Goal: Feedback & Contribution: Submit feedback/report problem

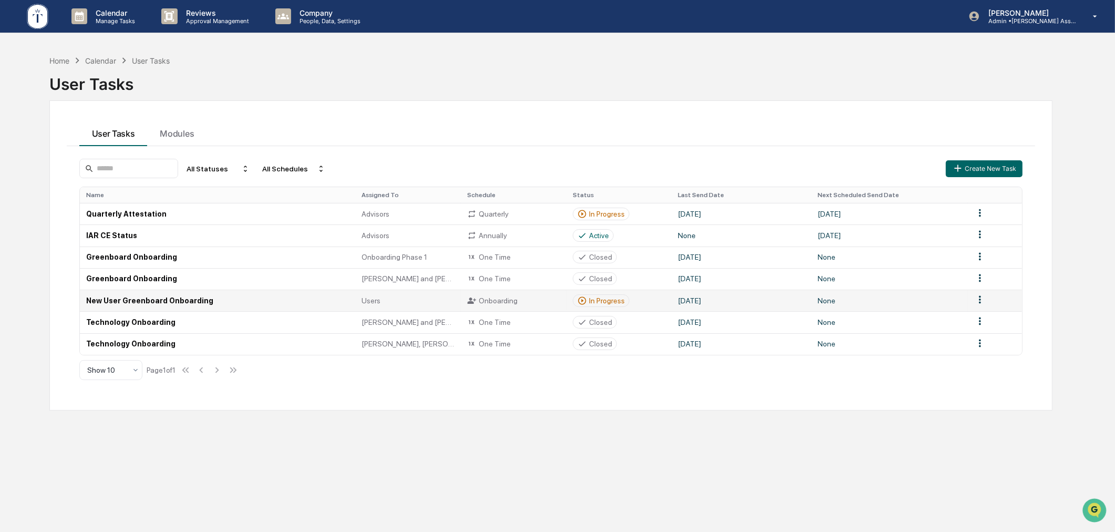
click at [599, 305] on div "In Progress" at bounding box center [607, 300] width 36 height 8
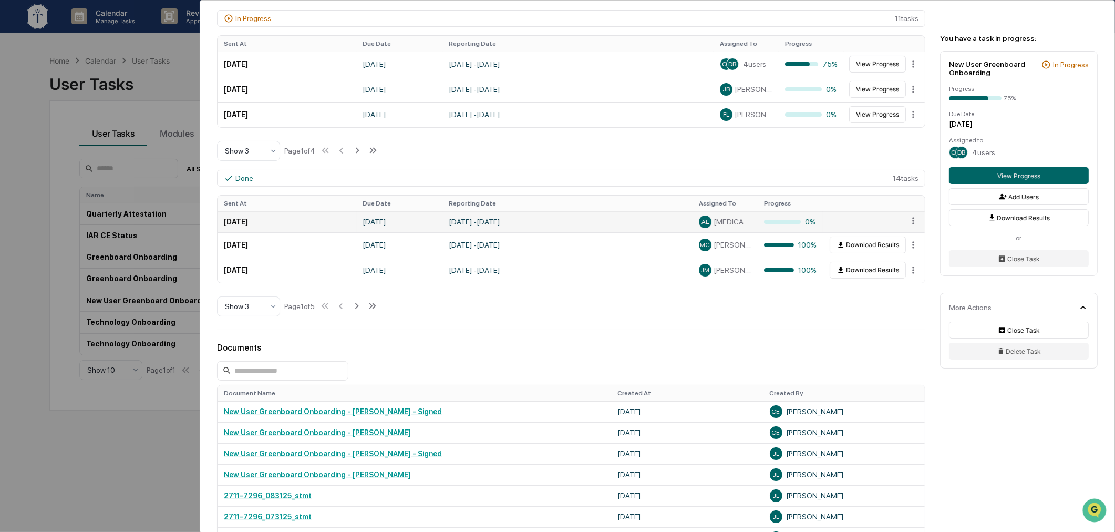
scroll to position [486, 0]
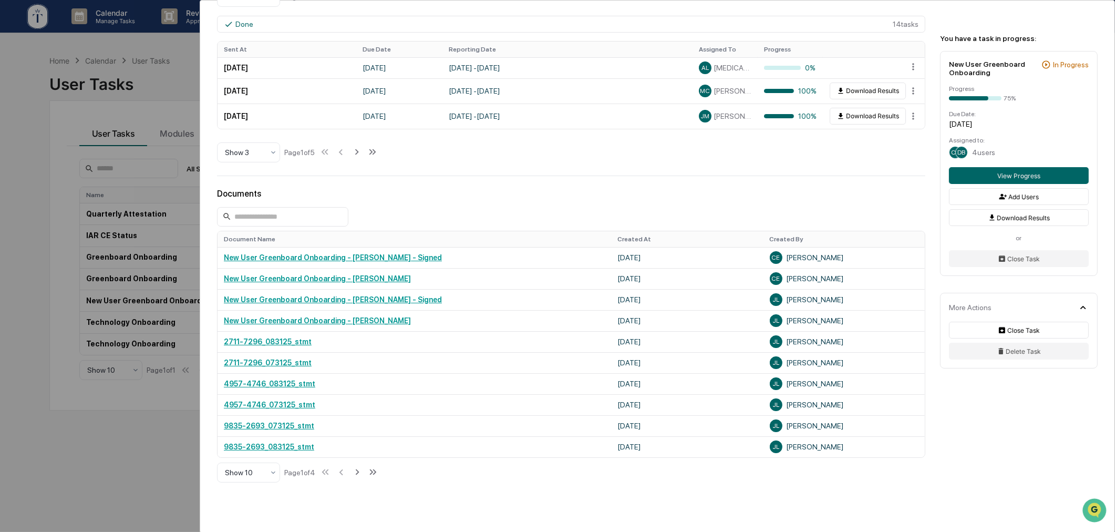
click at [375, 476] on icon at bounding box center [373, 472] width 12 height 12
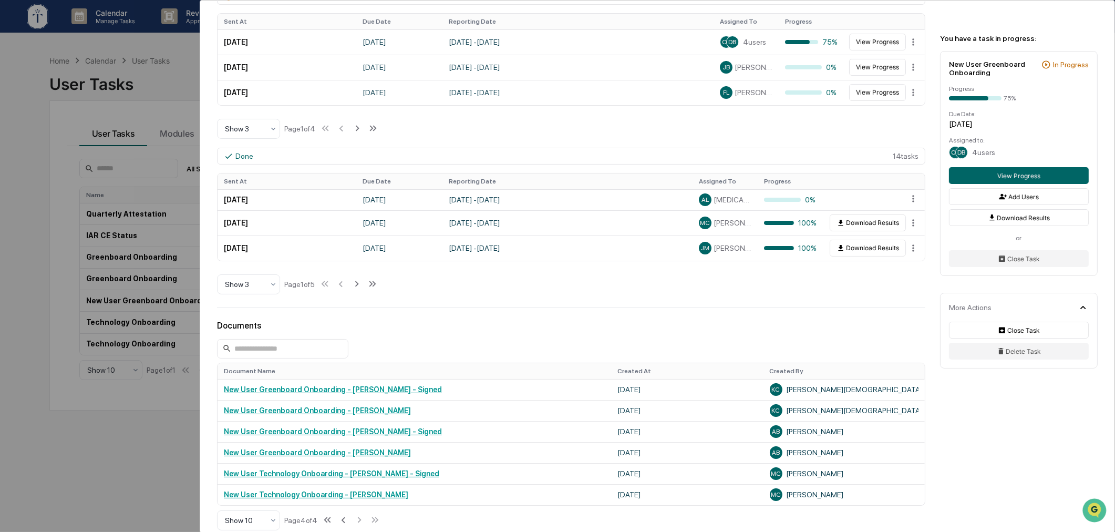
scroll to position [461, 0]
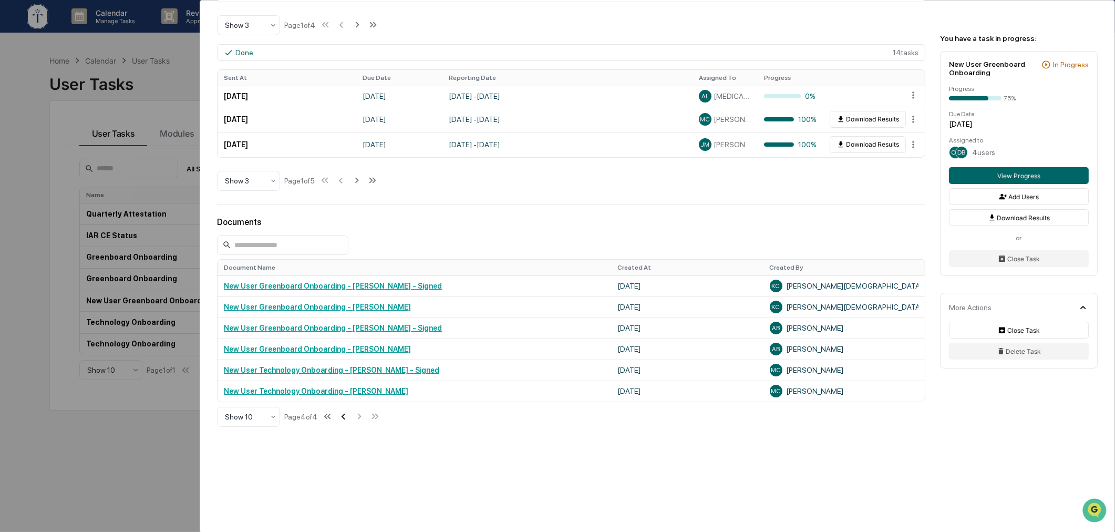
click at [344, 417] on icon at bounding box center [343, 416] width 4 height 6
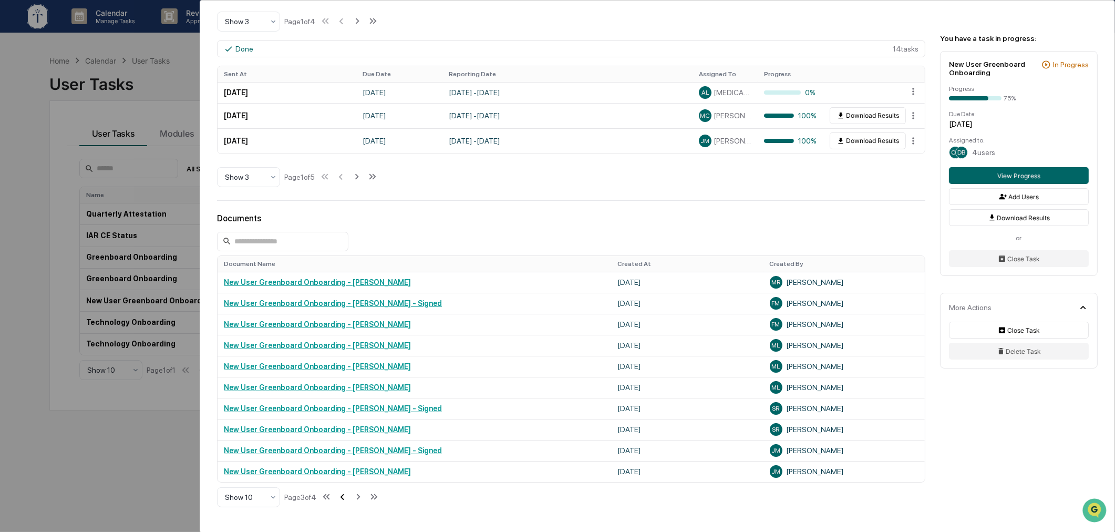
click at [344, 500] on icon at bounding box center [342, 497] width 4 height 6
click at [117, 463] on div "User Tasks New User Greenboard Onboarding New User Greenboard Onboarding Active…" at bounding box center [557, 266] width 1115 height 532
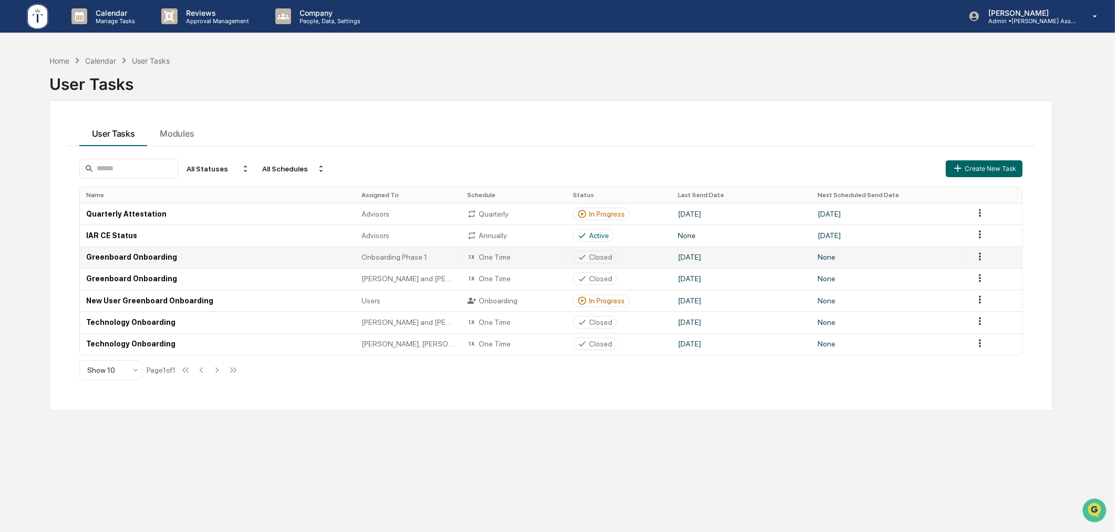
click at [593, 259] on div "Closed" at bounding box center [600, 257] width 23 height 8
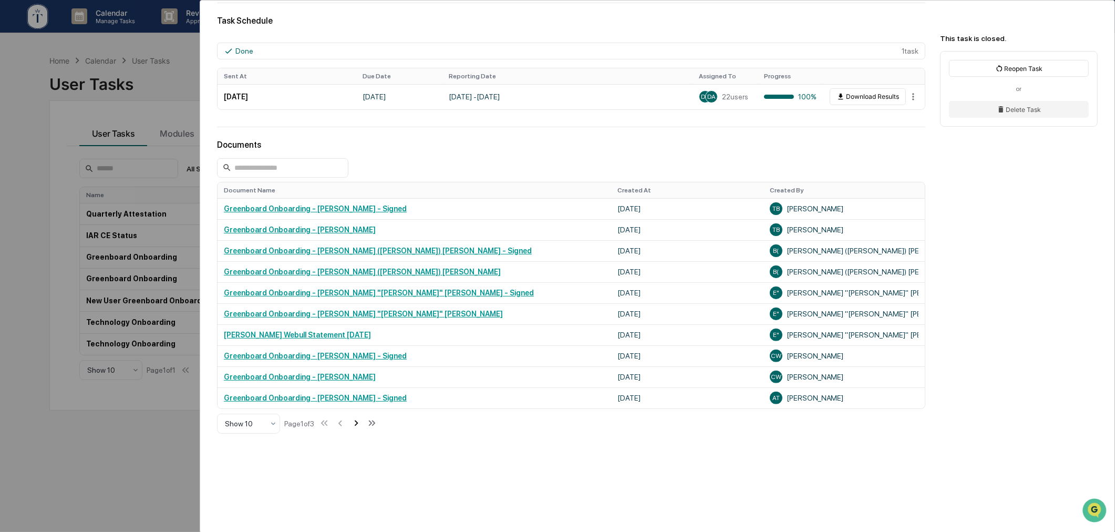
click at [357, 426] on icon at bounding box center [356, 423] width 12 height 12
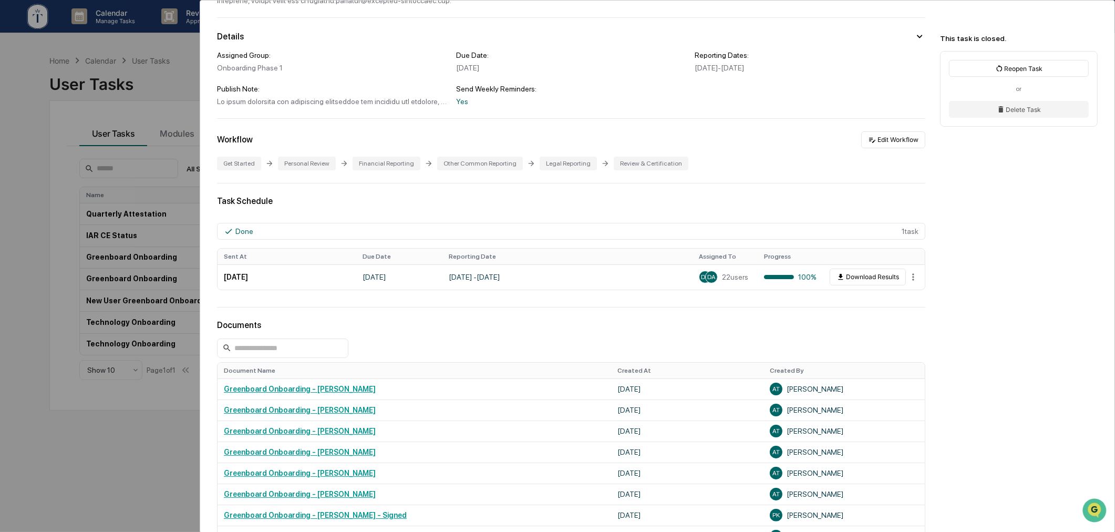
scroll to position [291, 0]
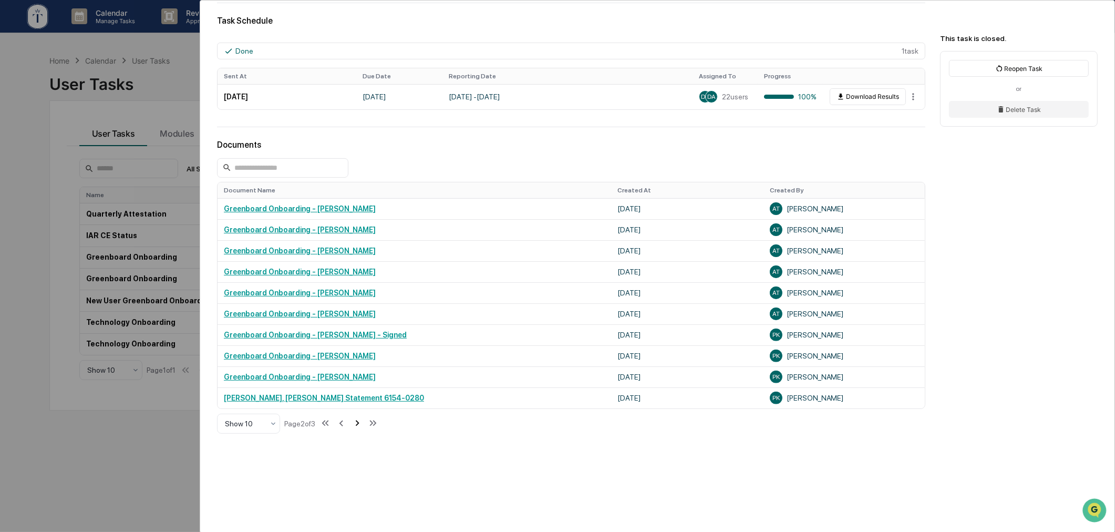
click at [356, 426] on icon at bounding box center [357, 423] width 12 height 12
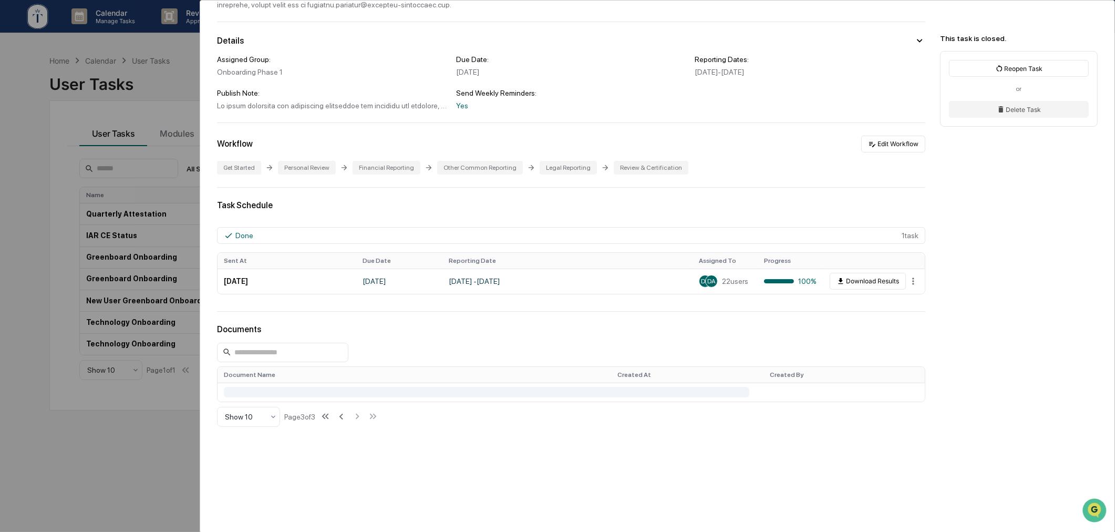
scroll to position [133, 0]
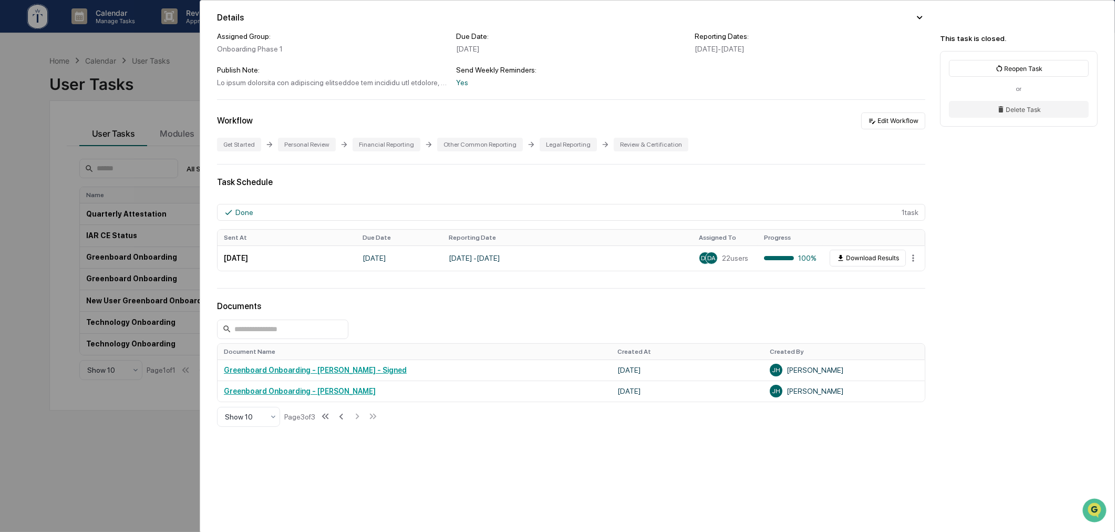
click at [156, 431] on div "User Tasks Greenboard Onboarding Greenboard Onboarding Closed Details Assigned …" at bounding box center [557, 266] width 1115 height 532
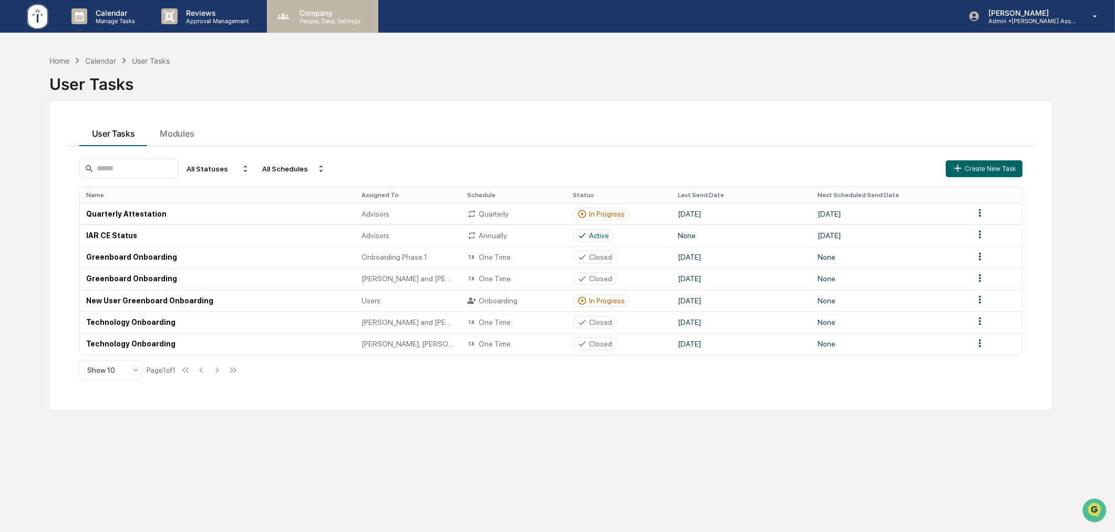
click at [327, 17] on p "People, Data, Settings" at bounding box center [328, 20] width 75 height 7
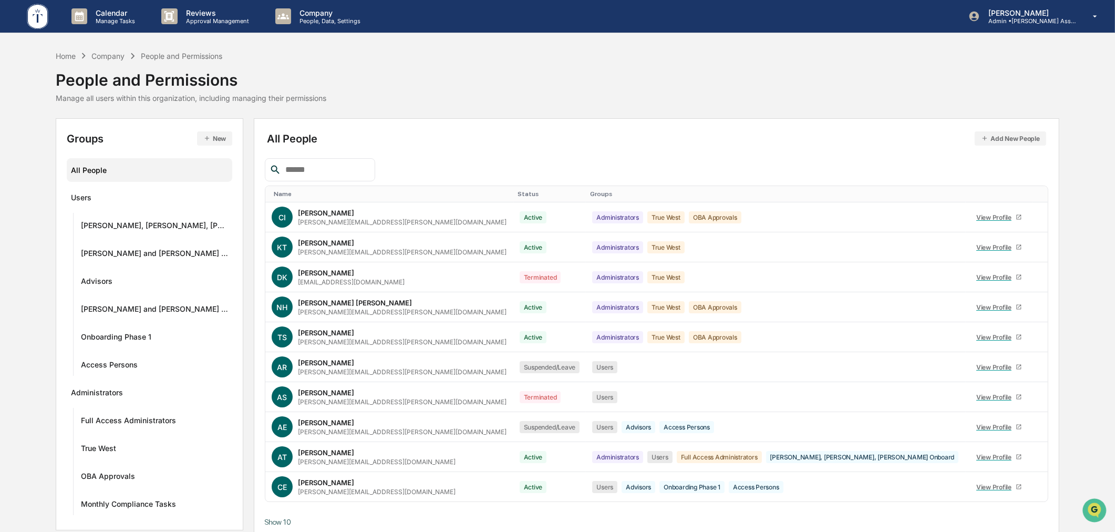
click at [324, 172] on input "text" at bounding box center [325, 170] width 89 height 14
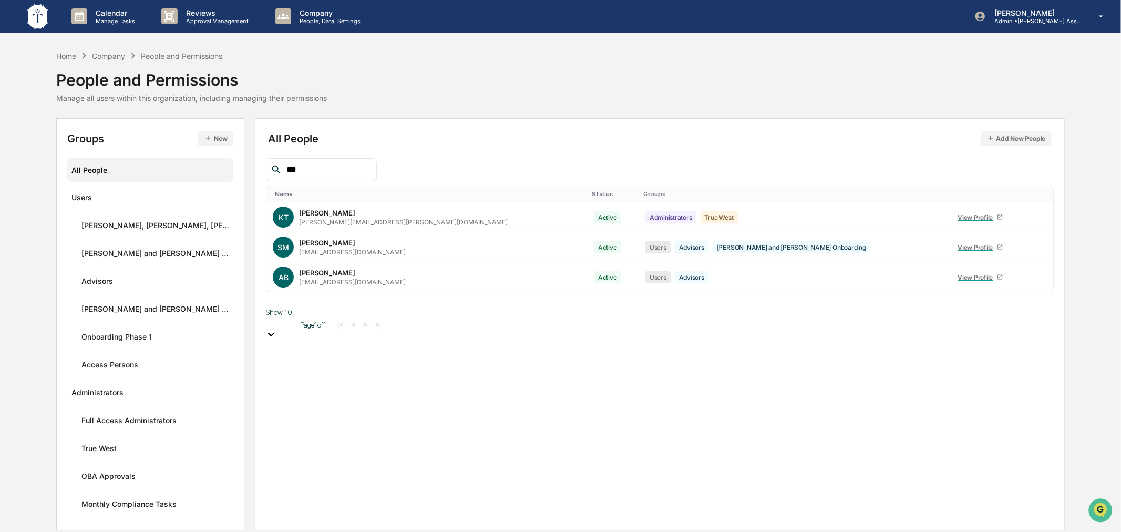
type input "***"
click at [715, 400] on div "All People Add New People *** Name Status Groups KT Kari Thiessen kari.thiessen…" at bounding box center [660, 324] width 810 height 412
click at [1040, 279] on icon at bounding box center [1040, 279] width 0 height 0
click at [717, 338] on div "All People Add New People *** Name Status Groups KT Kari Thiessen kari.thiessen…" at bounding box center [660, 324] width 810 height 412
click at [958, 275] on div "View Profile" at bounding box center [977, 277] width 39 height 8
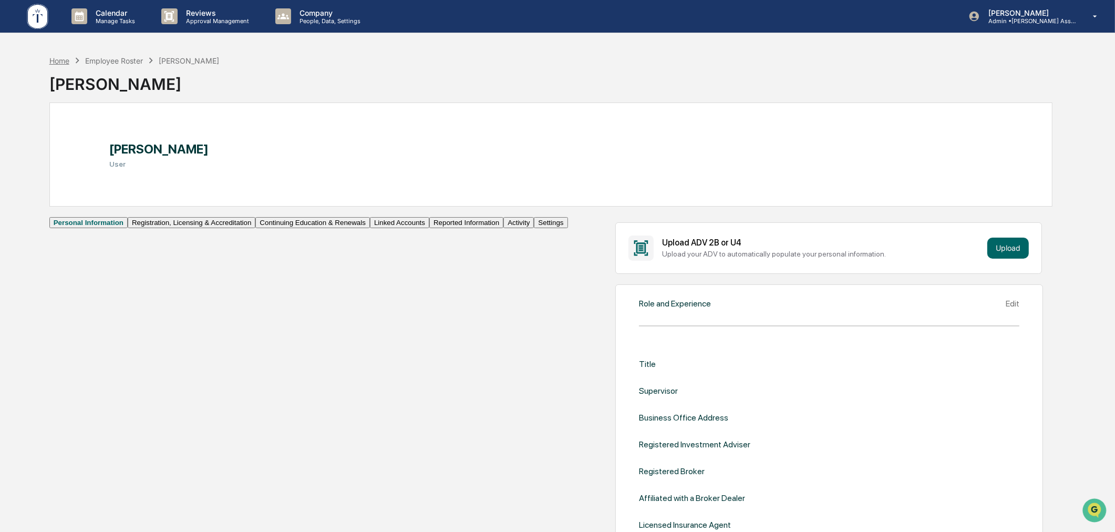
click at [60, 56] on div "Home" at bounding box center [59, 60] width 20 height 9
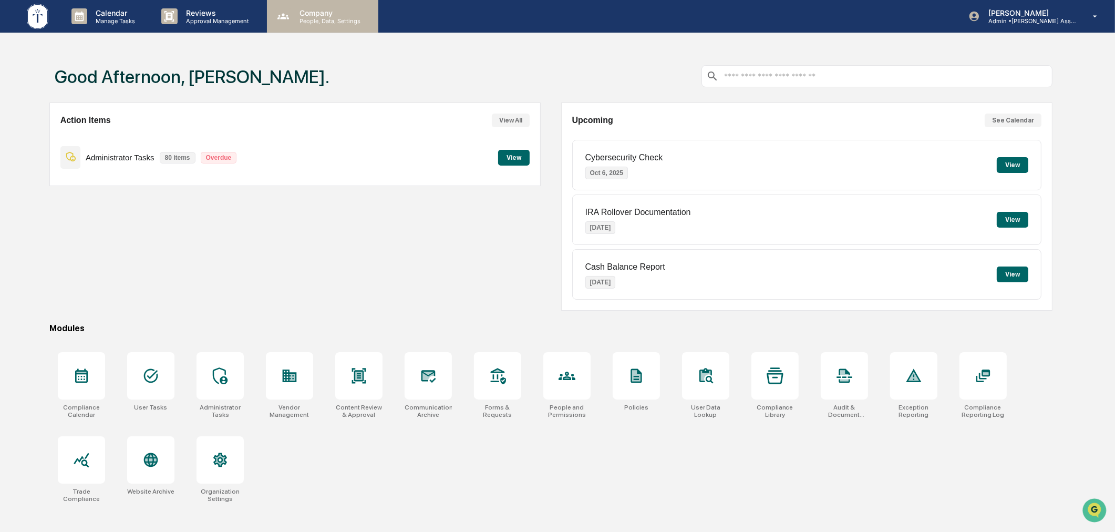
click at [306, 4] on div "Company People, Data, Settings" at bounding box center [322, 16] width 111 height 33
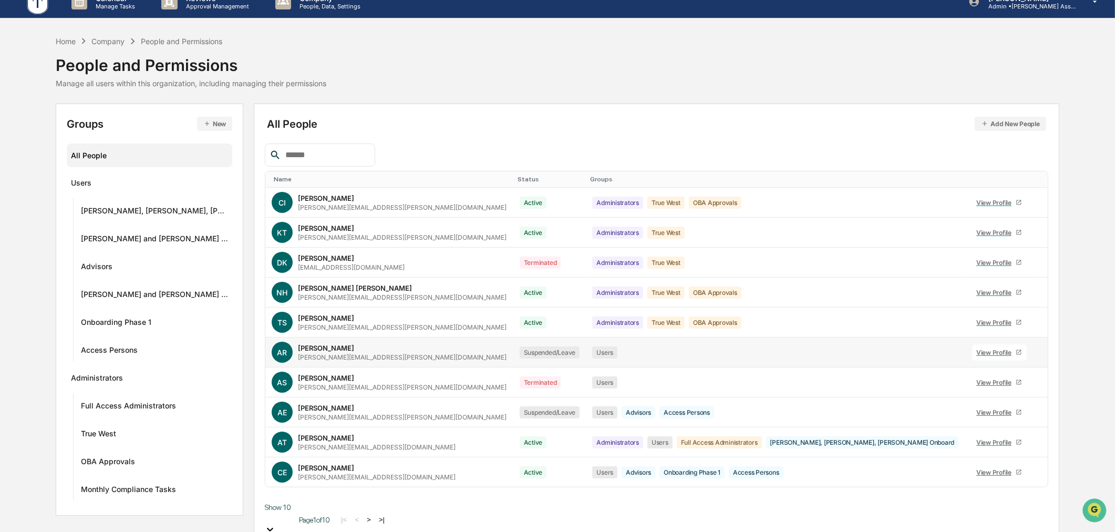
scroll to position [17, 0]
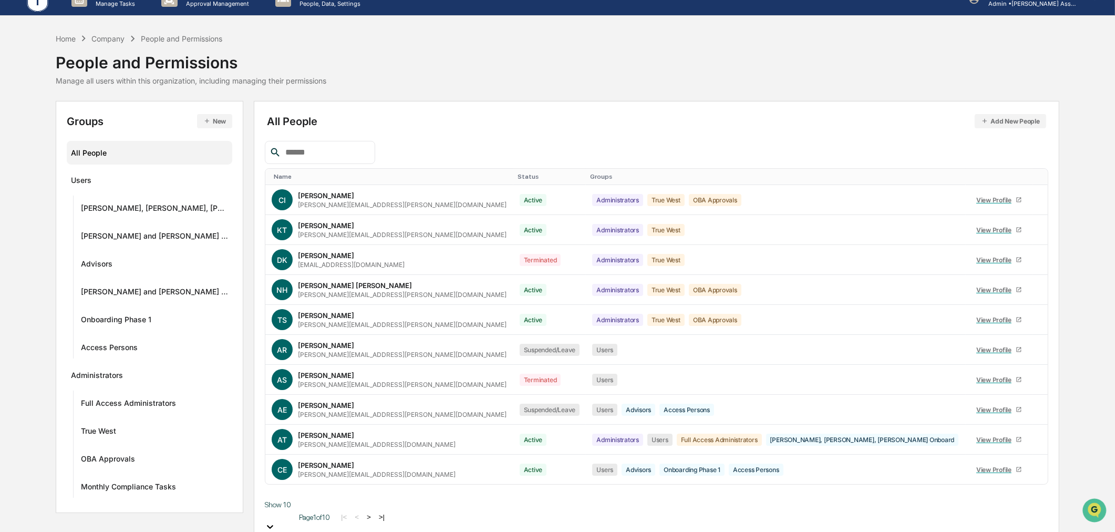
click at [388, 513] on button ">|" at bounding box center [382, 516] width 12 height 9
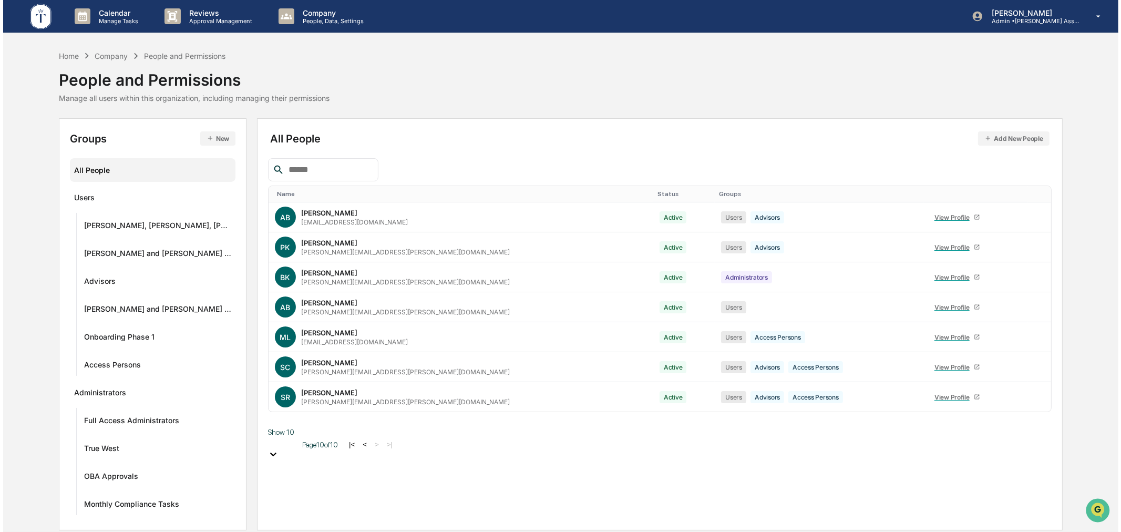
scroll to position [0, 0]
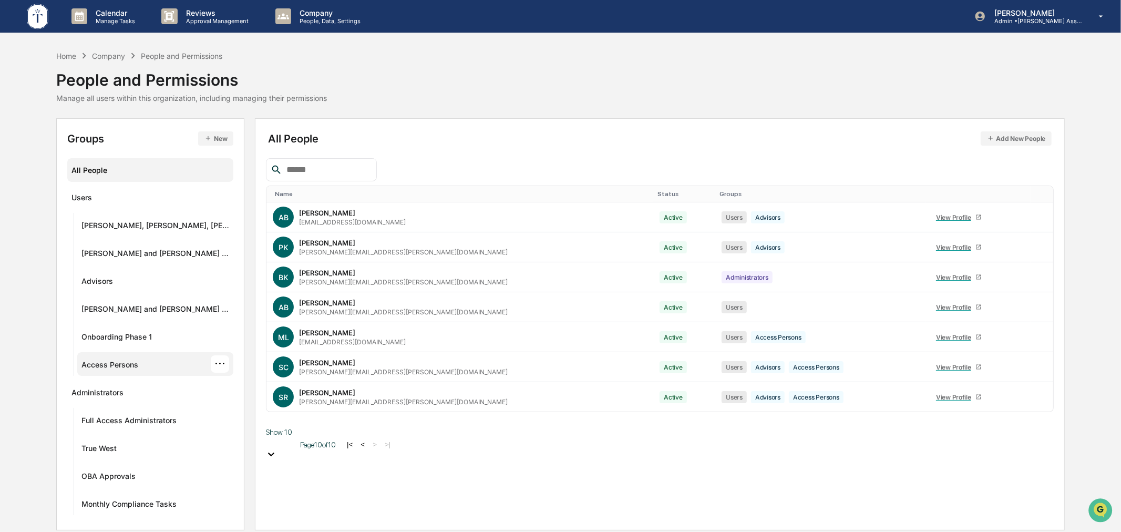
click at [142, 365] on div "Access Persons ···" at bounding box center [155, 363] width 148 height 17
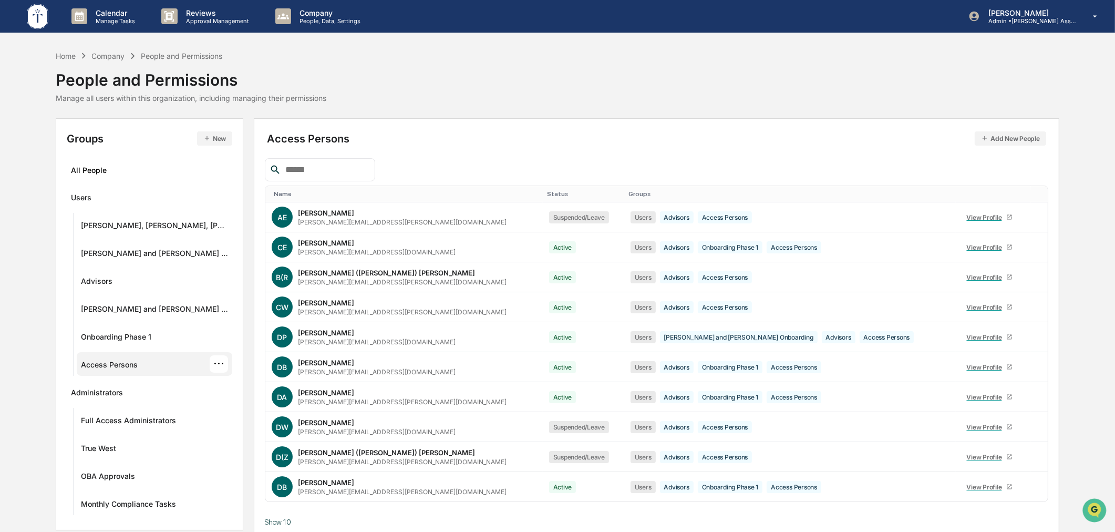
click at [306, 169] on input "text" at bounding box center [325, 170] width 89 height 14
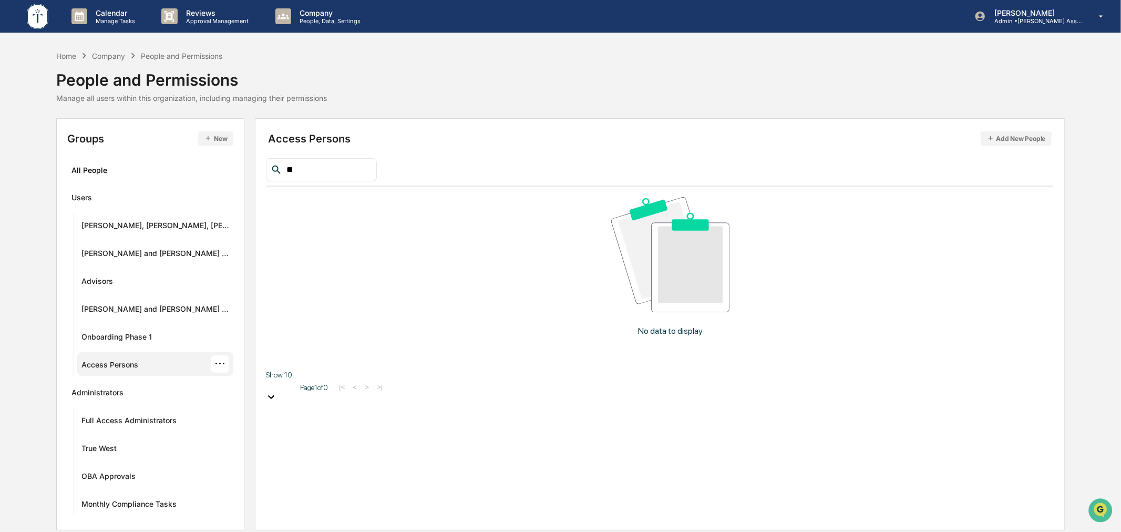
type input "*"
click at [102, 201] on div "Users ···" at bounding box center [150, 196] width 158 height 17
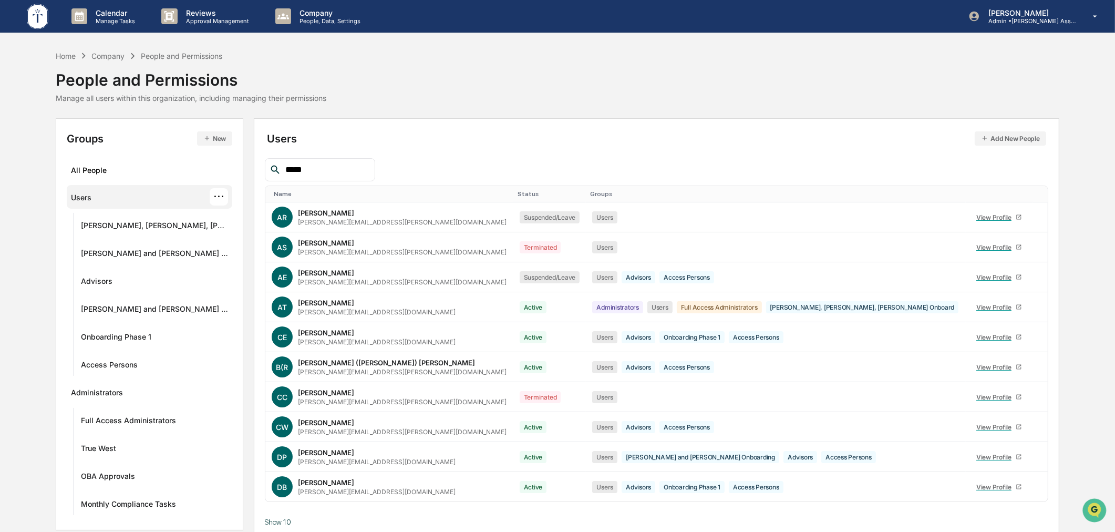
click at [312, 168] on input "*****" at bounding box center [325, 170] width 89 height 14
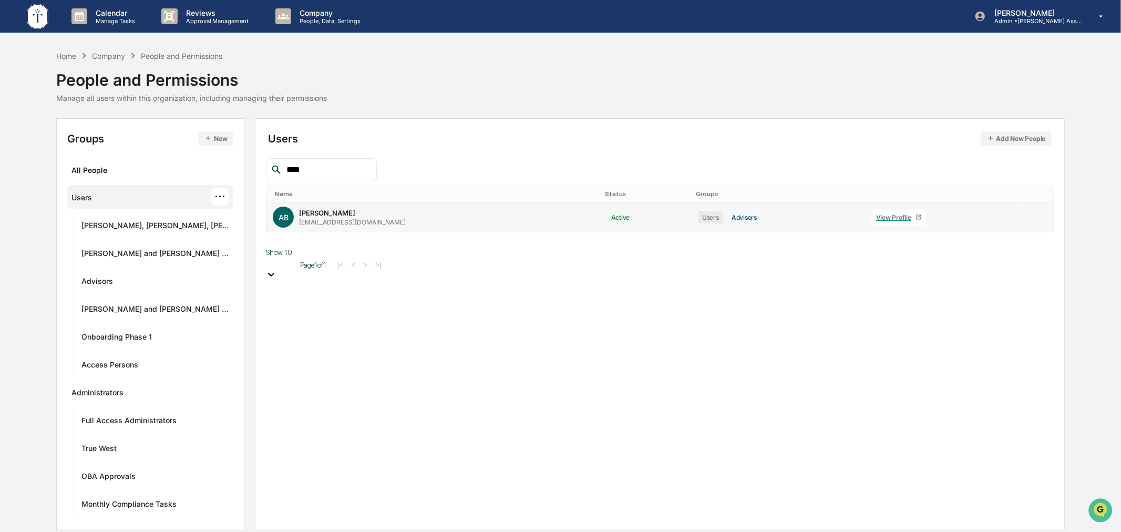
type input "****"
click at [1025, 220] on icon at bounding box center [1025, 220] width 0 height 0
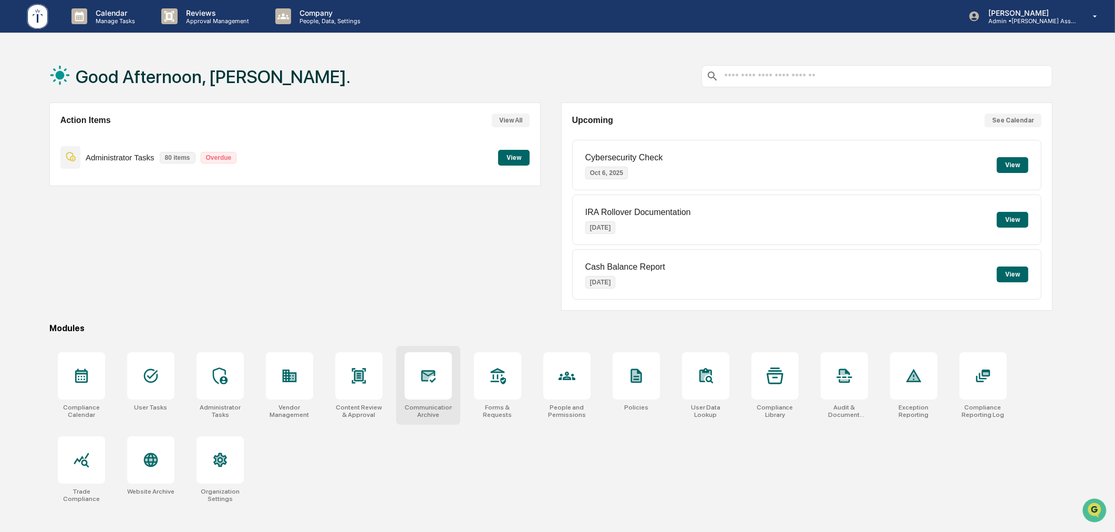
click at [427, 381] on icon at bounding box center [428, 375] width 17 height 17
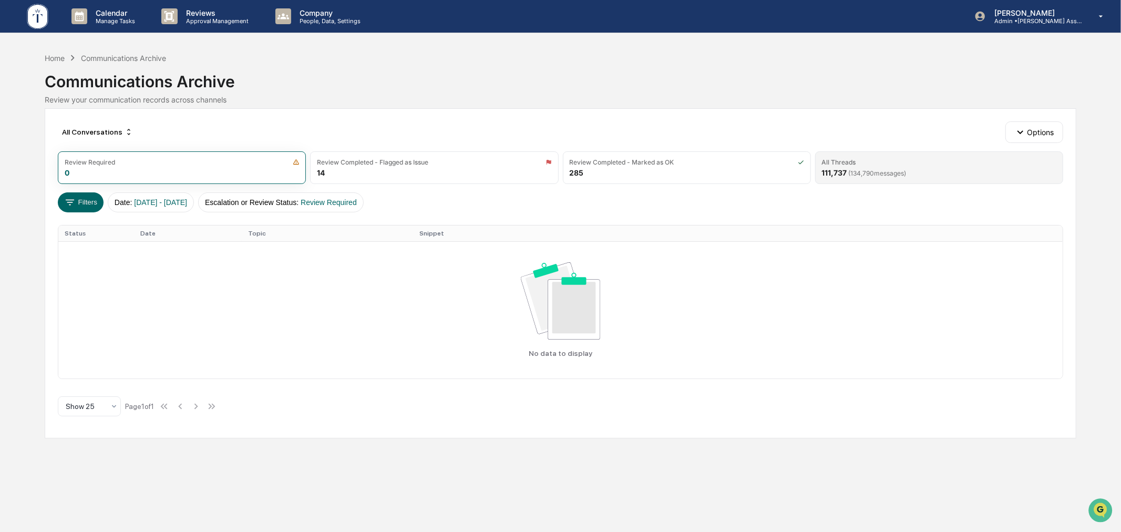
click at [881, 170] on span "( 134,790 messages)" at bounding box center [877, 173] width 58 height 8
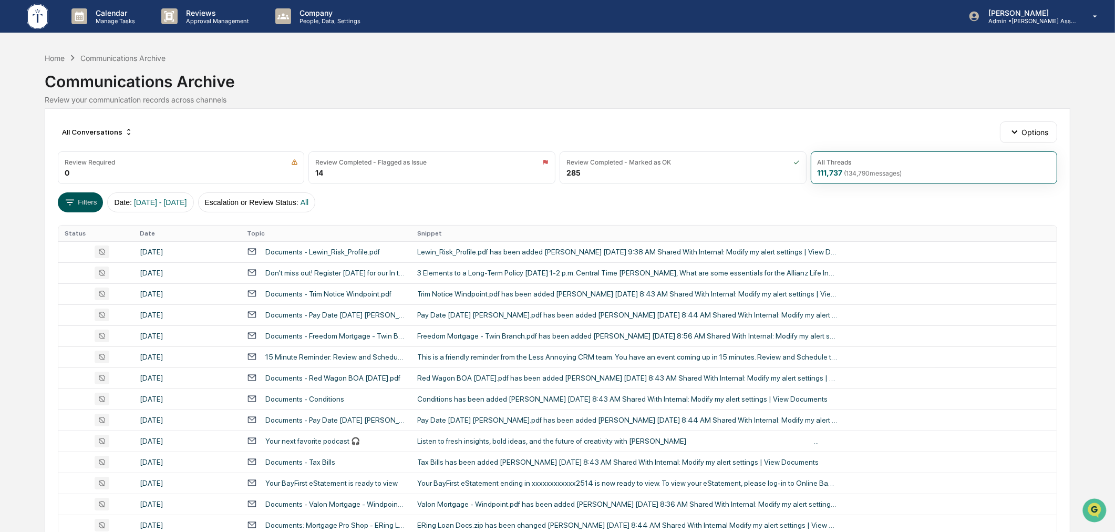
click at [80, 204] on button "Filters" at bounding box center [81, 202] width 46 height 20
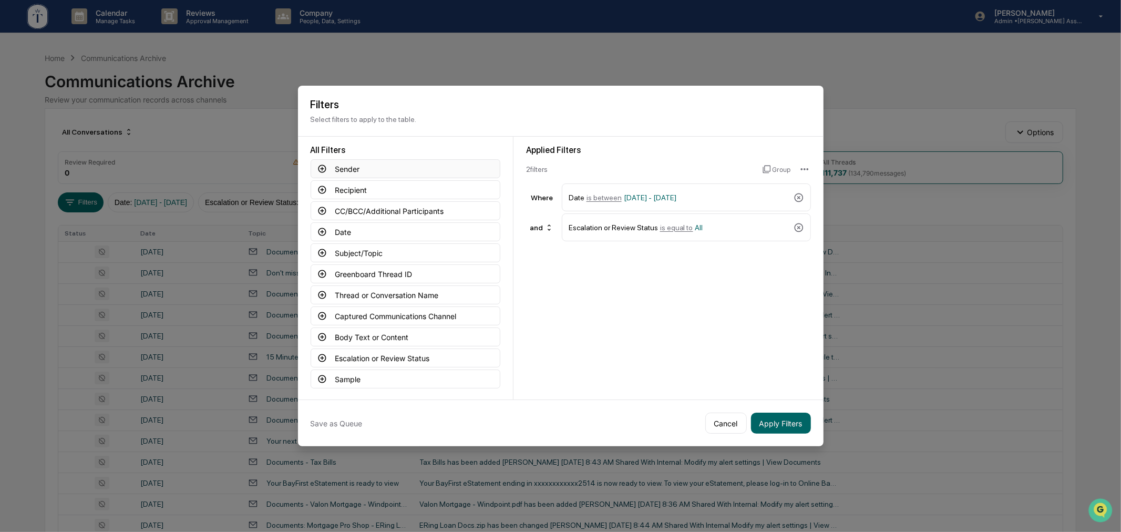
click at [361, 163] on button "Sender" at bounding box center [405, 168] width 190 height 19
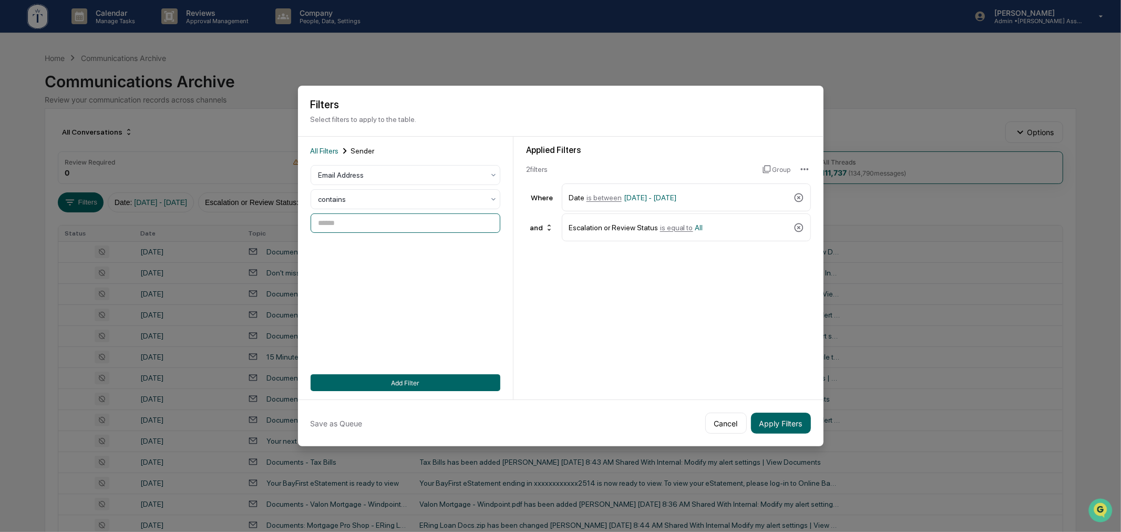
click at [358, 214] on input at bounding box center [405, 222] width 190 height 19
click at [359, 280] on div "ariel@vestigoadvisorgroup.com" at bounding box center [402, 283] width 142 height 7
type input "**********"
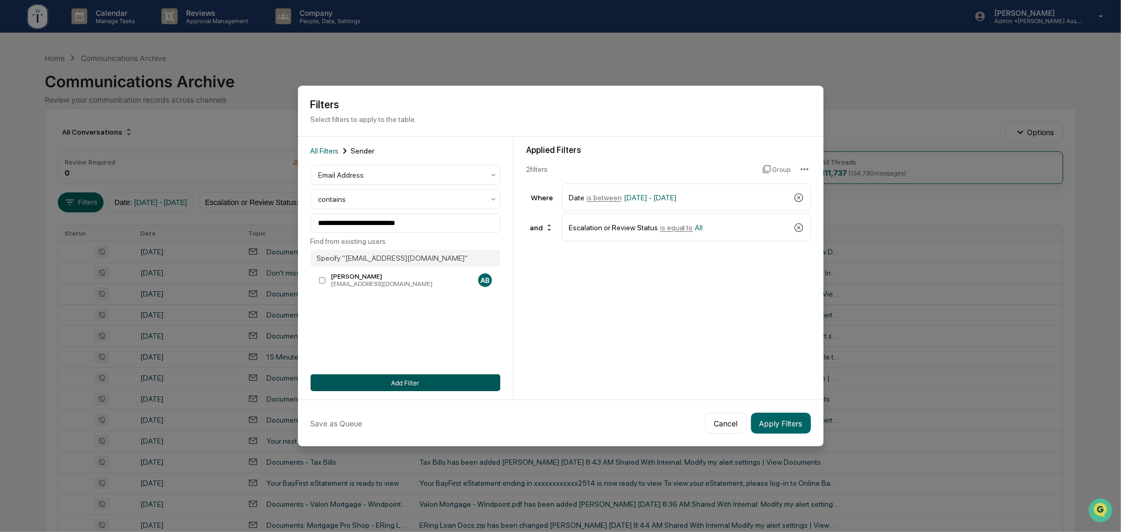
click at [424, 382] on button "Add Filter" at bounding box center [405, 382] width 190 height 17
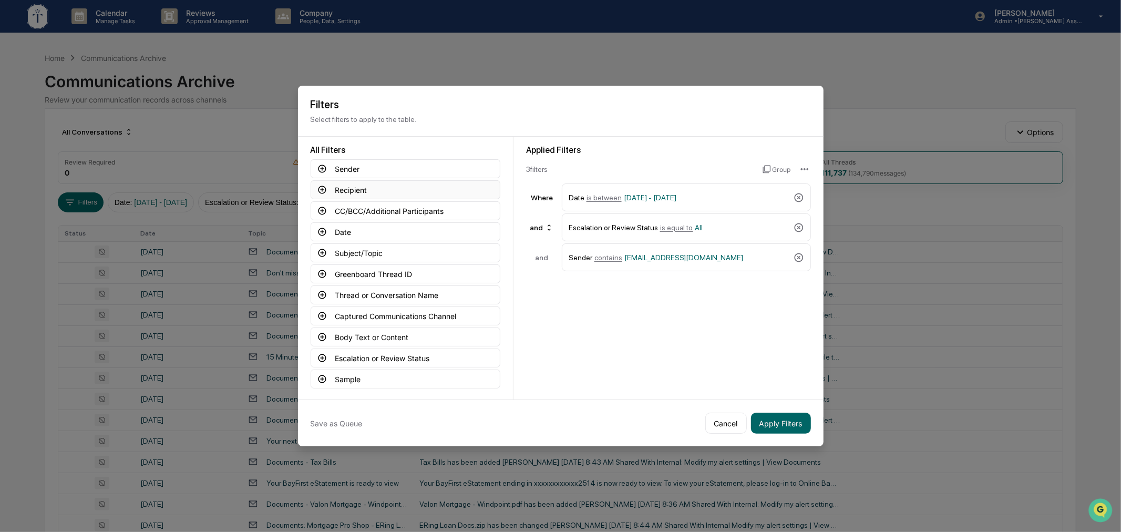
click at [369, 186] on button "Recipient" at bounding box center [405, 189] width 190 height 19
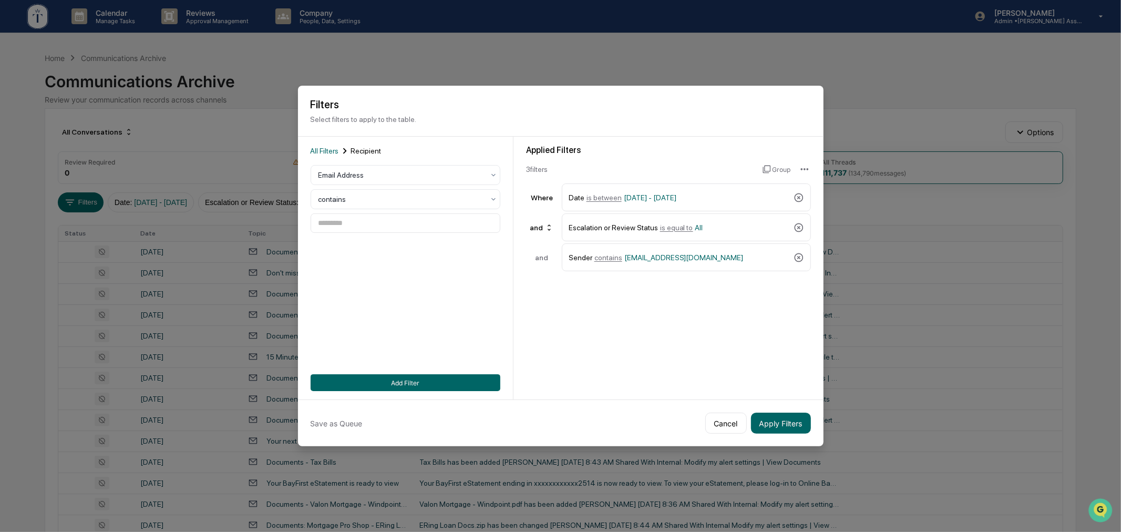
click at [365, 232] on div "All Filters Recipient Email Address contains Add Filter" at bounding box center [405, 268] width 190 height 246
click at [325, 213] on input at bounding box center [405, 222] width 190 height 19
click at [365, 275] on div "Ariel Bean" at bounding box center [402, 276] width 142 height 7
type input "**********"
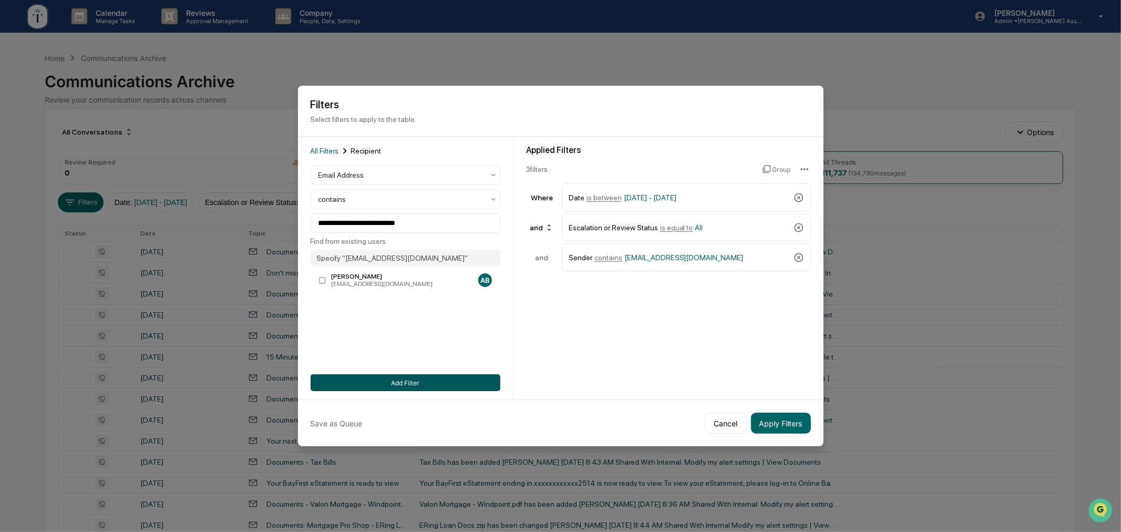
click at [412, 382] on button "Add Filter" at bounding box center [405, 382] width 190 height 17
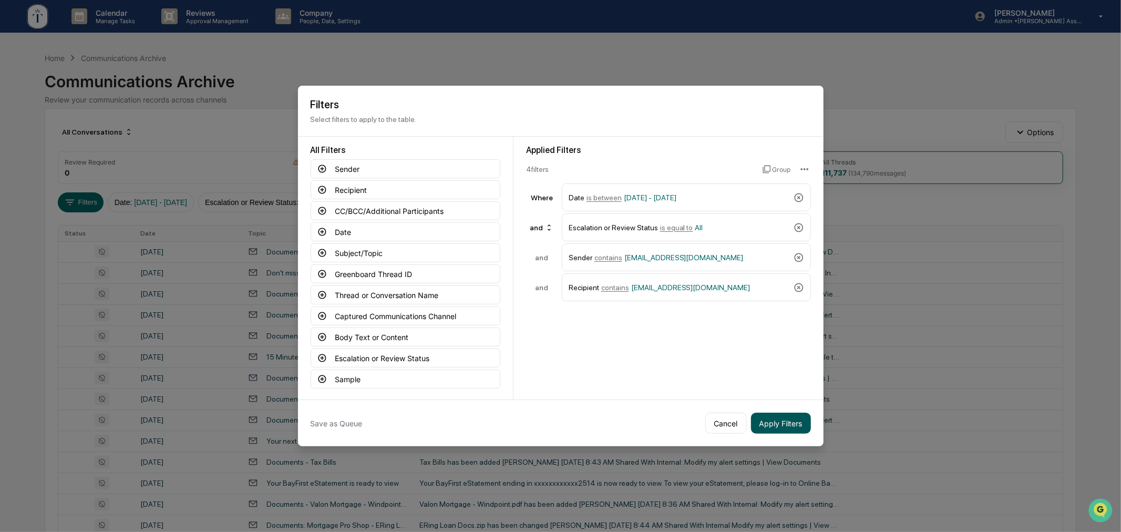
click at [776, 419] on button "Apply Filters" at bounding box center [781, 422] width 60 height 21
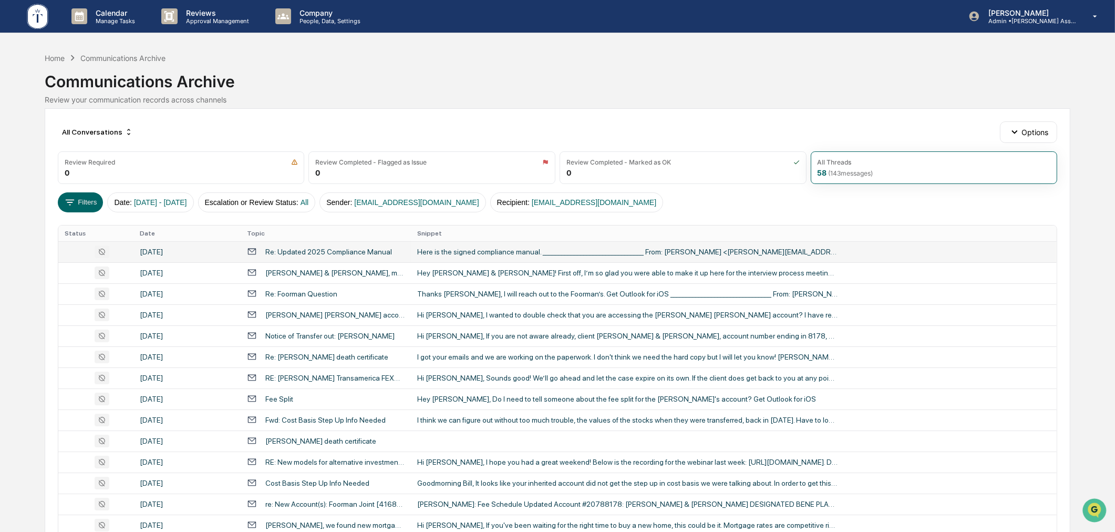
click at [486, 251] on div "Here is the signed compliance manual. ________________________________ From: Ll…" at bounding box center [627, 251] width 420 height 8
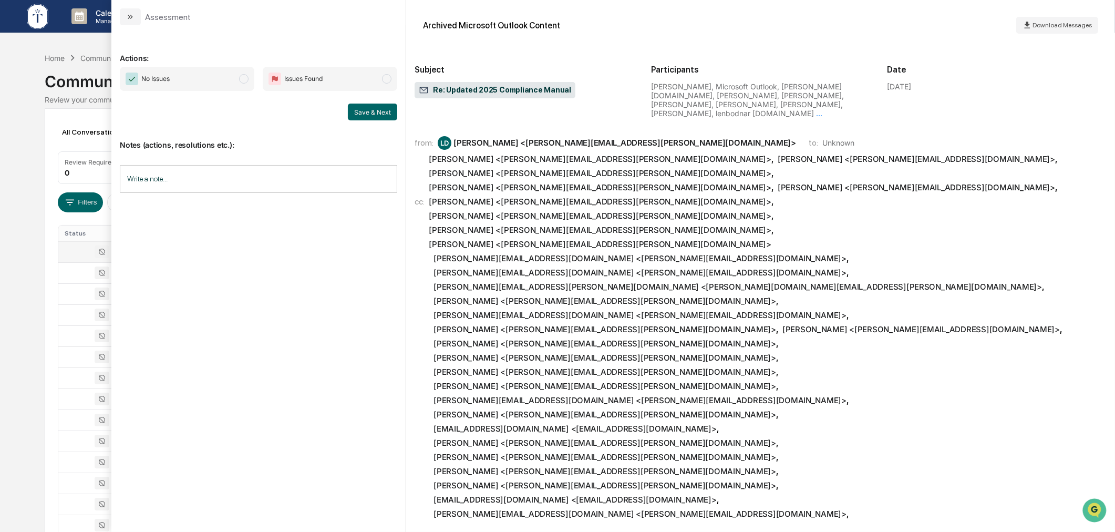
click at [12, 190] on div "Calendar Manage Tasks Reviews Approval Management Company People, Data, Setting…" at bounding box center [557, 413] width 1115 height 826
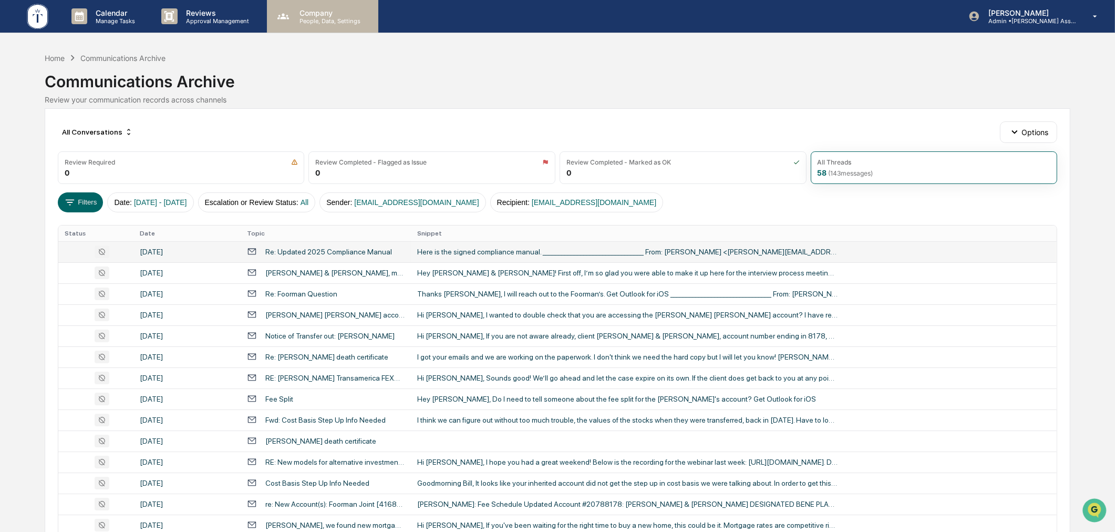
click at [331, 18] on p "People, Data, Settings" at bounding box center [328, 20] width 75 height 7
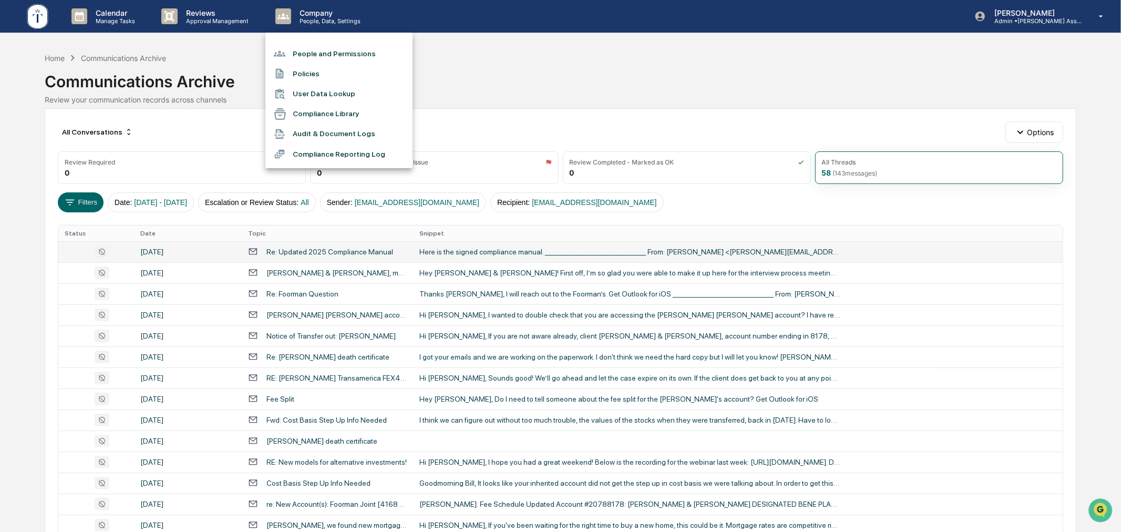
click at [327, 54] on li "People and Permissions" at bounding box center [338, 54] width 147 height 20
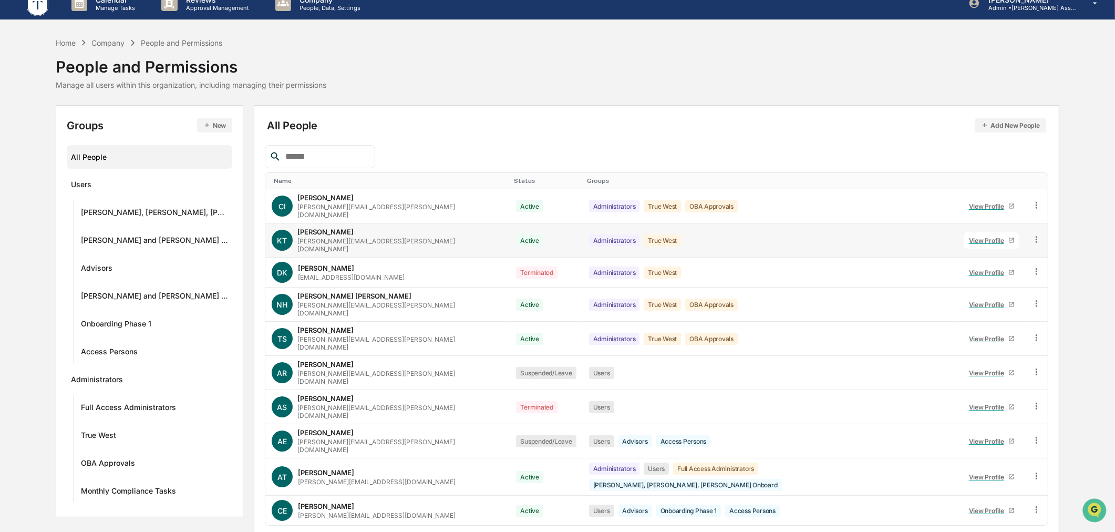
scroll to position [17, 0]
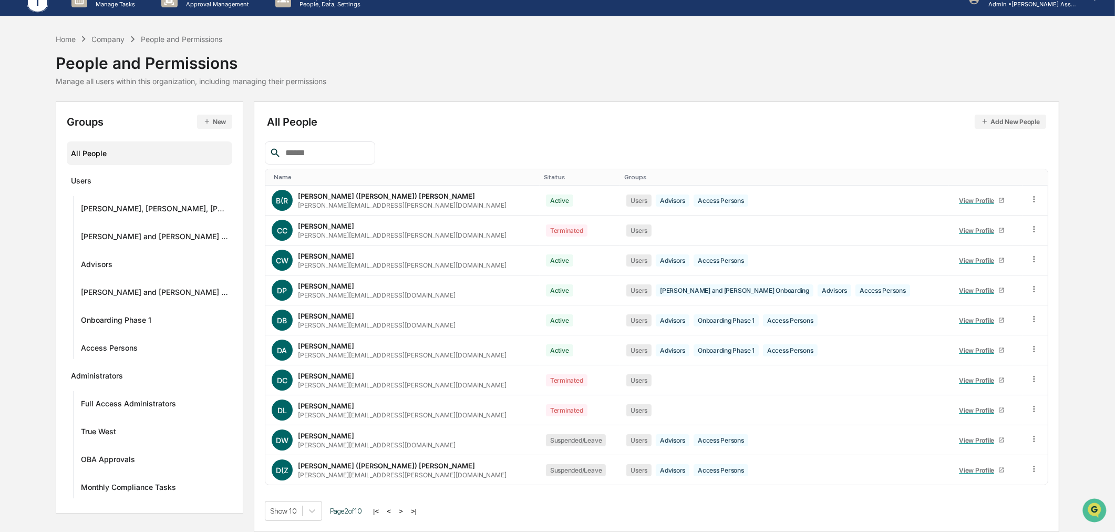
click at [300, 151] on input "text" at bounding box center [325, 153] width 89 height 14
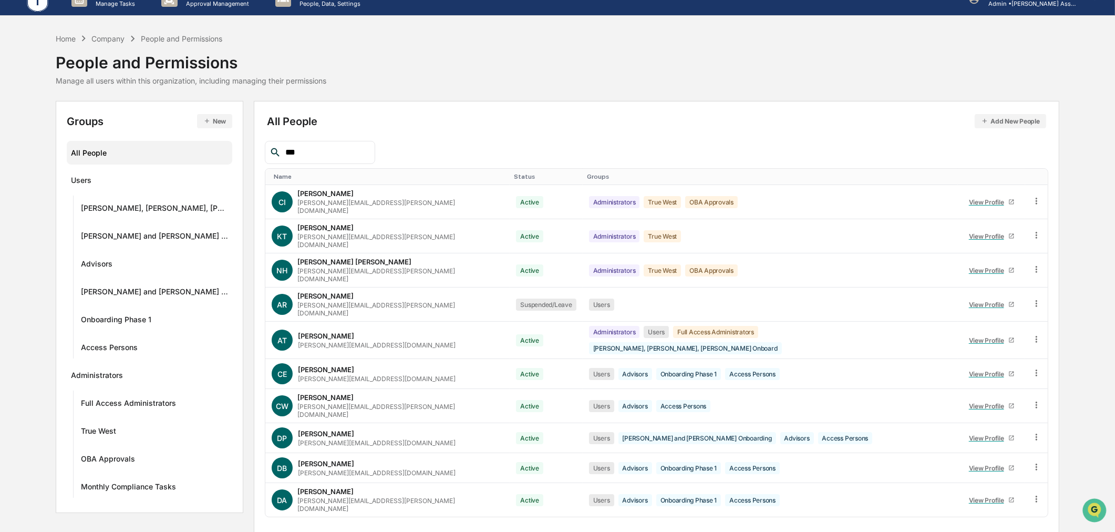
scroll to position [0, 0]
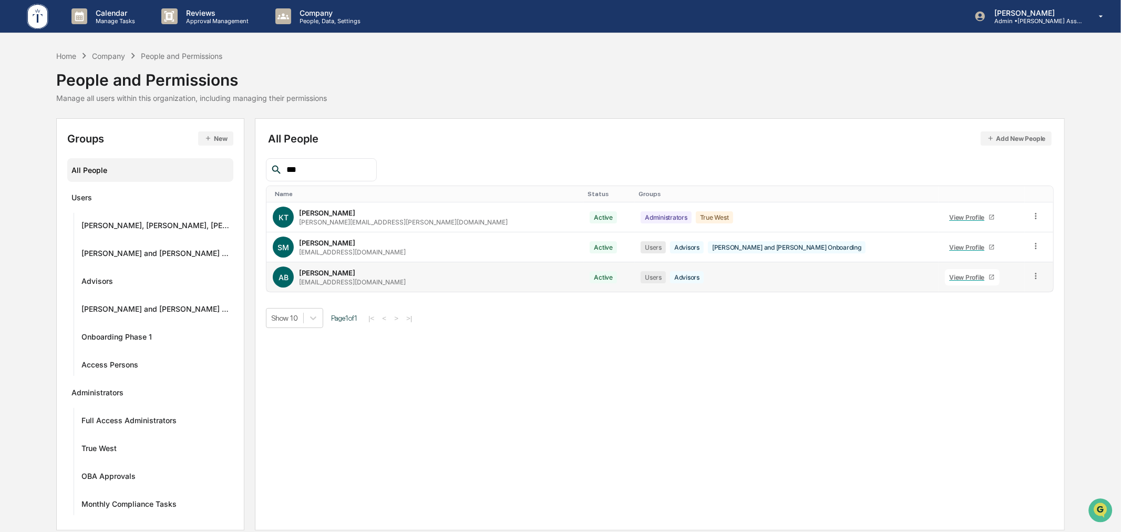
type input "***"
click at [1035, 278] on icon at bounding box center [1036, 276] width 2 height 6
click at [955, 354] on div "Reset Password" at bounding box center [986, 356] width 90 height 13
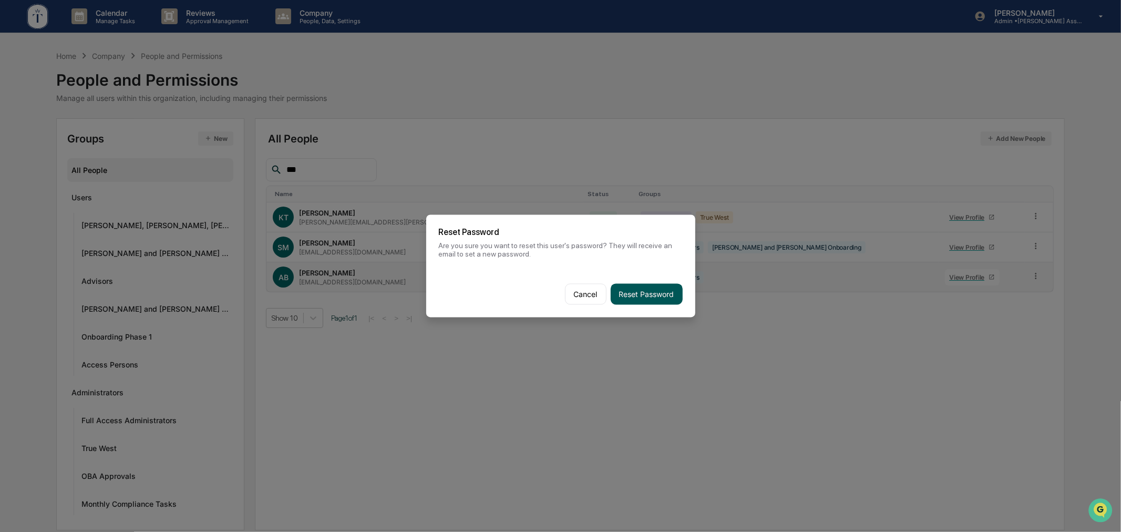
click at [651, 291] on button "Reset Password" at bounding box center [646, 294] width 72 height 21
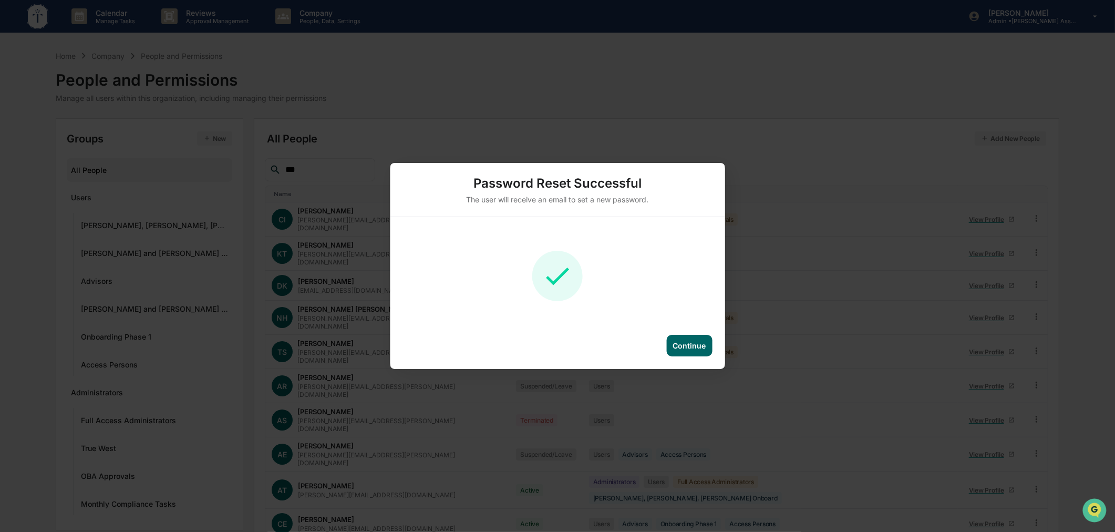
click at [687, 344] on div "Continue" at bounding box center [688, 345] width 33 height 9
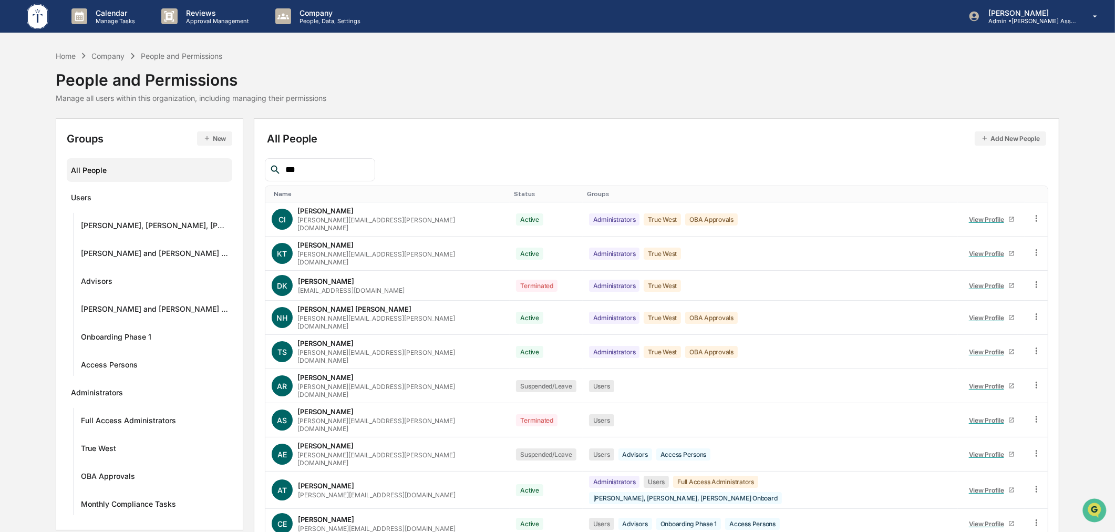
click at [464, 138] on div "All People Add New People" at bounding box center [656, 138] width 779 height 14
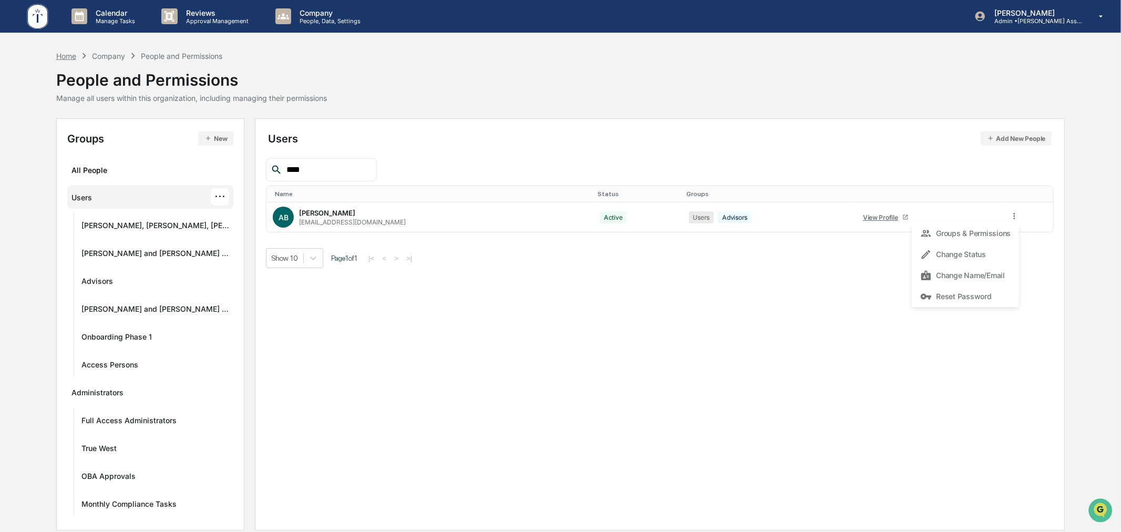
click at [60, 60] on div "Home" at bounding box center [66, 55] width 20 height 9
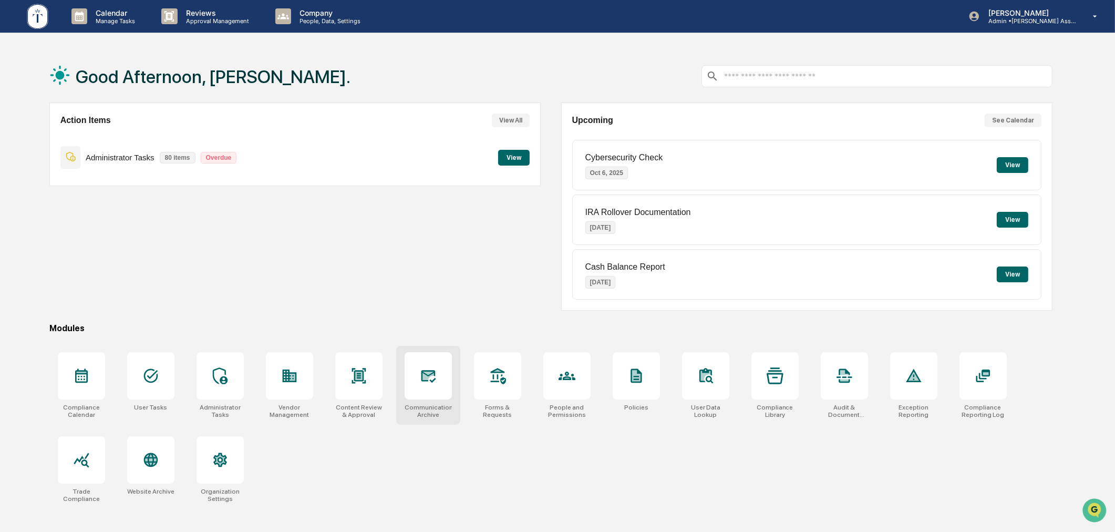
click at [427, 382] on icon at bounding box center [428, 375] width 17 height 17
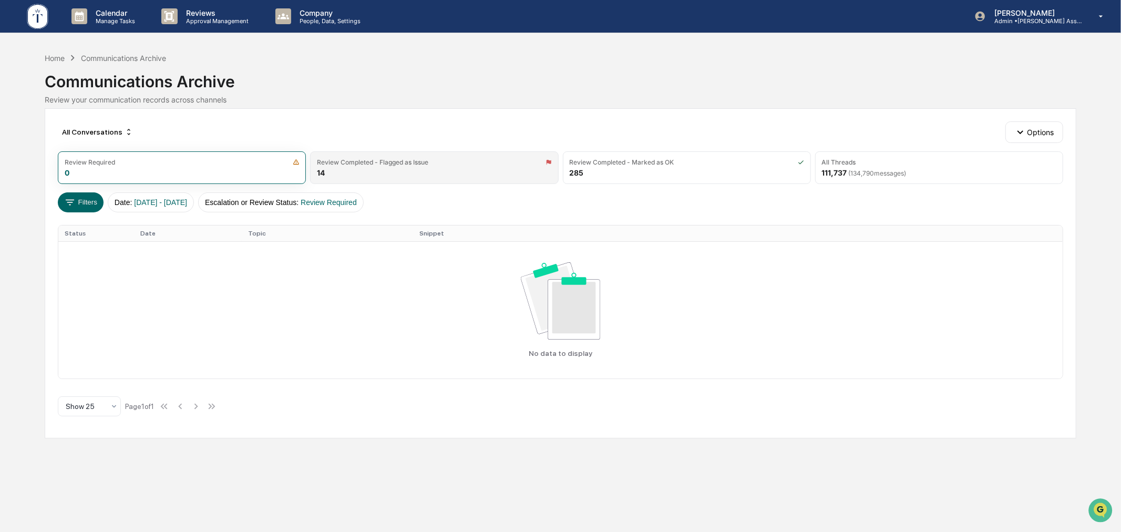
click at [471, 175] on div "Review Completed - Flagged as Issue 14" at bounding box center [434, 167] width 248 height 33
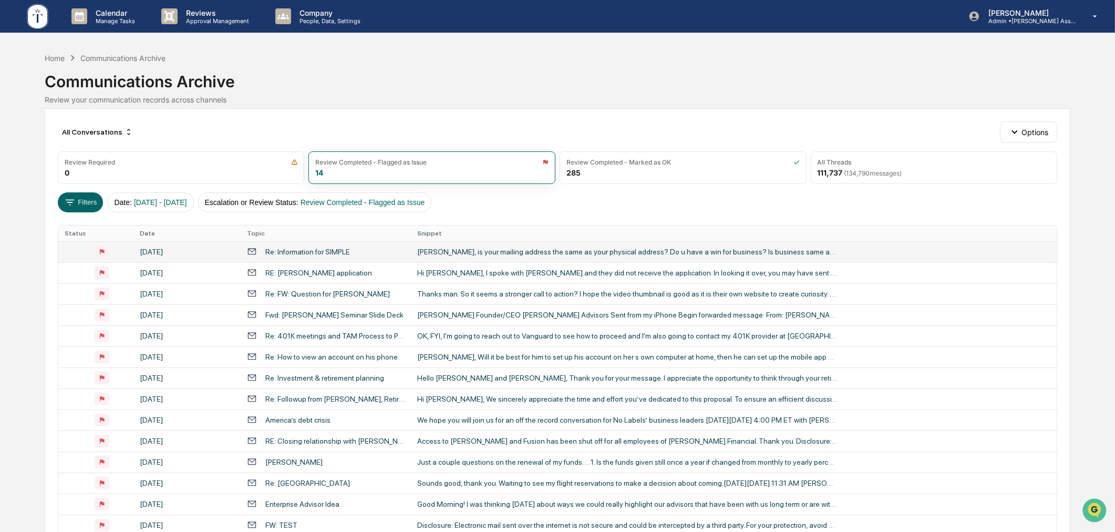
click at [366, 254] on div "Re: Information for SIMPLE" at bounding box center [326, 251] width 158 height 10
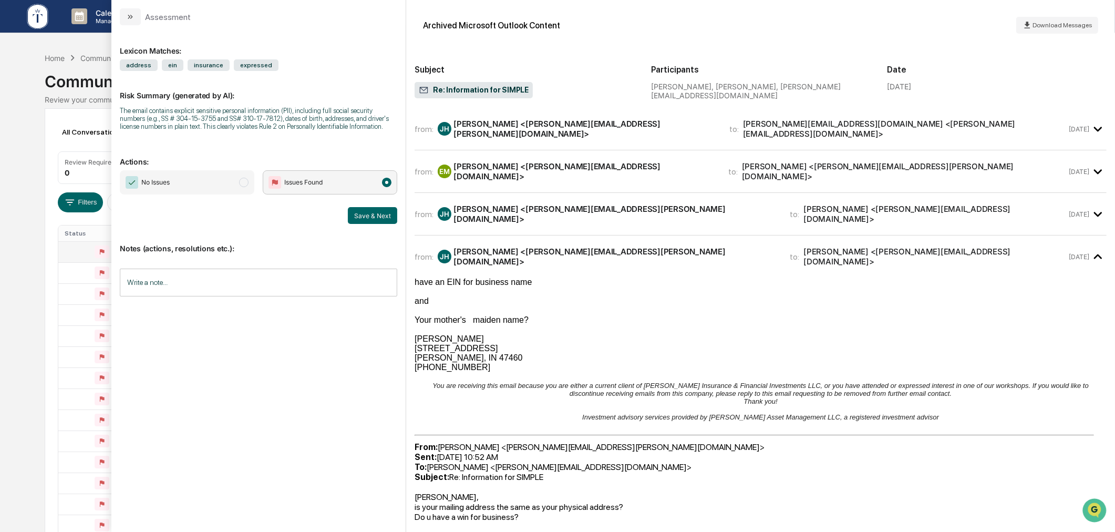
scroll to position [97, 0]
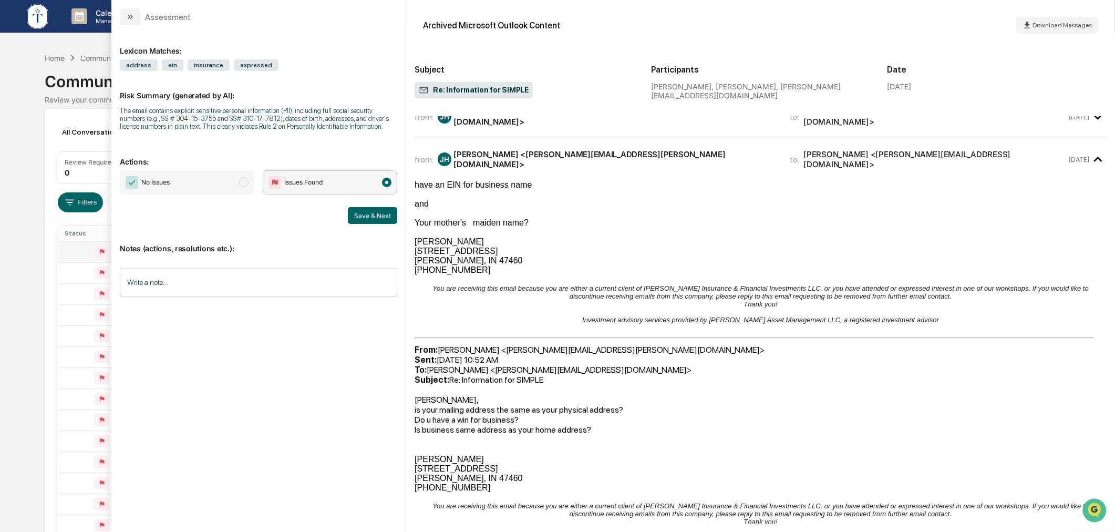
click at [515, 371] on div "From: Jay Henson <jay.henson@TuckerAM.com> Sent: Tuesday, September 30, 2025 10…" at bounding box center [760, 370] width 692 height 50
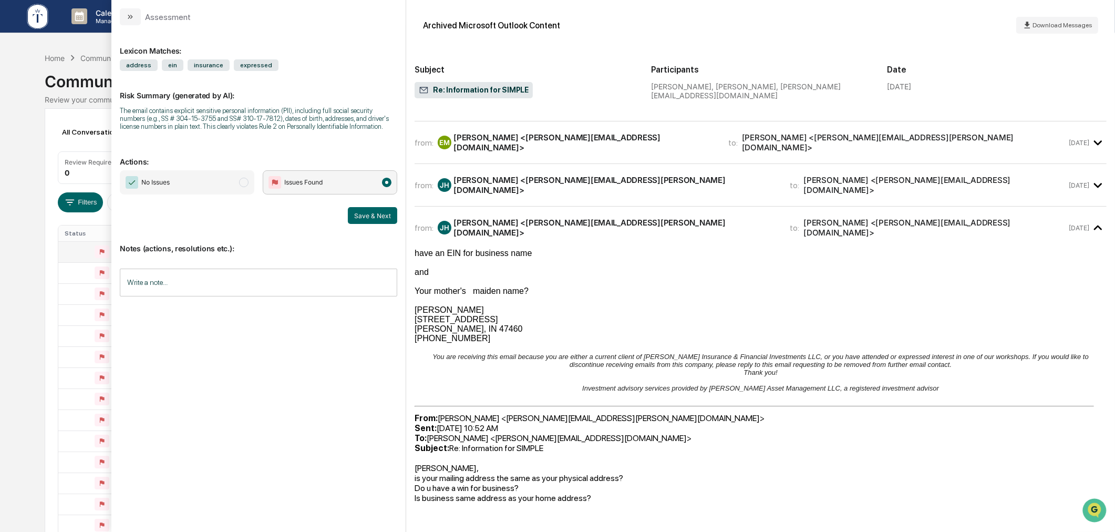
scroll to position [0, 0]
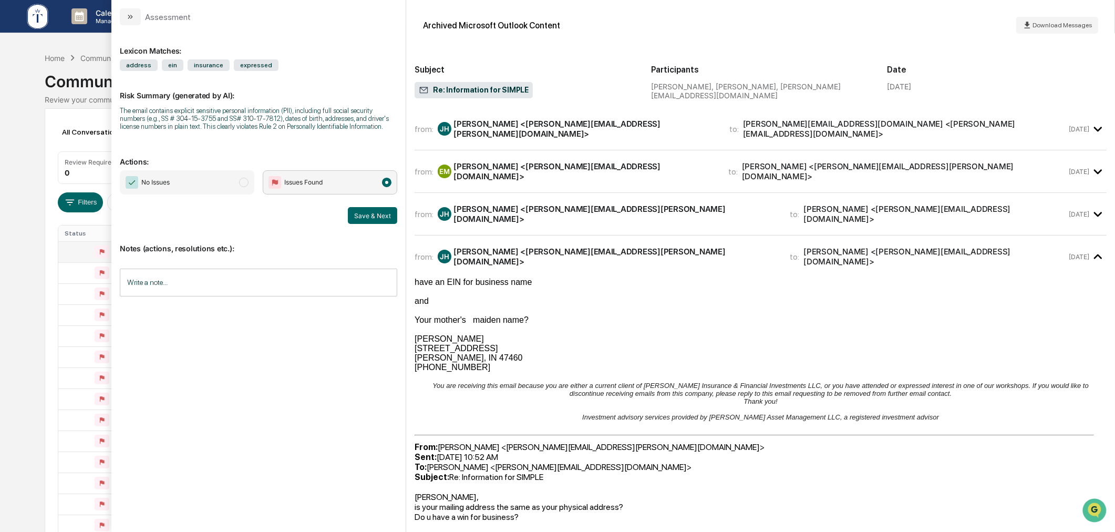
click at [620, 133] on div "from: JH Jay Henson <jay.henson@TuckerAM.com> to: Ethan@peacebuilders.net <Etha…" at bounding box center [760, 128] width 692 height 25
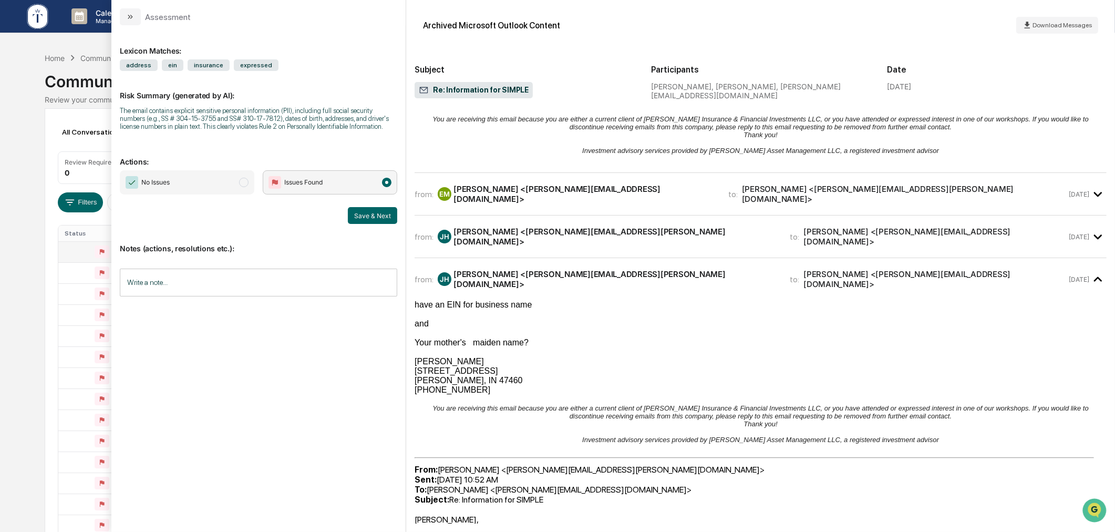
scroll to position [389, 0]
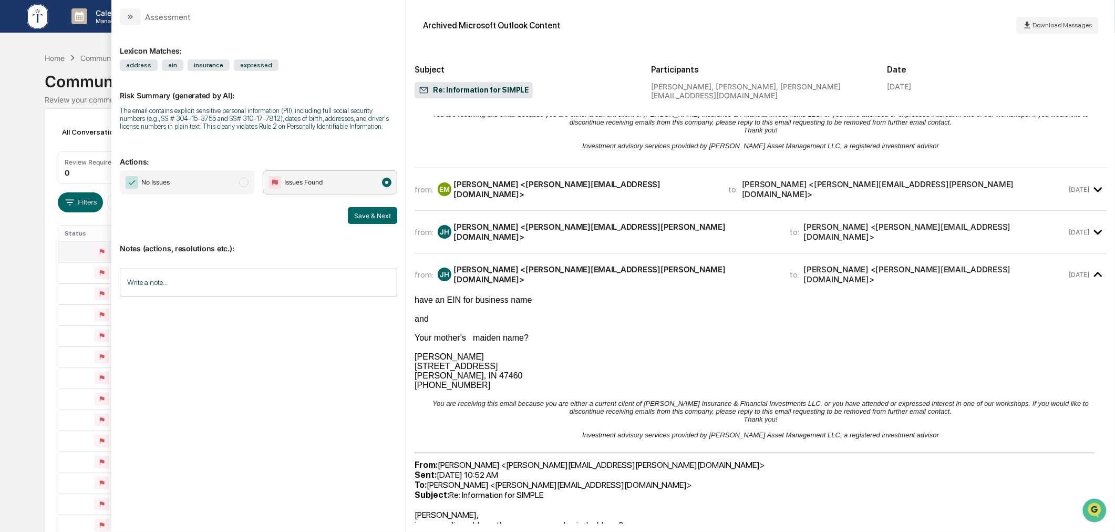
click at [990, 324] on div "and" at bounding box center [760, 318] width 692 height 9
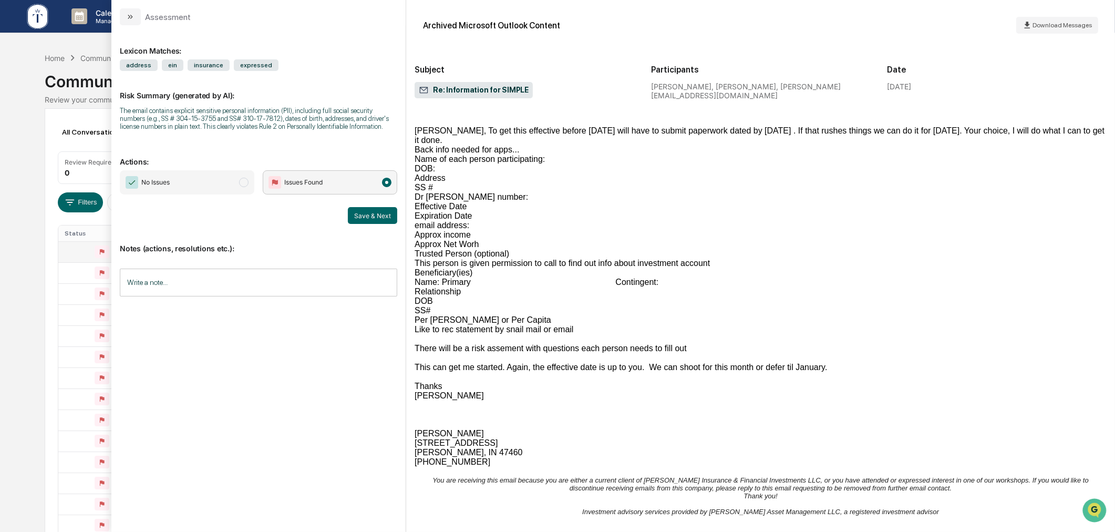
scroll to position [0, 0]
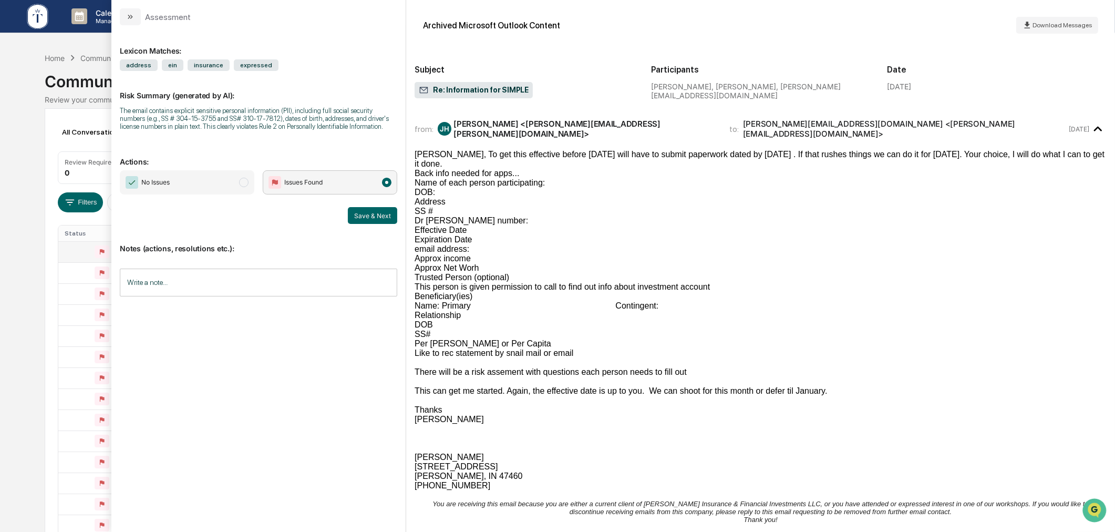
click at [196, 177] on span "No Issues" at bounding box center [187, 182] width 134 height 24
click at [219, 279] on input "Write a note..." at bounding box center [258, 282] width 277 height 28
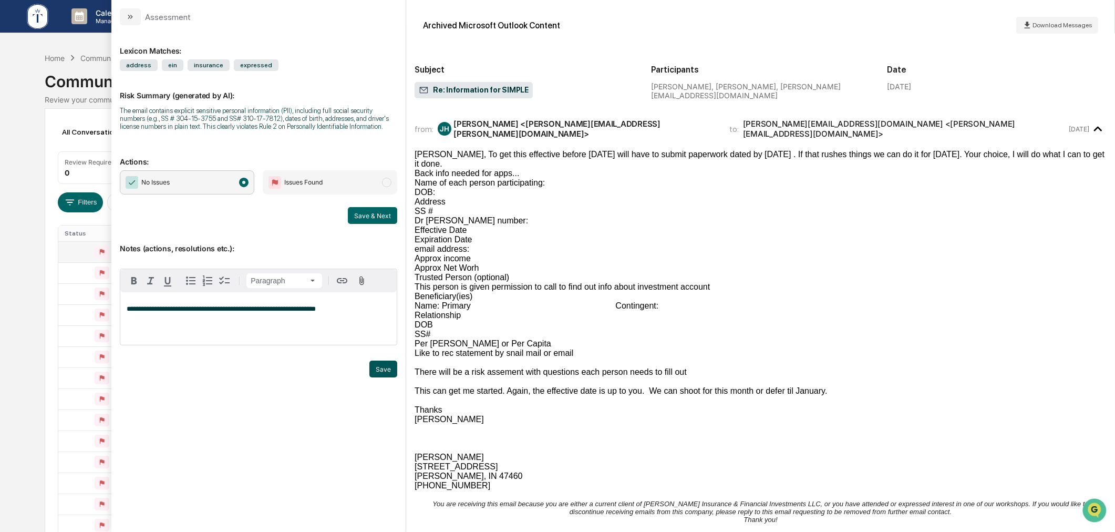
click at [382, 371] on button "Save" at bounding box center [383, 368] width 28 height 17
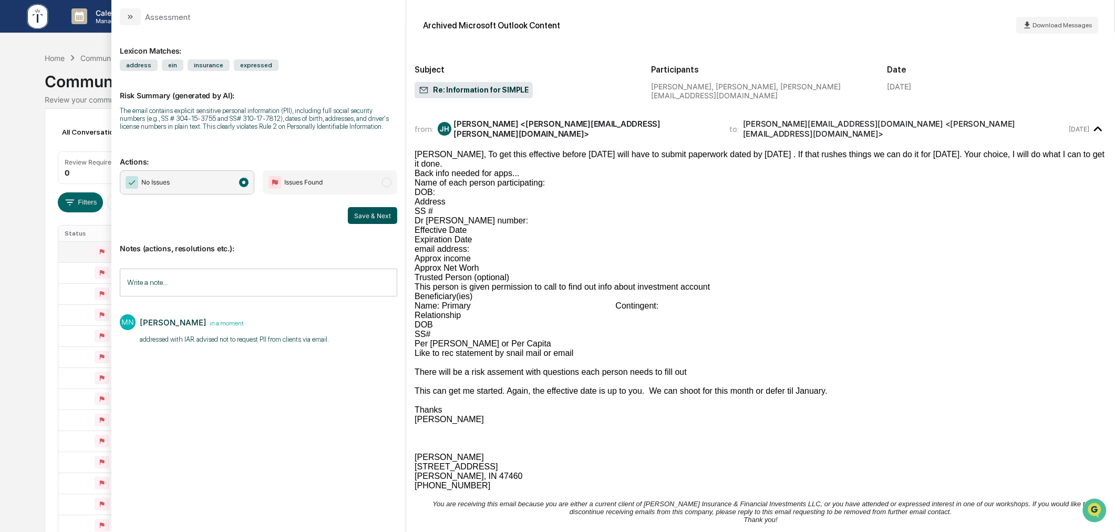
click at [370, 216] on button "Save & Next" at bounding box center [372, 215] width 49 height 17
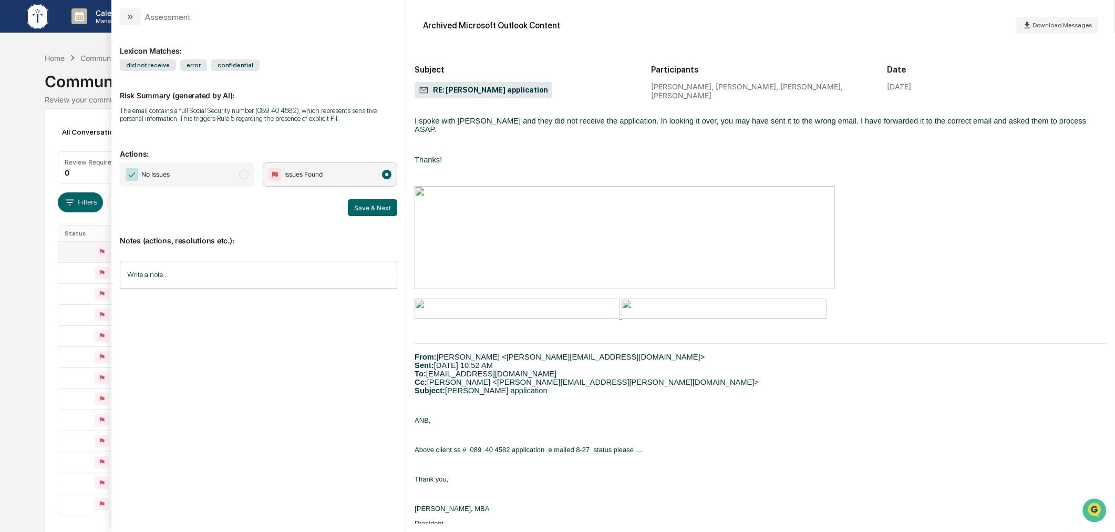
scroll to position [194, 0]
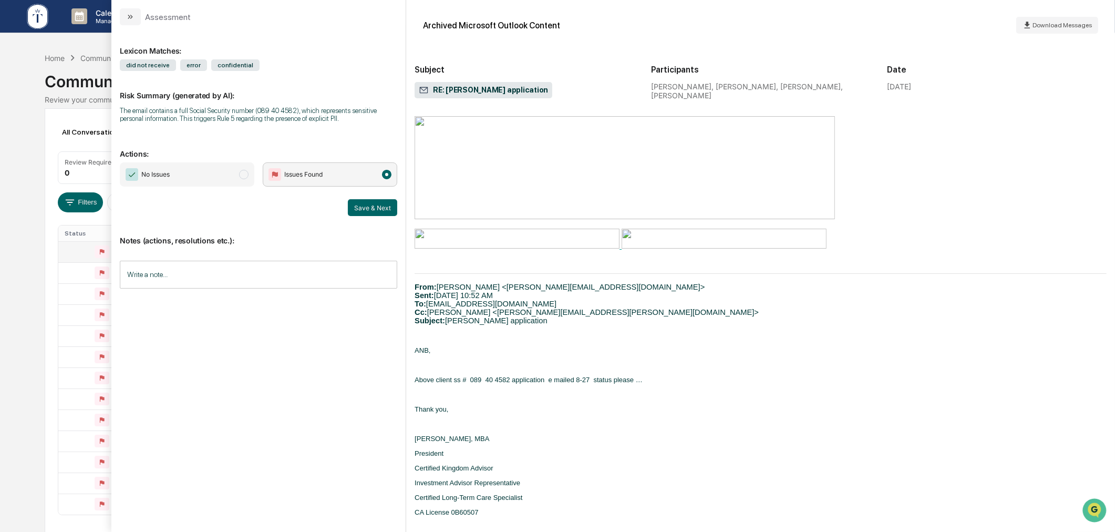
click at [620, 385] on div "Hi Tom, I spoke with Nassau and they did not receive the application. In lookin…" at bounding box center [760, 370] width 692 height 709
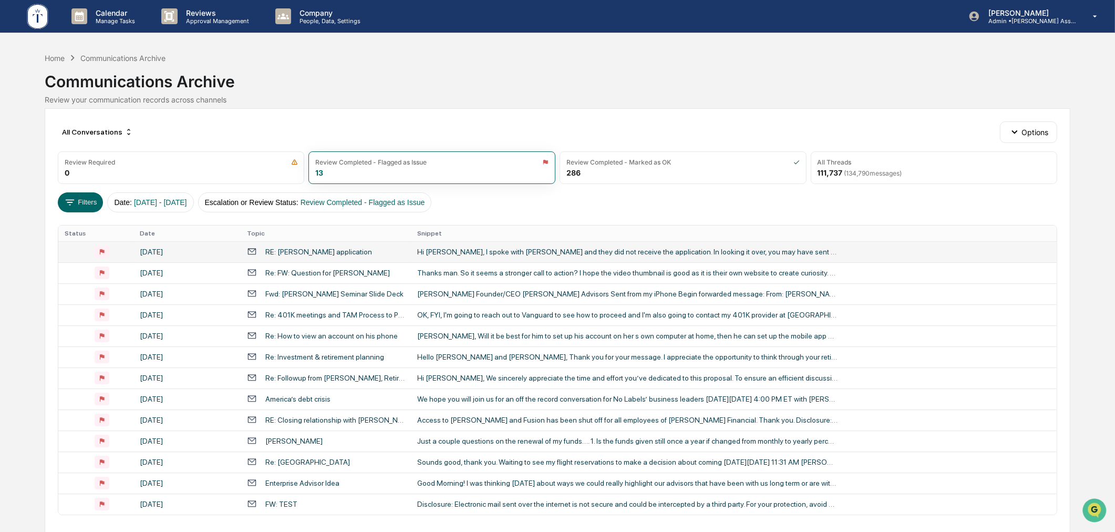
click at [15, 337] on div "Calendar Manage Tasks Reviews Approval Management Company People, Data, Setting…" at bounding box center [557, 287] width 1115 height 574
click at [405, 277] on td "Re: FW: Question for Matt Steinman" at bounding box center [326, 272] width 170 height 21
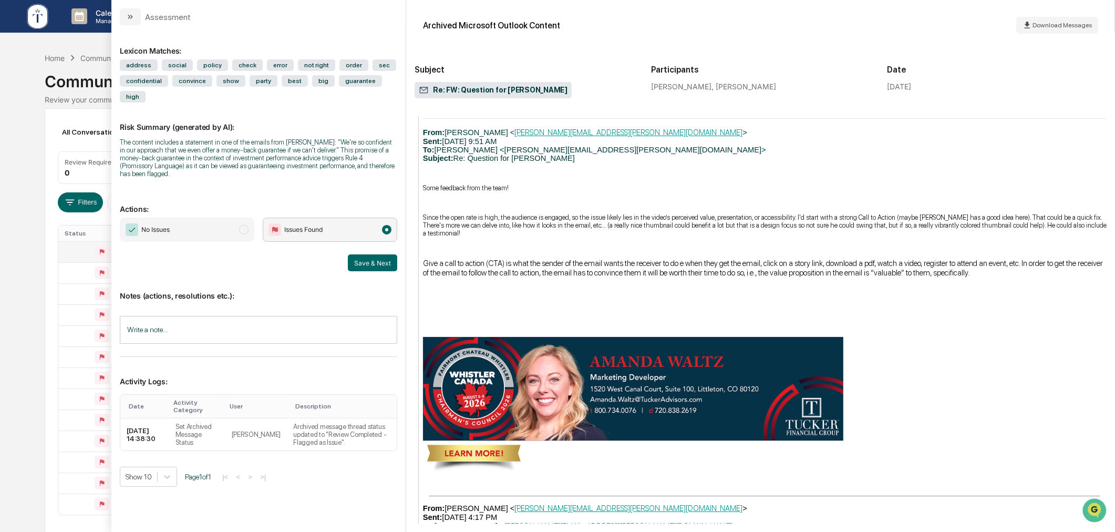
scroll to position [1070, 0]
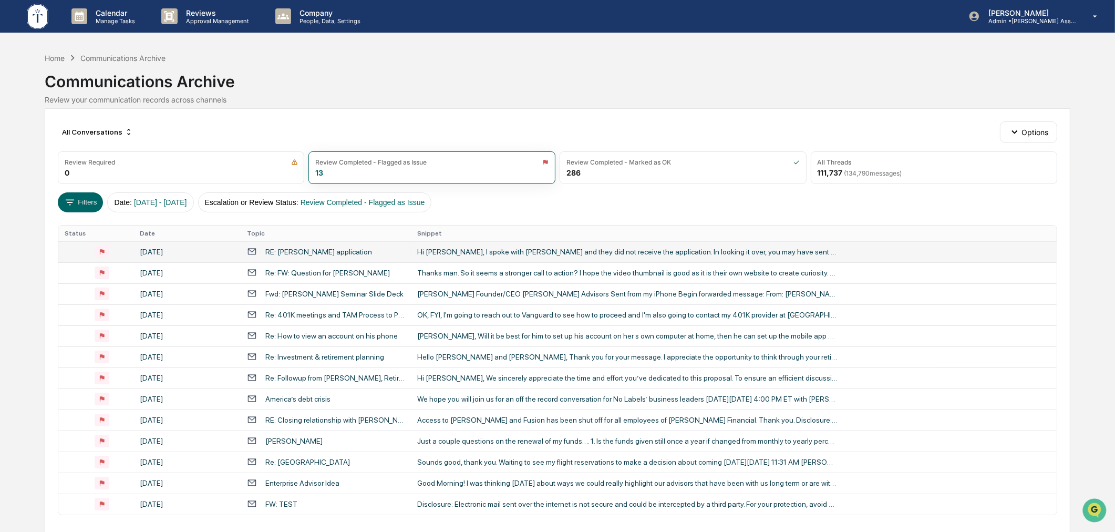
click at [21, 309] on div "Calendar Manage Tasks Reviews Approval Management Company People, Data, Setting…" at bounding box center [557, 287] width 1115 height 574
click at [377, 293] on div "Fwd: Frank Filisky Seminar Slide Deck" at bounding box center [334, 293] width 138 height 8
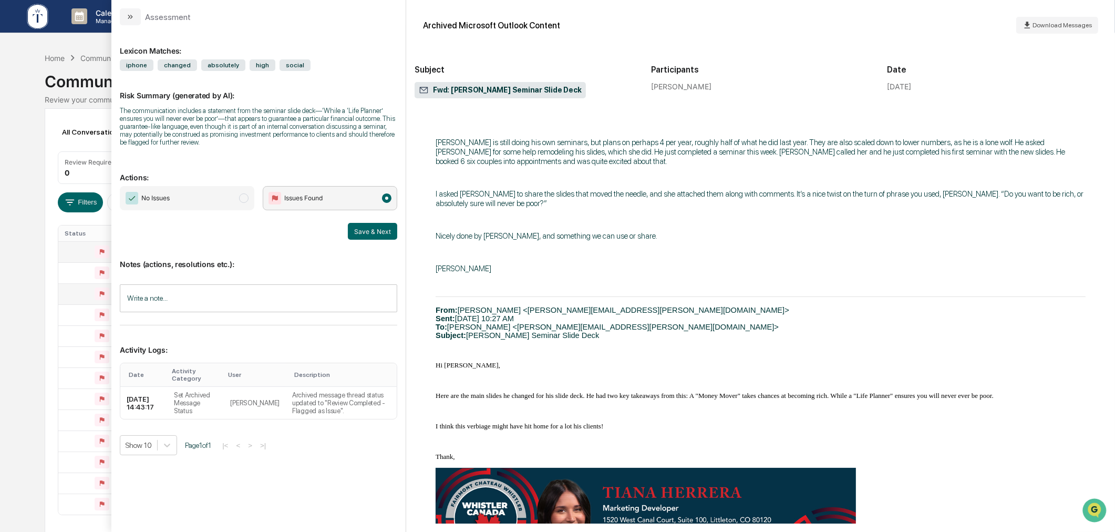
scroll to position [390, 0]
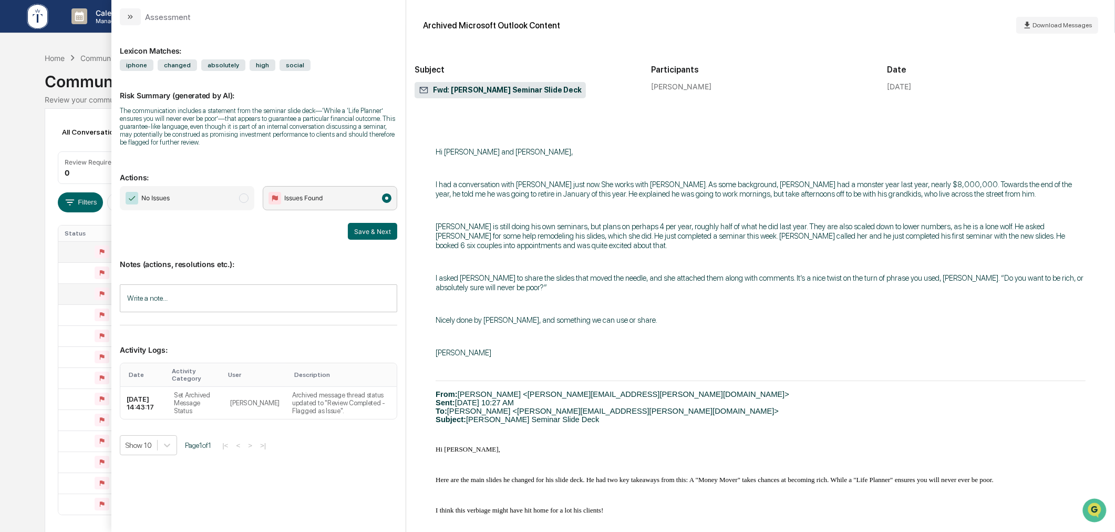
click at [34, 322] on div "Calendar Manage Tasks Reviews Approval Management Company People, Data, Setting…" at bounding box center [557, 287] width 1115 height 574
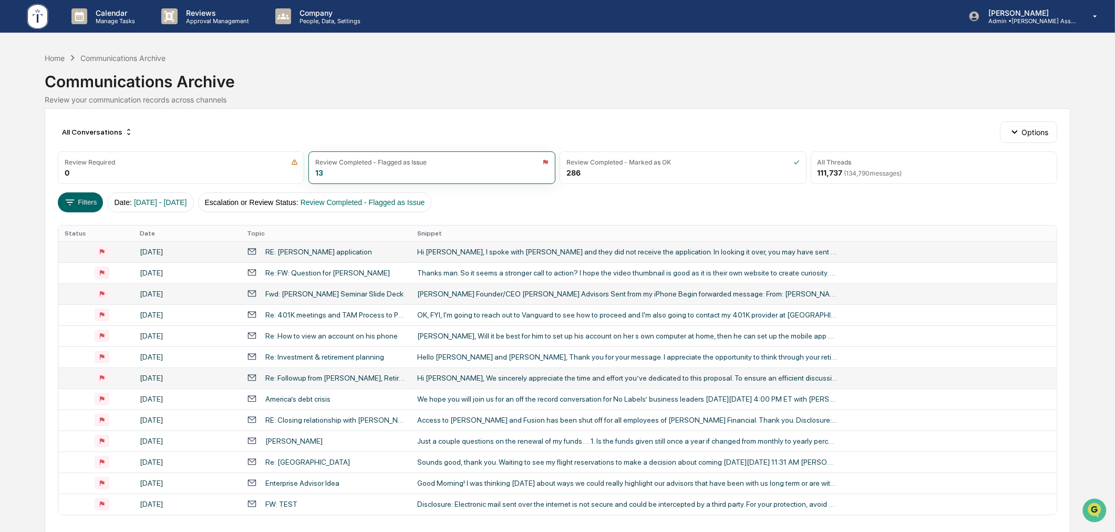
click at [341, 376] on div "Re: Followup from Darren Petty, Retirement Architects" at bounding box center [334, 378] width 139 height 8
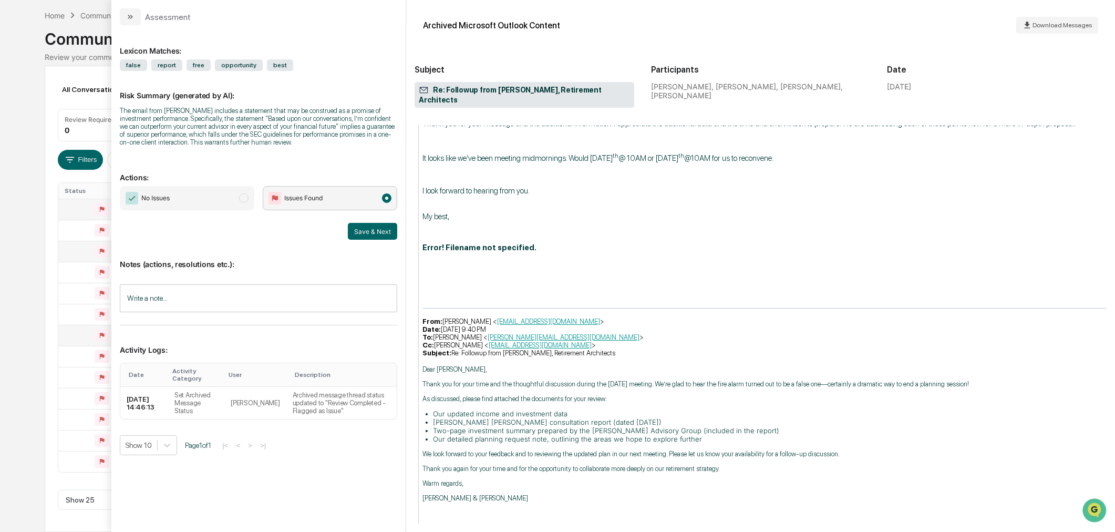
scroll to position [909, 0]
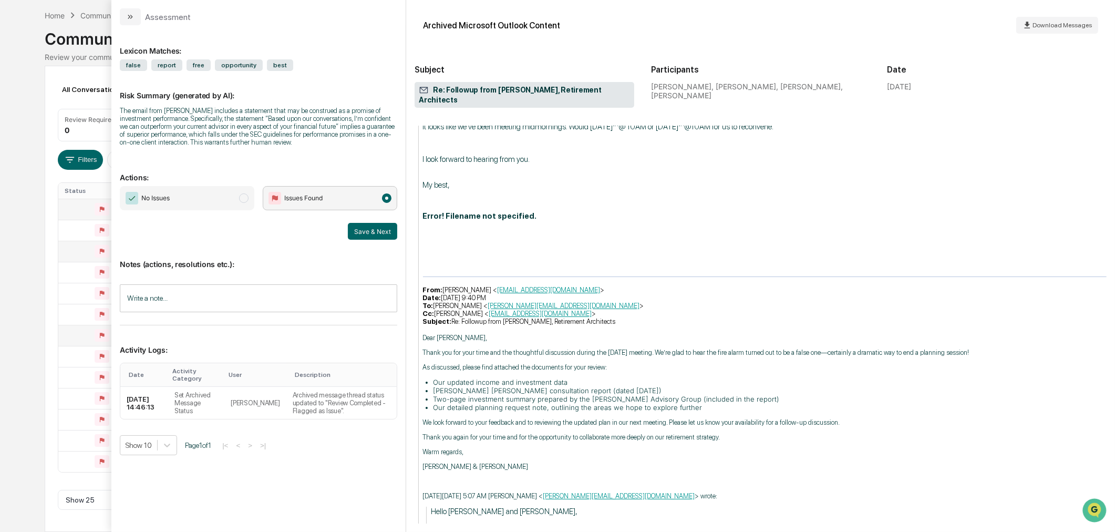
click at [34, 349] on div "Calendar Manage Tasks Reviews Approval Management Company People, Data, Setting…" at bounding box center [557, 244] width 1115 height 574
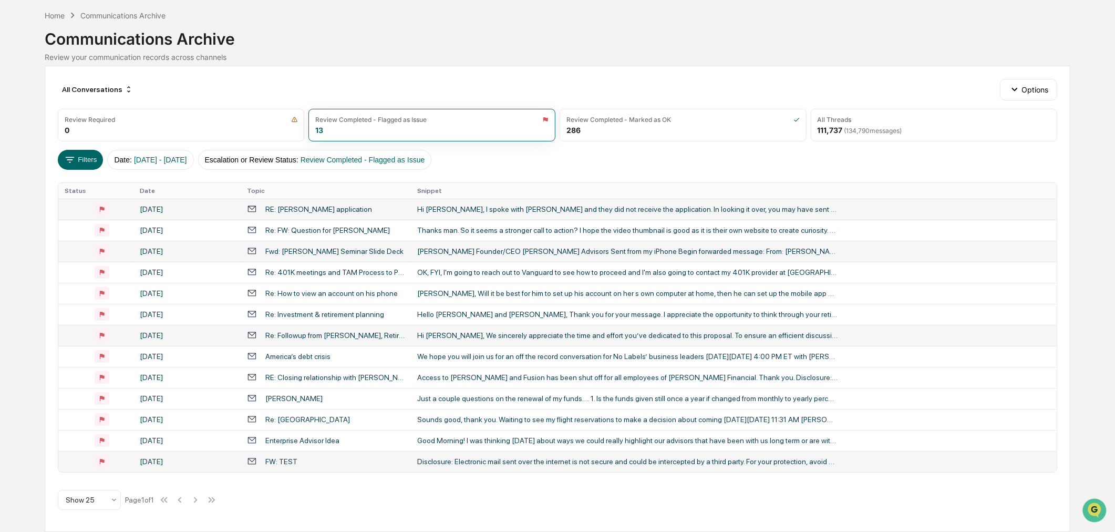
click at [396, 460] on div "FW: TEST" at bounding box center [326, 461] width 158 height 10
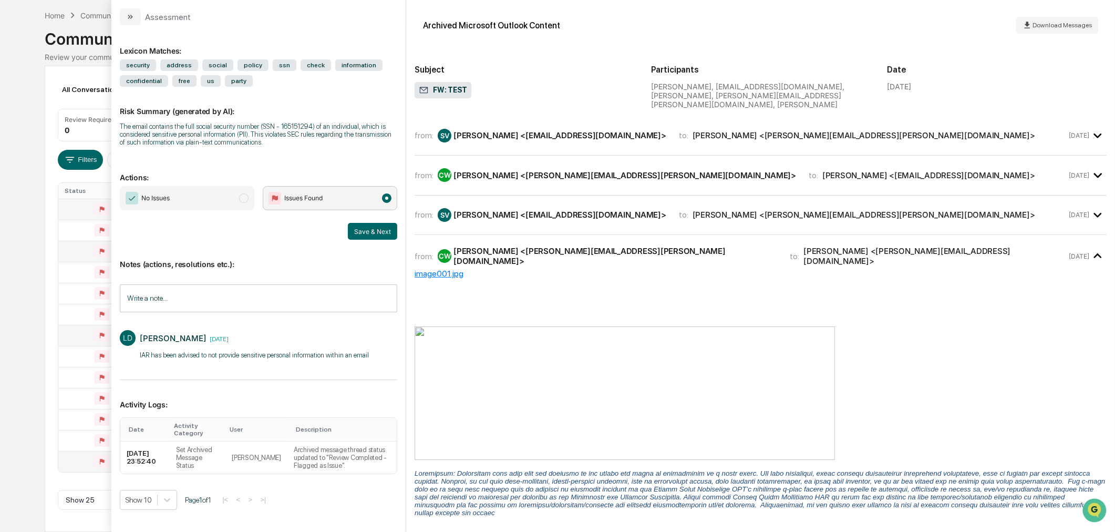
click at [552, 138] on div "from: SV Sheetal Vaidya <sheetal@vsondhicpa.com> to: Chris Wharton <chris.whart…" at bounding box center [760, 141] width 692 height 32
click at [550, 130] on div "Sheetal Vaidya <sheetal@vsondhicpa.com>" at bounding box center [559, 135] width 213 height 10
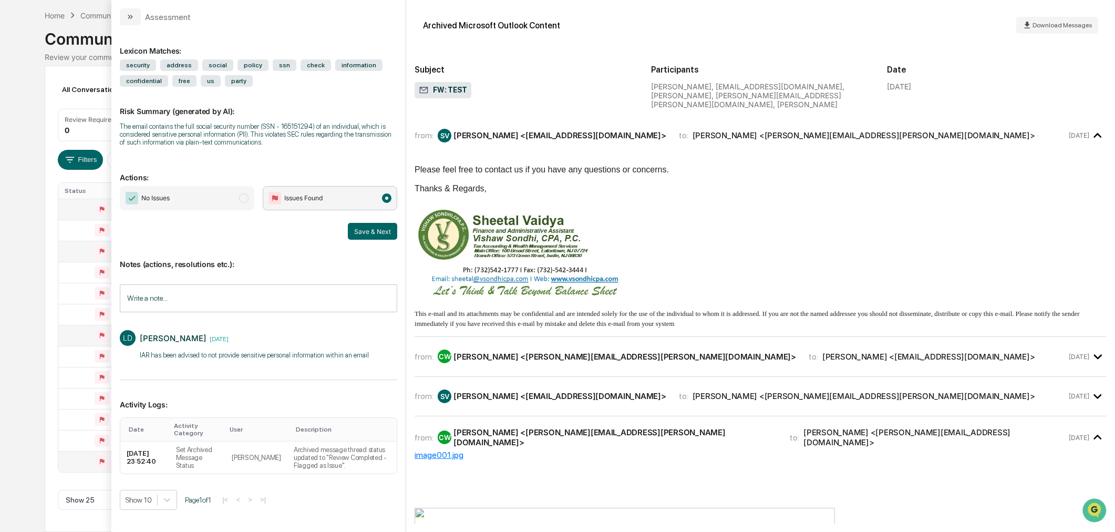
click at [565, 351] on div "Chris Wharton <chris.wharton@TuckerAM.com>" at bounding box center [624, 356] width 343 height 10
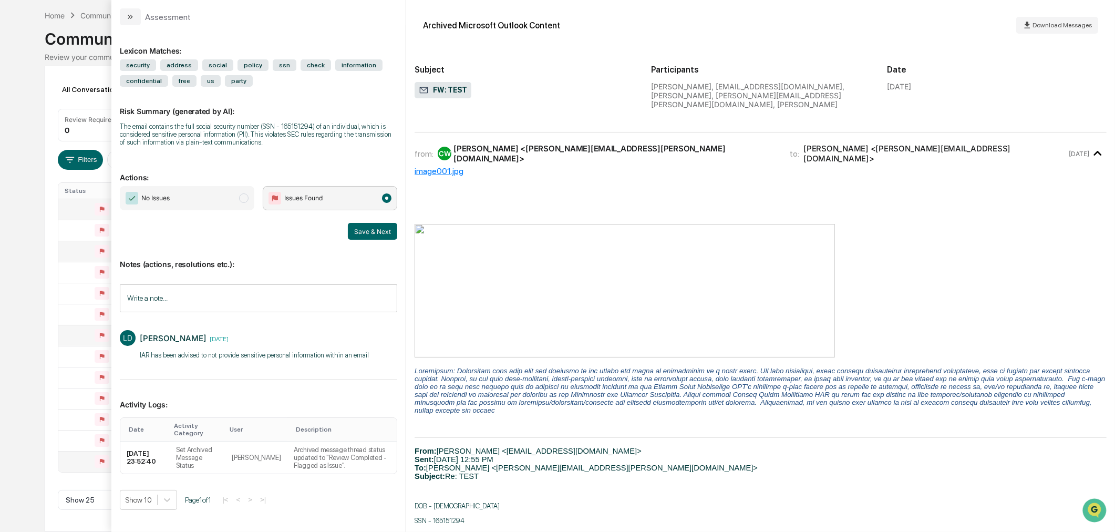
scroll to position [633, 0]
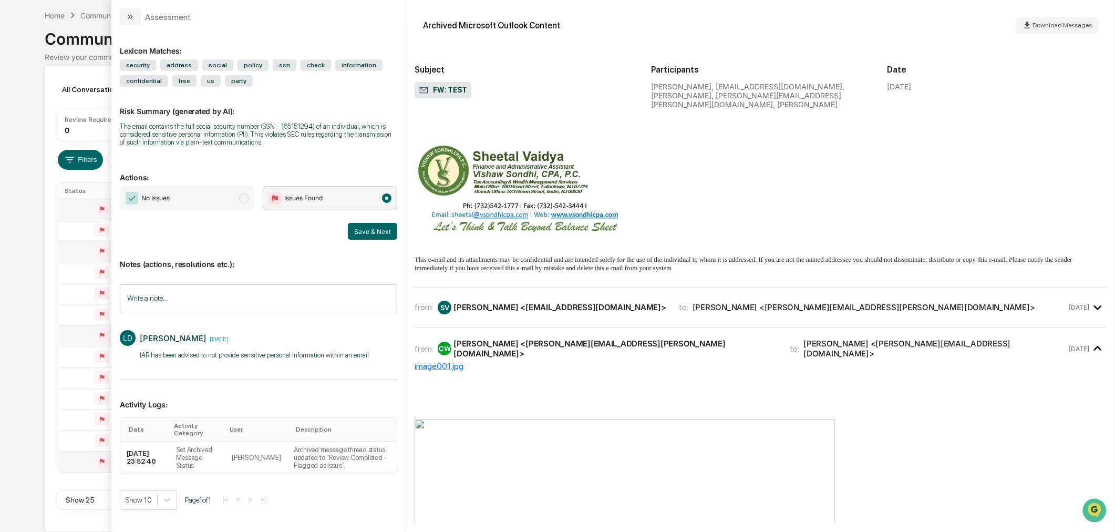
click at [552, 302] on div "Sheetal Vaidya <sheetal@vsondhicpa.com>" at bounding box center [559, 307] width 213 height 10
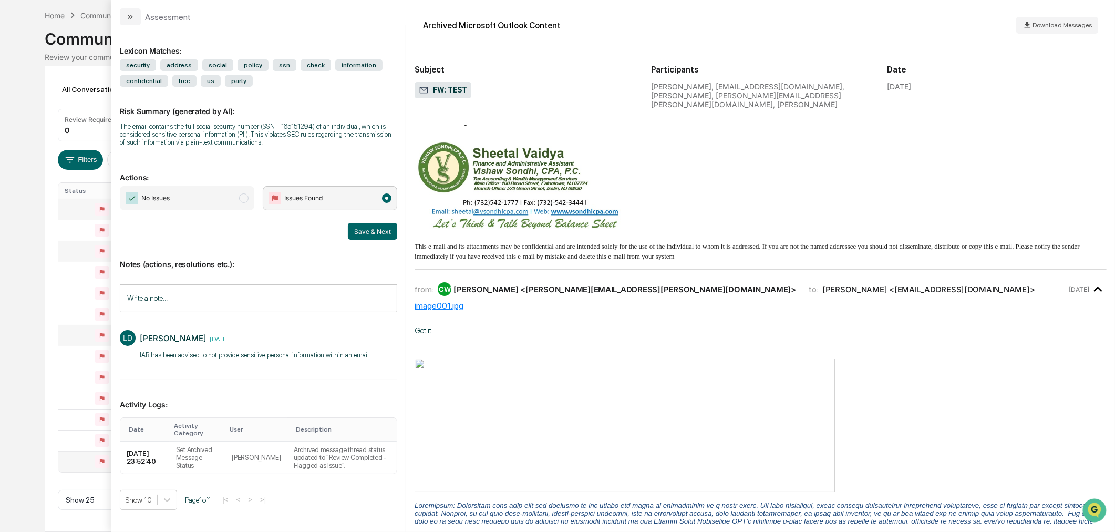
scroll to position [0, 0]
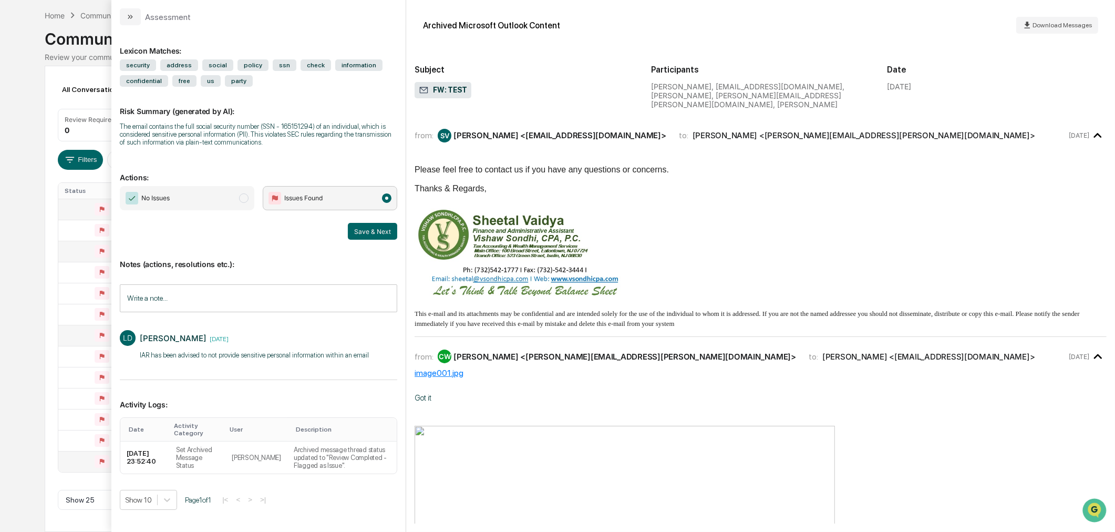
click at [196, 203] on span "No Issues" at bounding box center [187, 198] width 134 height 24
click at [385, 229] on button "Save & Next" at bounding box center [372, 231] width 49 height 17
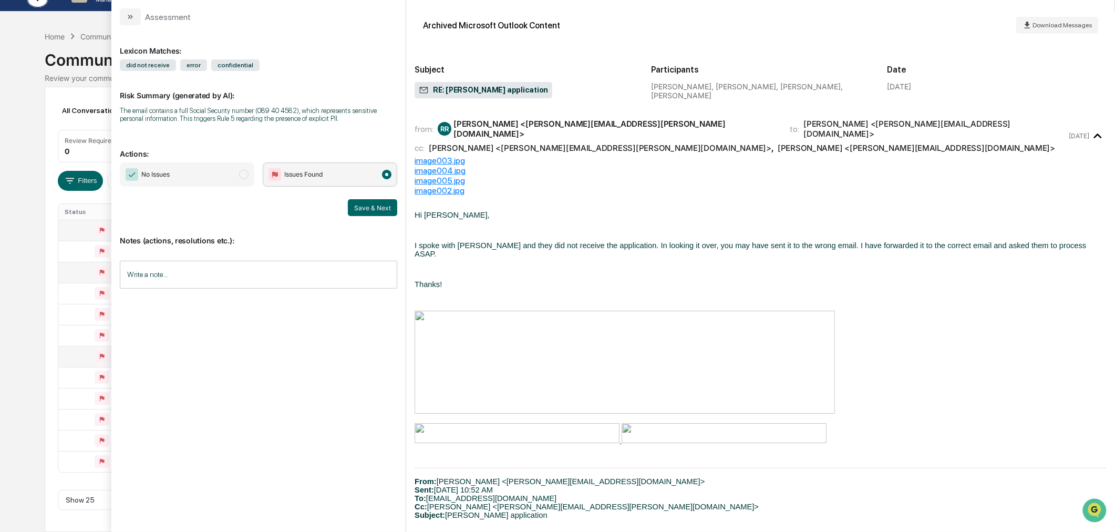
scroll to position [22, 0]
click at [25, 266] on div "Calendar Manage Tasks Reviews Approval Management Company People, Data, Setting…" at bounding box center [557, 254] width 1115 height 553
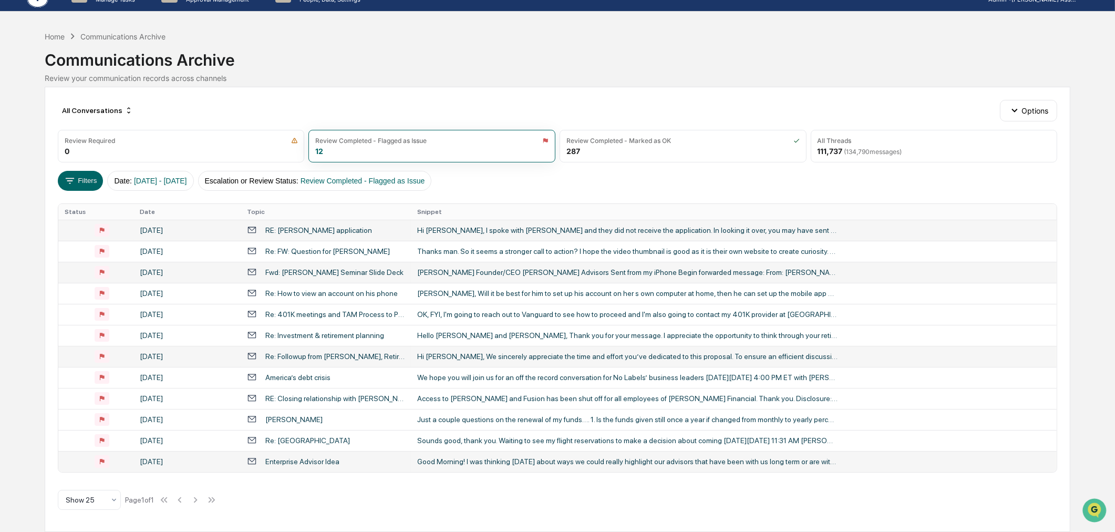
click at [356, 463] on div "Enterprise Advisor Idea" at bounding box center [326, 461] width 158 height 10
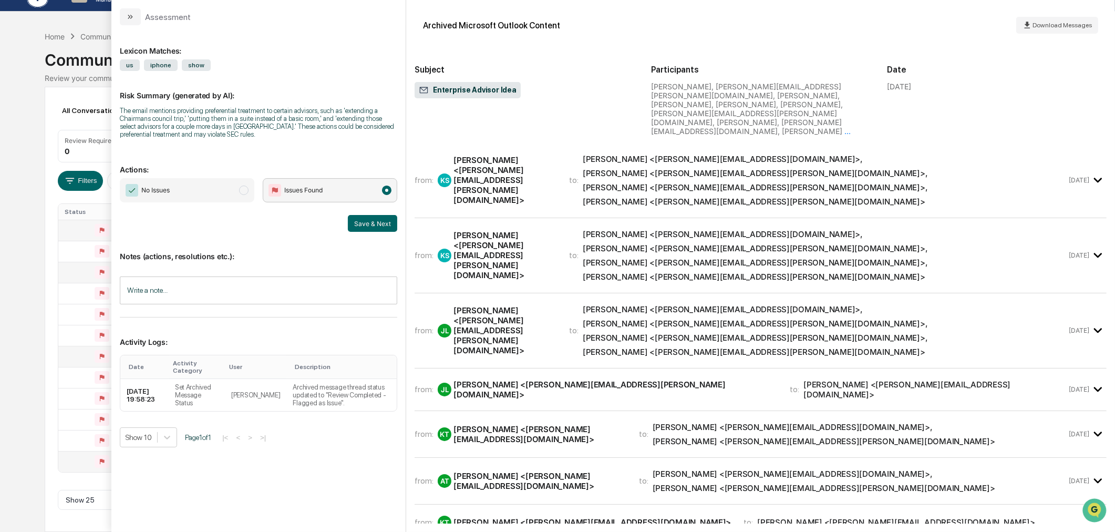
click at [1089, 521] on icon "modal" at bounding box center [1097, 529] width 17 height 17
click at [202, 293] on input "Write a note..." at bounding box center [258, 290] width 277 height 28
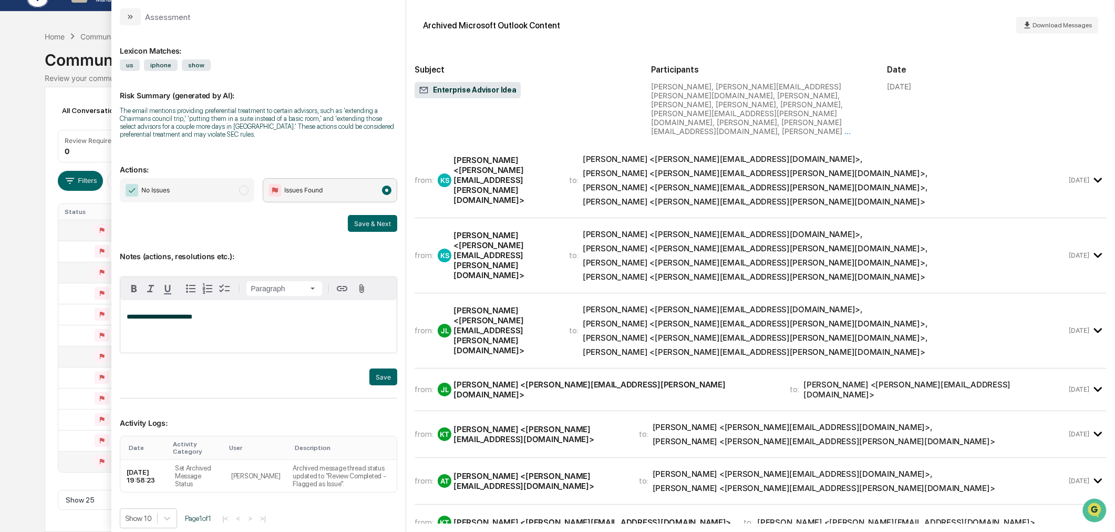
click at [167, 318] on span "**********" at bounding box center [160, 316] width 66 height 7
click at [169, 318] on span "**********" at bounding box center [160, 316] width 66 height 7
click at [225, 319] on p "**********" at bounding box center [259, 316] width 264 height 7
click at [381, 378] on button "Save" at bounding box center [383, 376] width 28 height 17
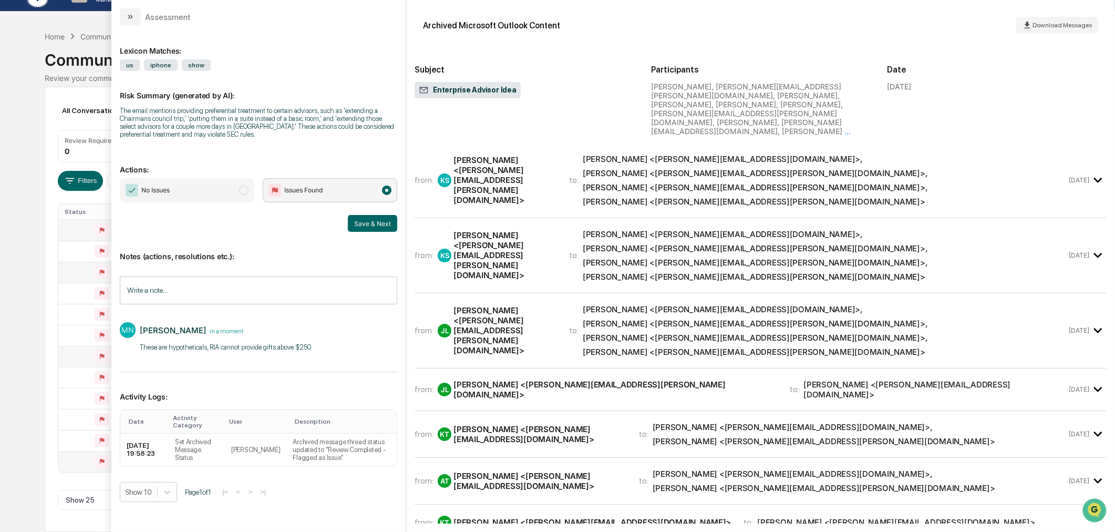
click at [198, 186] on span "No Issues" at bounding box center [187, 190] width 134 height 24
click at [380, 223] on button "Save & Next" at bounding box center [372, 223] width 49 height 17
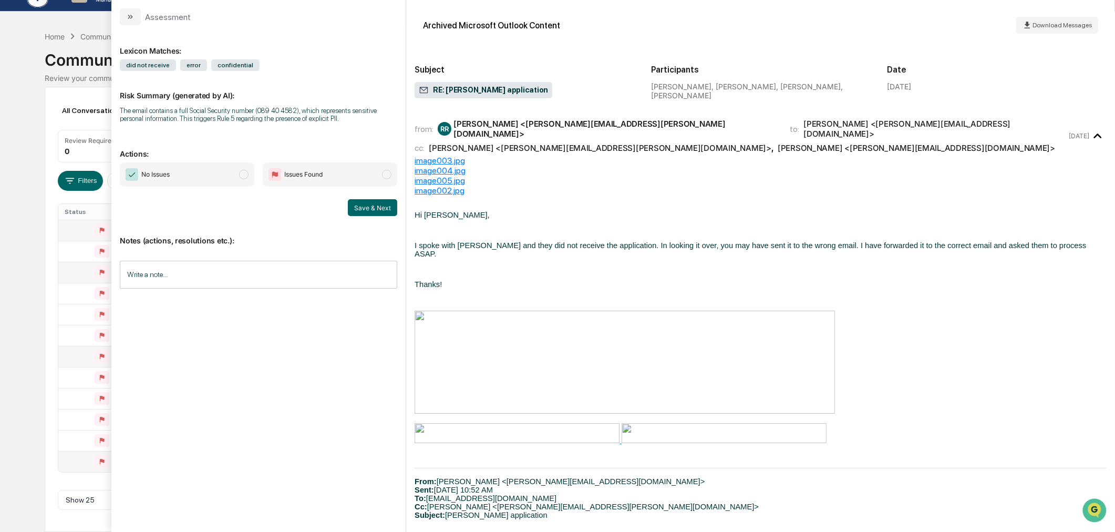
scroll to position [1, 0]
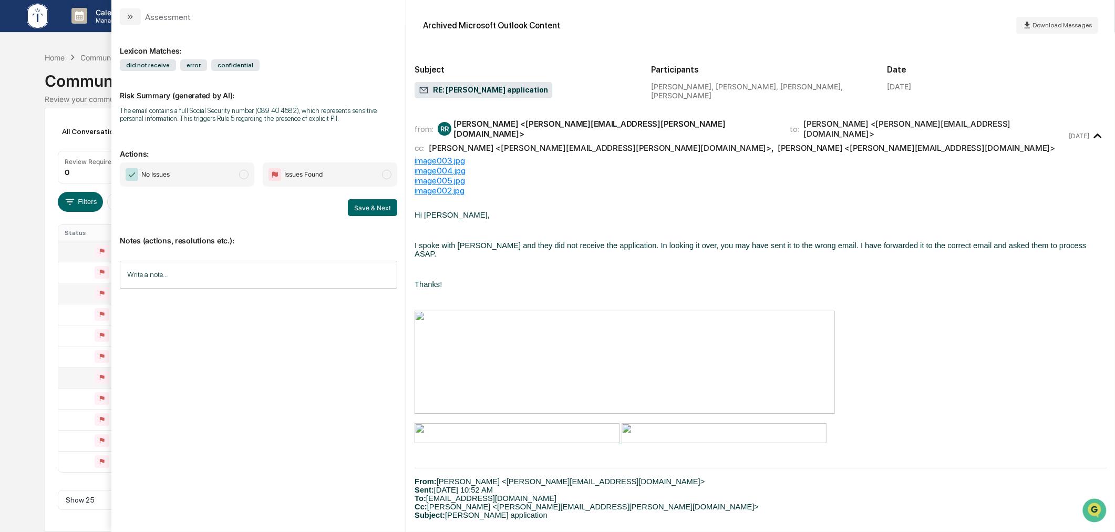
click at [37, 389] on div "Calendar Manage Tasks Reviews Approval Management Company People, Data, Setting…" at bounding box center [557, 265] width 1115 height 532
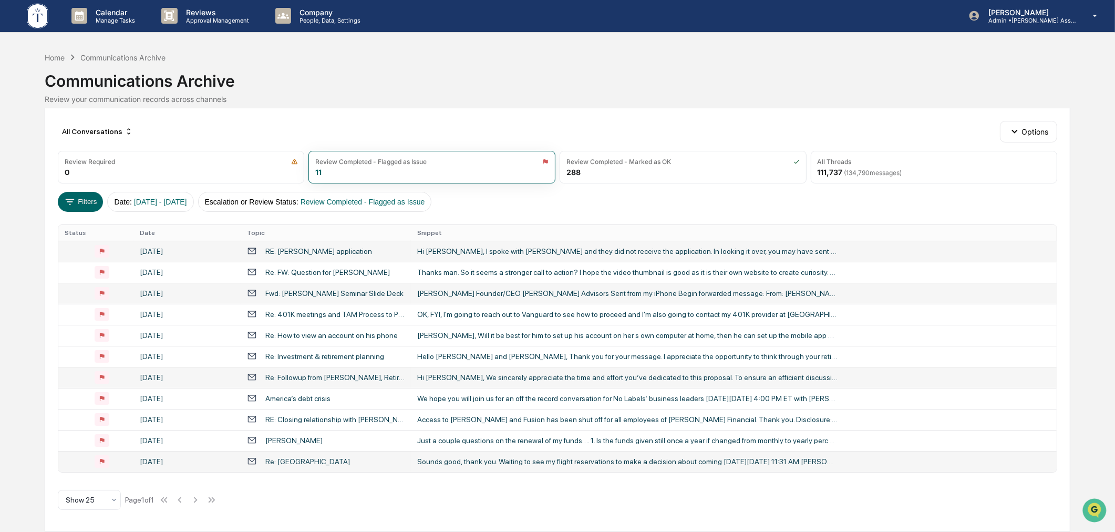
click at [416, 465] on td "Sounds good, thank you. Waiting to see my flight reservations to make a decisio…" at bounding box center [734, 461] width 646 height 21
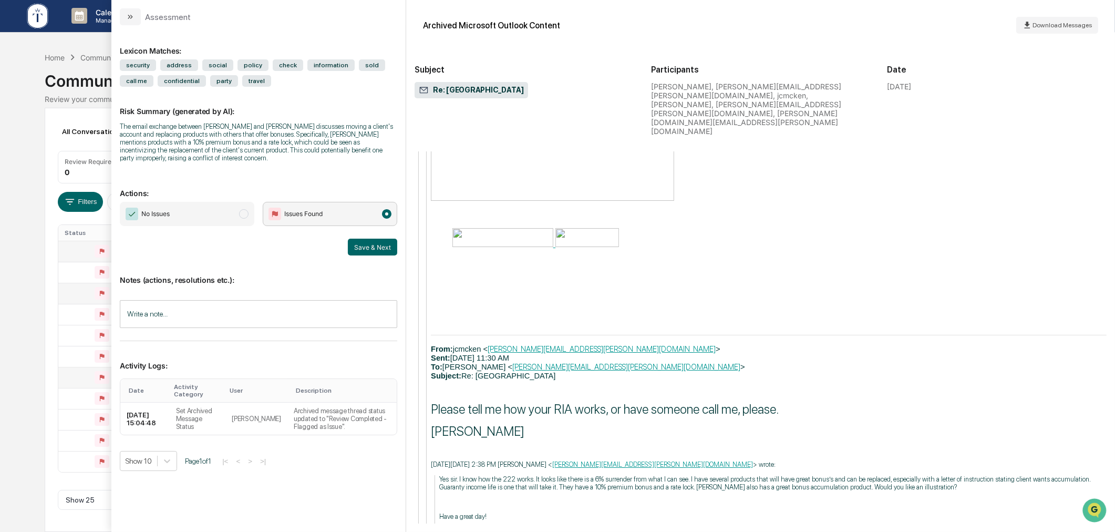
scroll to position [1167, 0]
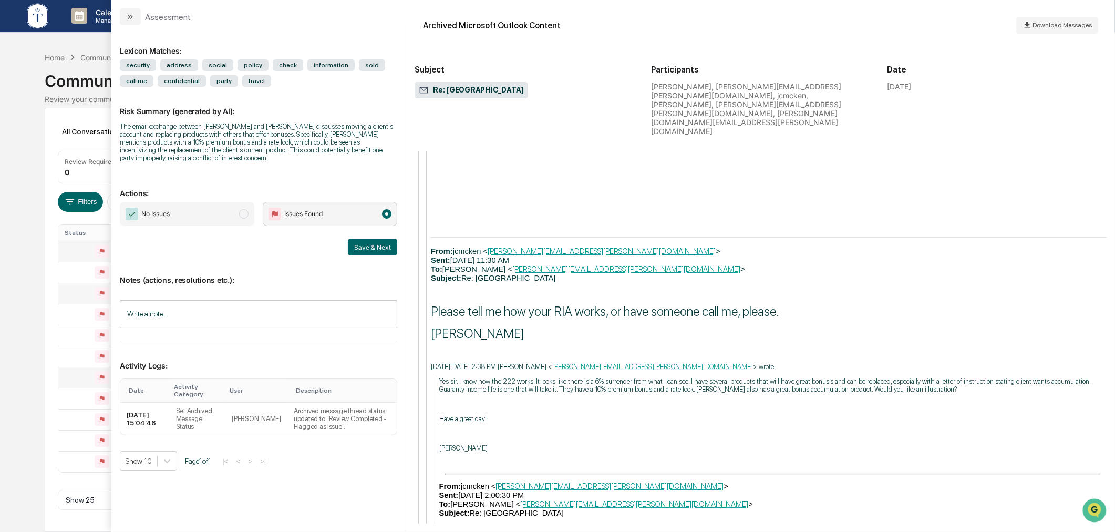
click at [209, 218] on span "No Issues" at bounding box center [187, 214] width 134 height 24
drag, startPoint x: 193, startPoint y: 306, endPoint x: 162, endPoint y: 292, distance: 34.6
click at [193, 306] on input "Write a note..." at bounding box center [258, 314] width 277 height 28
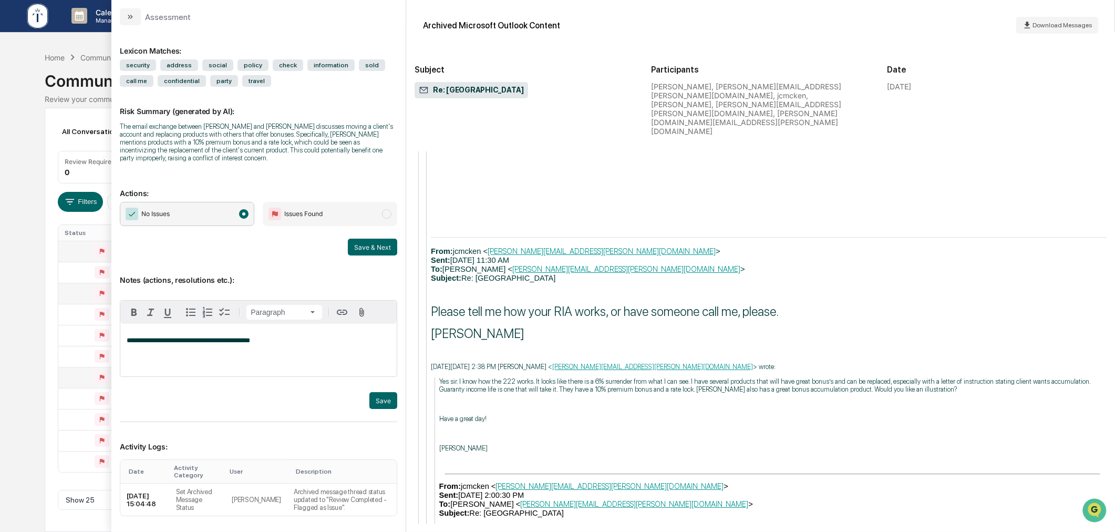
click at [380, 410] on div "modal" at bounding box center [258, 414] width 277 height 16
click at [379, 401] on button "Save" at bounding box center [383, 400] width 28 height 17
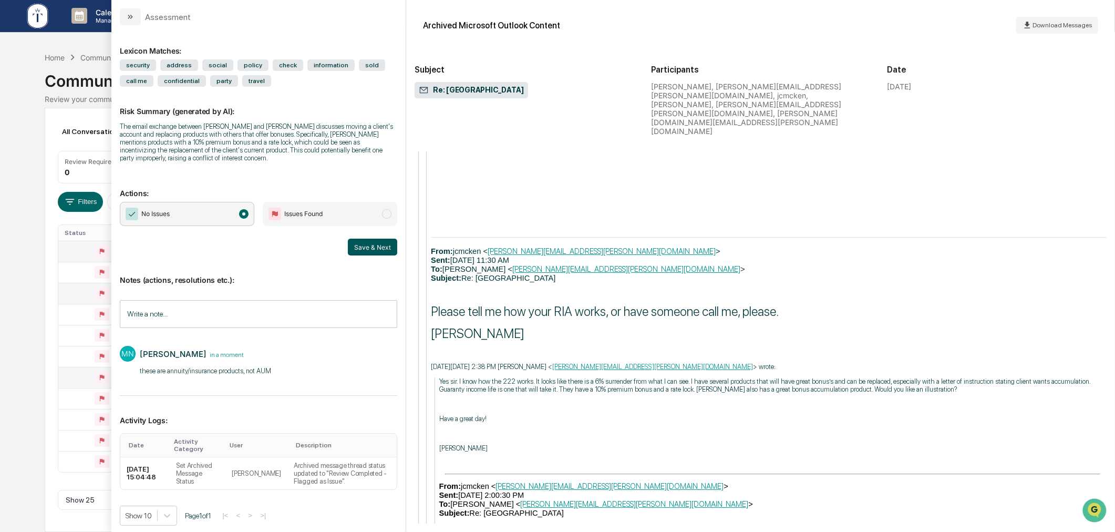
click at [379, 245] on button "Save & Next" at bounding box center [372, 247] width 49 height 17
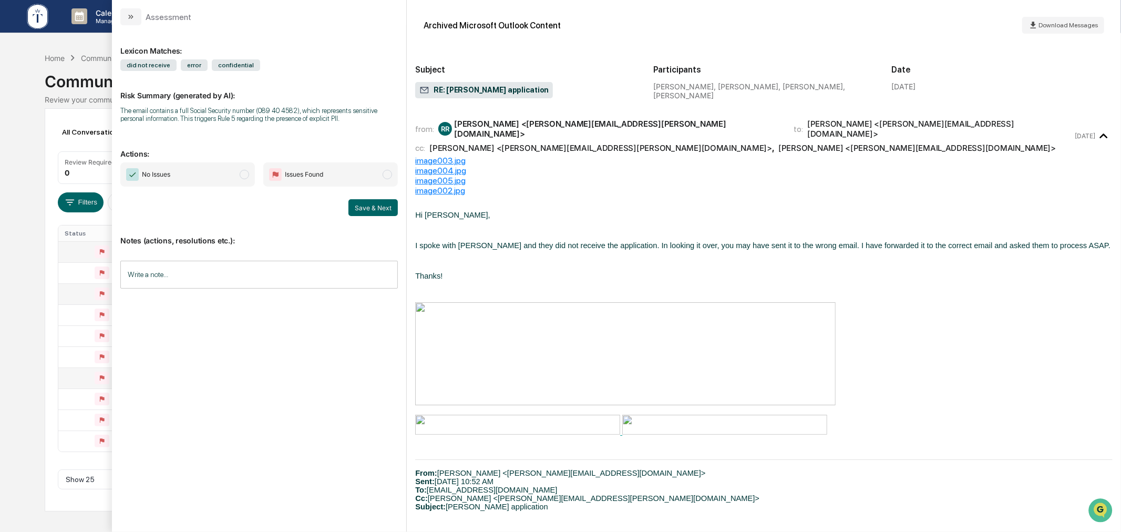
click at [28, 297] on div "Calendar Manage Tasks Reviews Approval Management Company People, Data, Setting…" at bounding box center [560, 266] width 1121 height 532
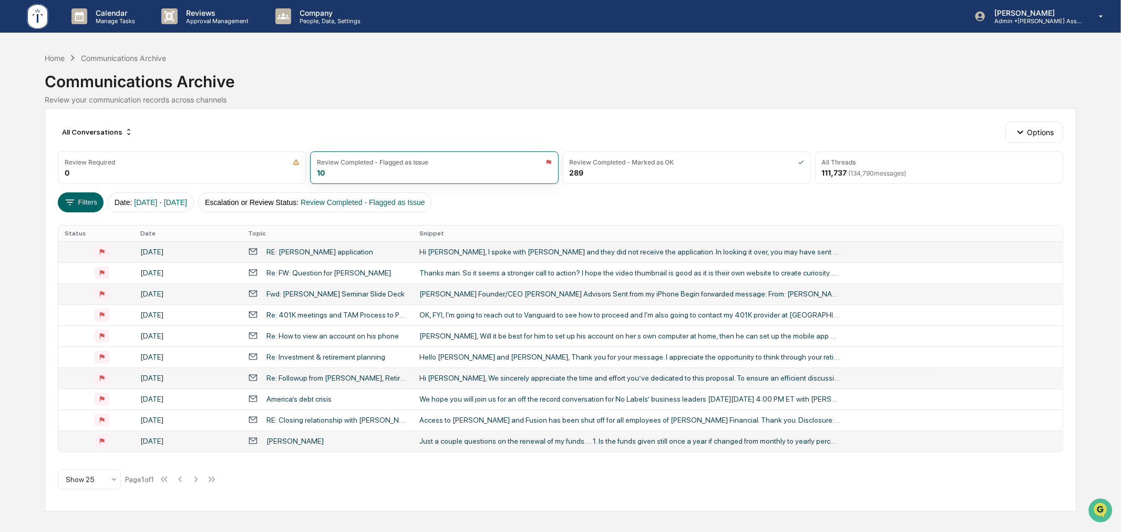
click at [339, 443] on div "Jack Tallman" at bounding box center [327, 441] width 159 height 10
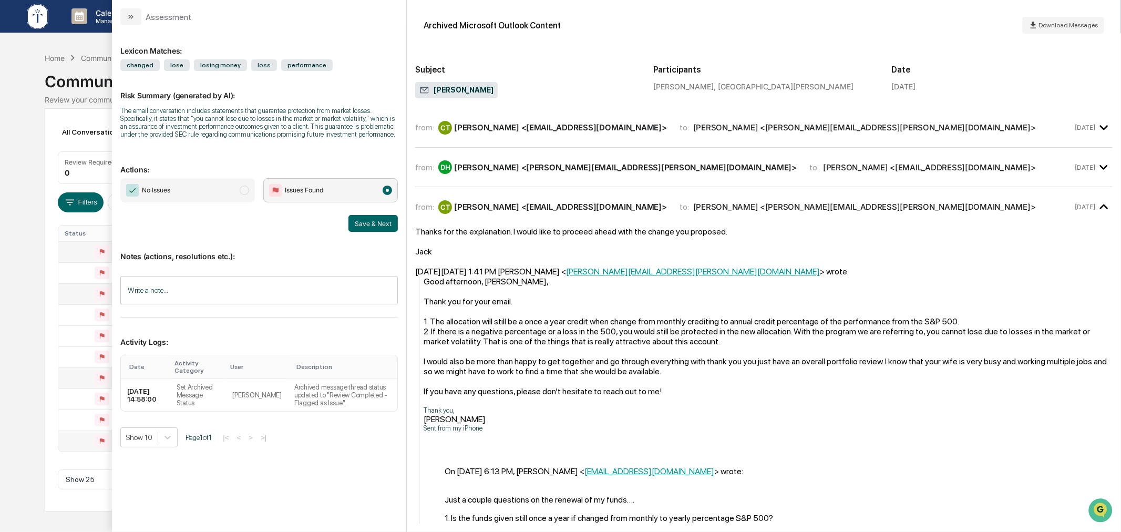
click at [612, 132] on div "from: CT Collette Tallman <valcoby04@gmail.com> to: Deirdre Hafen <Deirdre.Hafe…" at bounding box center [743, 128] width 657 height 14
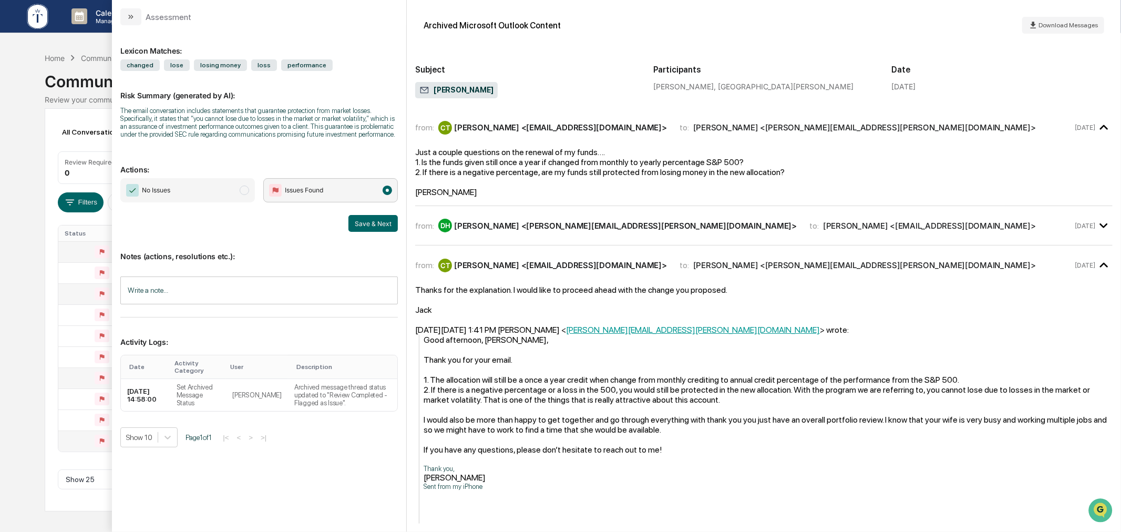
click at [634, 212] on div "from: CT Collette Tallman <valcoby04@gmail.com> to: Deirdre Hafen <Deirdre.Hafe…" at bounding box center [763, 372] width 697 height 512
click at [596, 216] on div "from: DH Deirdre Hafen <Deirdre.Hafen@TuckerAM.com> to: Collette Tallman <valco…" at bounding box center [763, 225] width 697 height 23
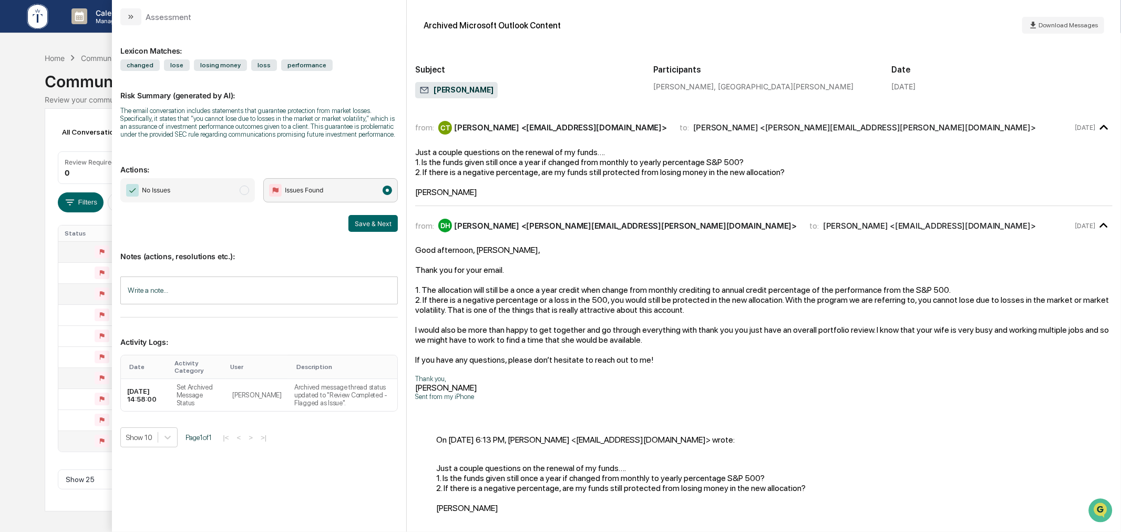
click at [596, 216] on div "from: DH Deirdre Hafen <Deirdre.Hafen@TuckerAM.com> to: Collette Tallman <valco…" at bounding box center [763, 225] width 697 height 23
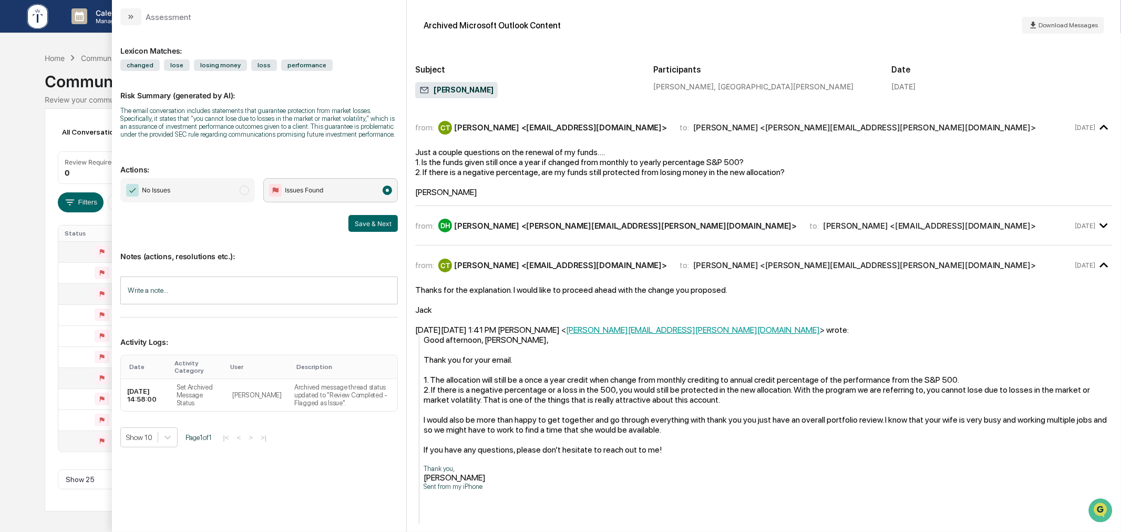
click at [216, 192] on span "No Issues" at bounding box center [187, 190] width 134 height 24
click at [201, 292] on input "Write a note..." at bounding box center [258, 290] width 277 height 28
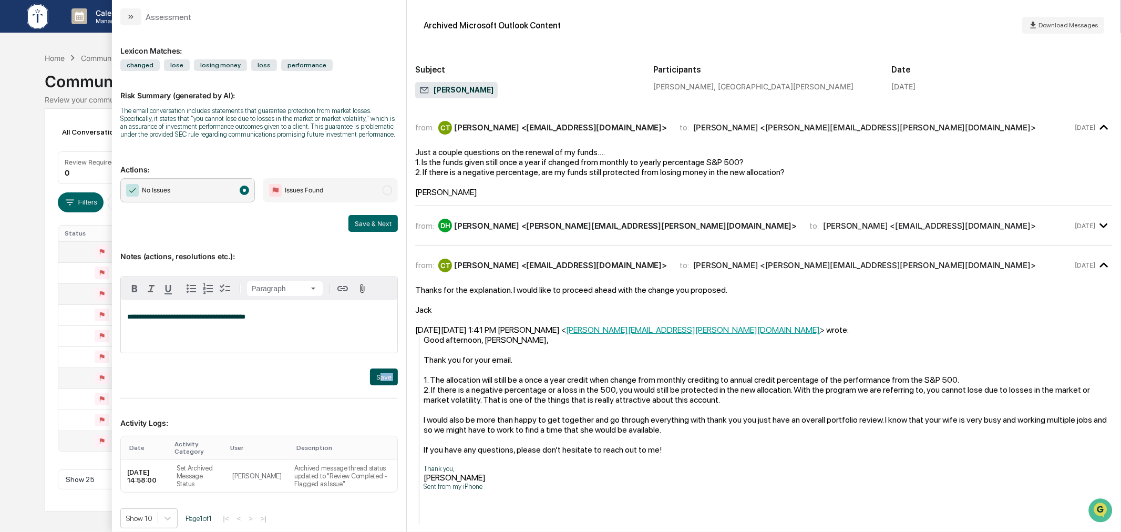
click at [374, 385] on div "**********" at bounding box center [258, 315] width 277 height 166
click at [379, 376] on button "Save" at bounding box center [384, 376] width 28 height 17
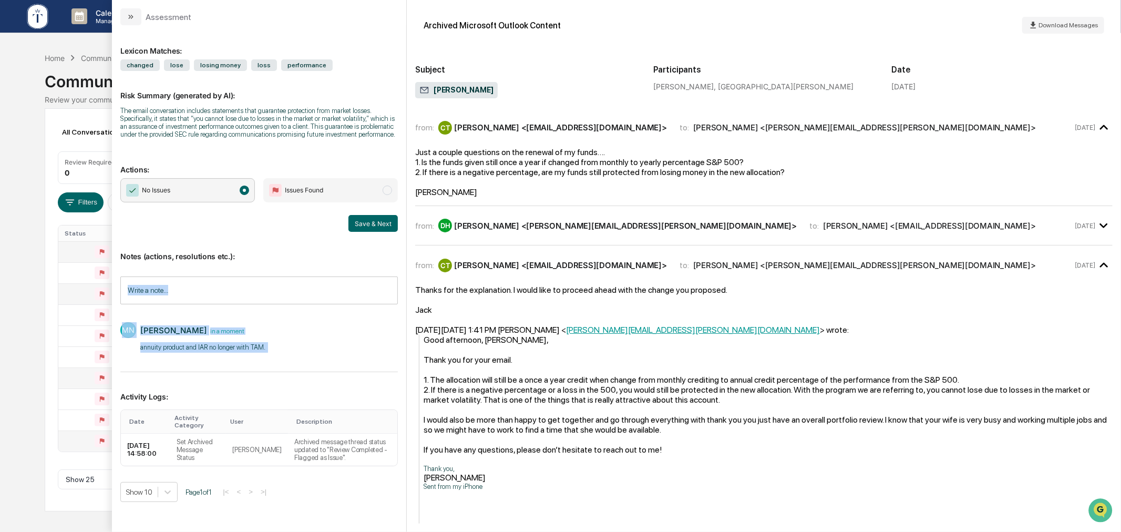
click at [292, 211] on div "No Issues Issues Found Save & Next" at bounding box center [258, 205] width 277 height 54
click at [375, 227] on button "Save & Next" at bounding box center [372, 223] width 49 height 17
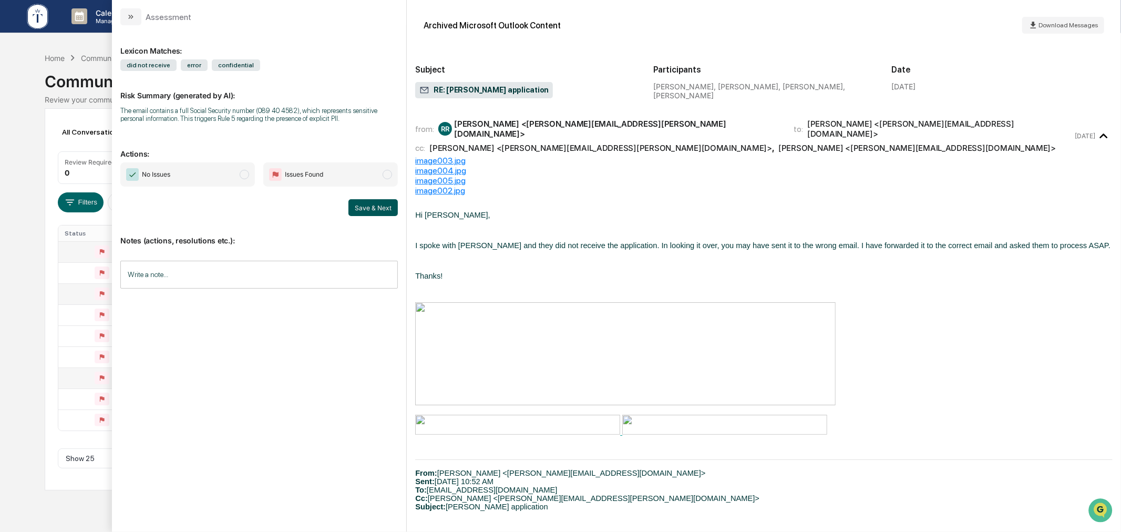
click at [367, 208] on button "Save & Next" at bounding box center [372, 207] width 49 height 17
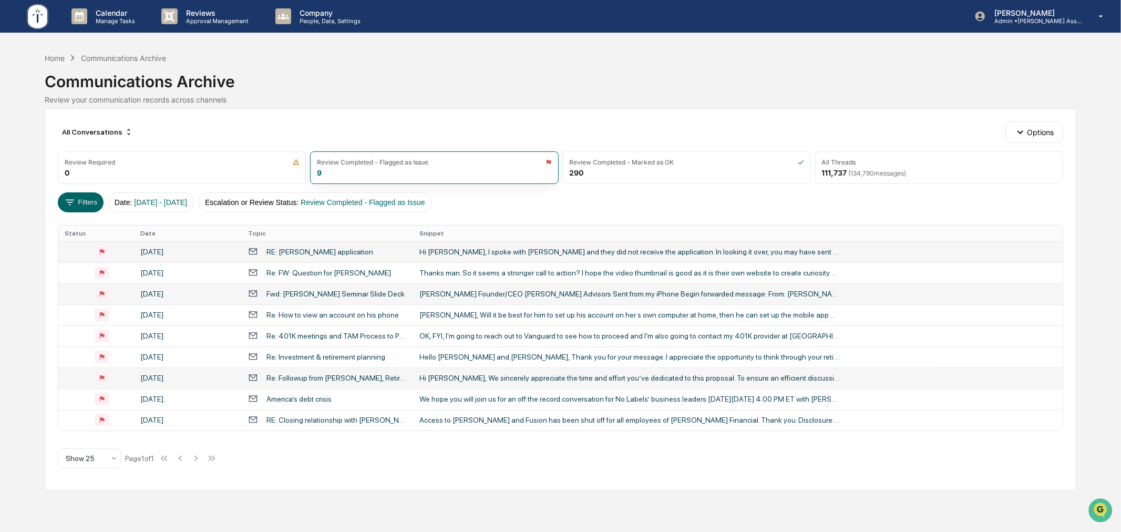
click at [30, 285] on div "Calendar Manage Tasks Reviews Approval Management Company People, Data, Setting…" at bounding box center [560, 266] width 1121 height 532
click at [305, 271] on div "Re: FW: Question for Matt Steinman" at bounding box center [328, 272] width 125 height 8
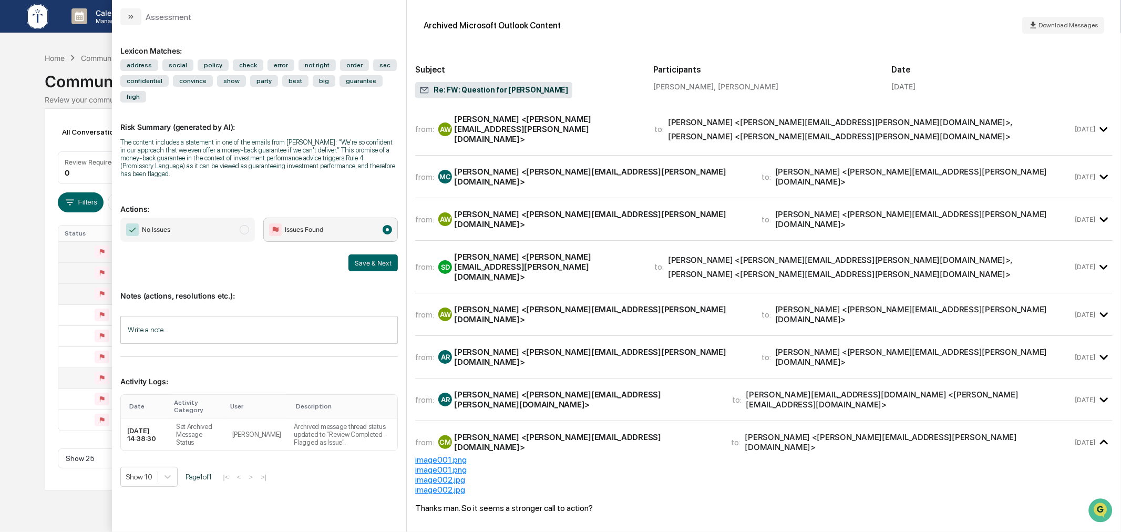
scroll to position [194, 0]
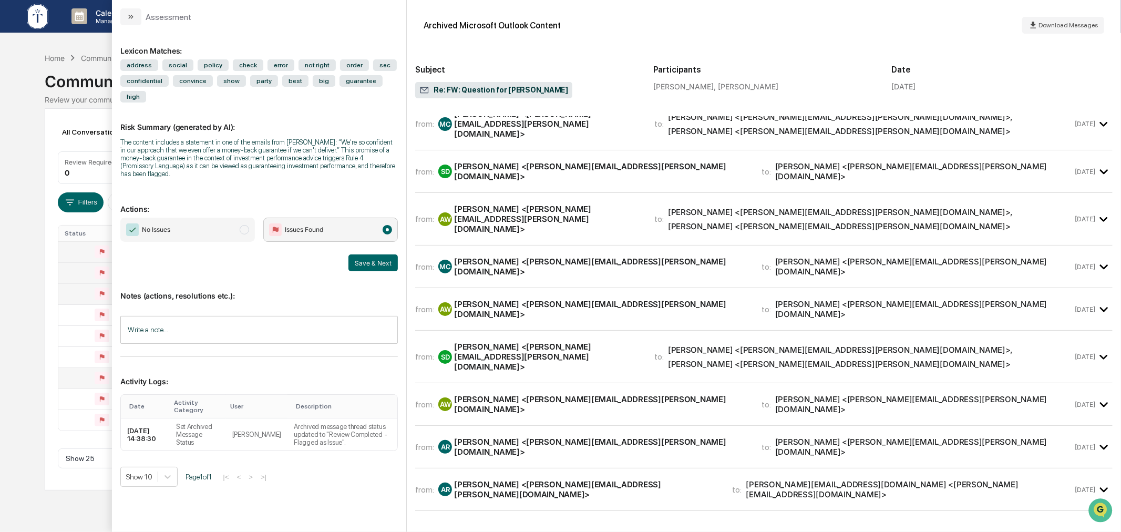
drag, startPoint x: 188, startPoint y: 312, endPoint x: 190, endPoint y: 304, distance: 8.2
click at [188, 316] on input "Write a note..." at bounding box center [258, 330] width 277 height 28
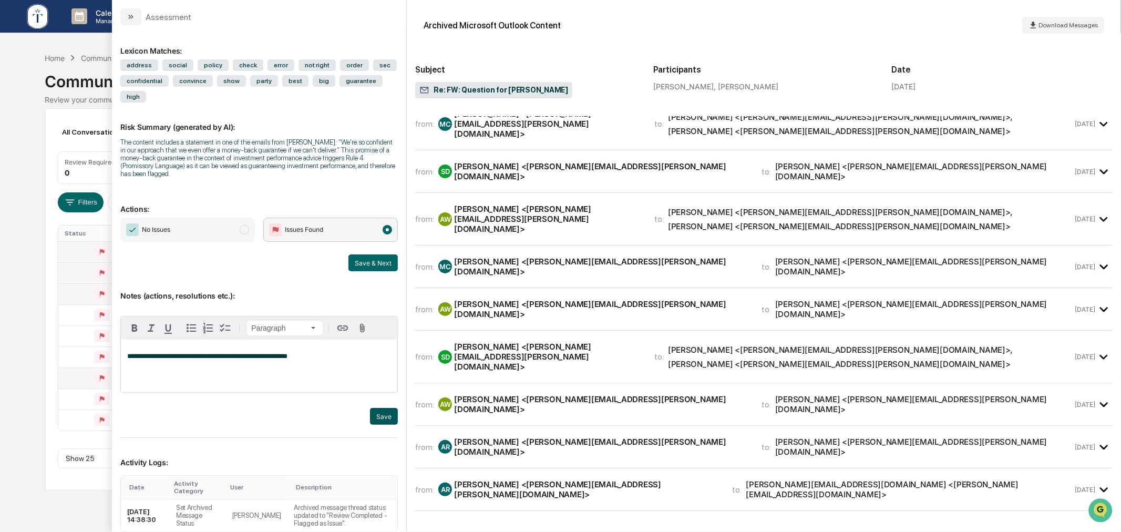
click at [376, 418] on button "Save" at bounding box center [384, 416] width 28 height 17
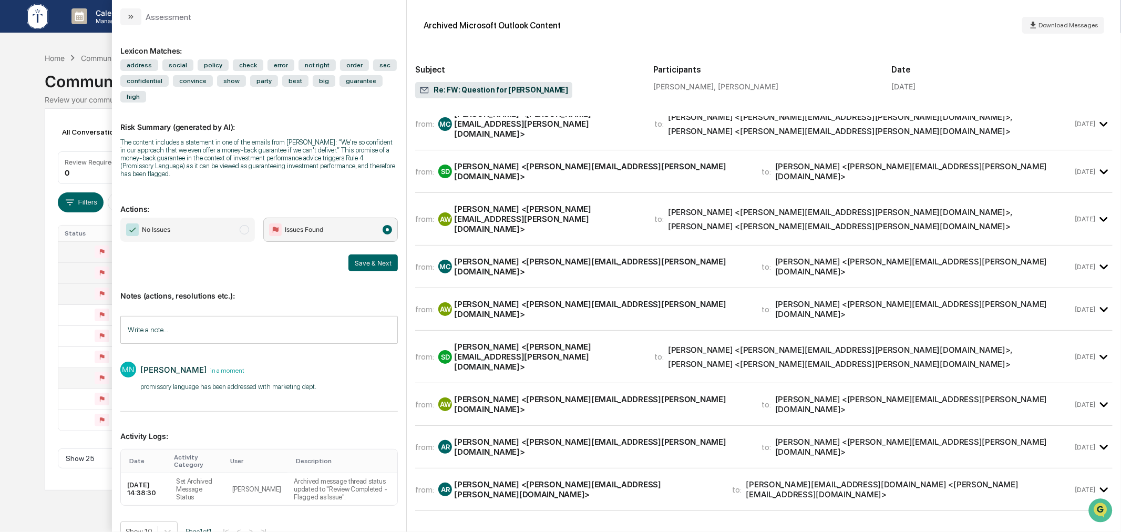
click at [182, 230] on span "No Issues" at bounding box center [187, 229] width 134 height 24
click at [375, 267] on button "Save & Next" at bounding box center [372, 262] width 49 height 17
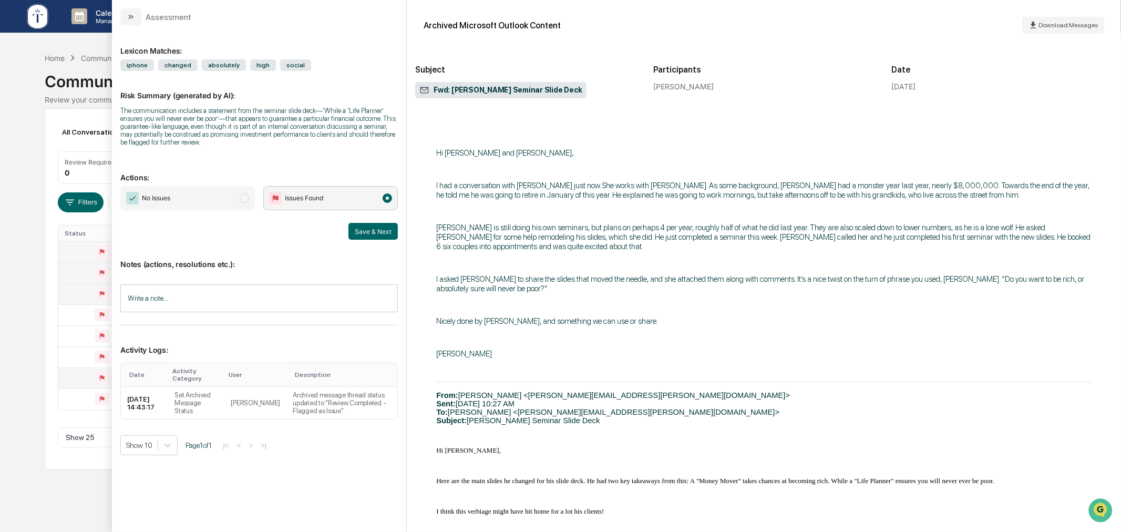
scroll to position [292, 0]
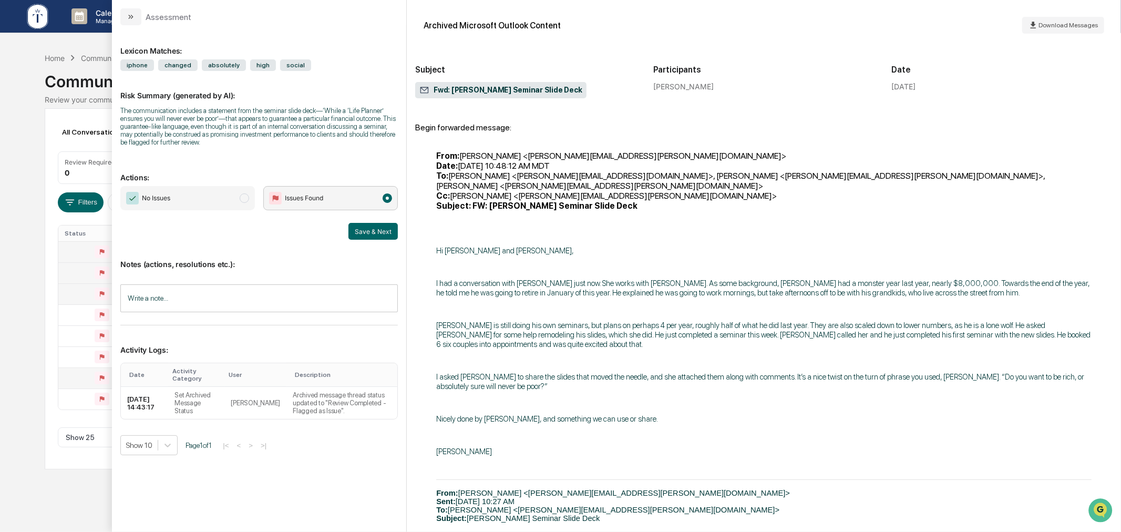
click at [182, 201] on span "No Issues" at bounding box center [187, 198] width 134 height 24
click at [195, 302] on input "Write a note..." at bounding box center [258, 298] width 277 height 28
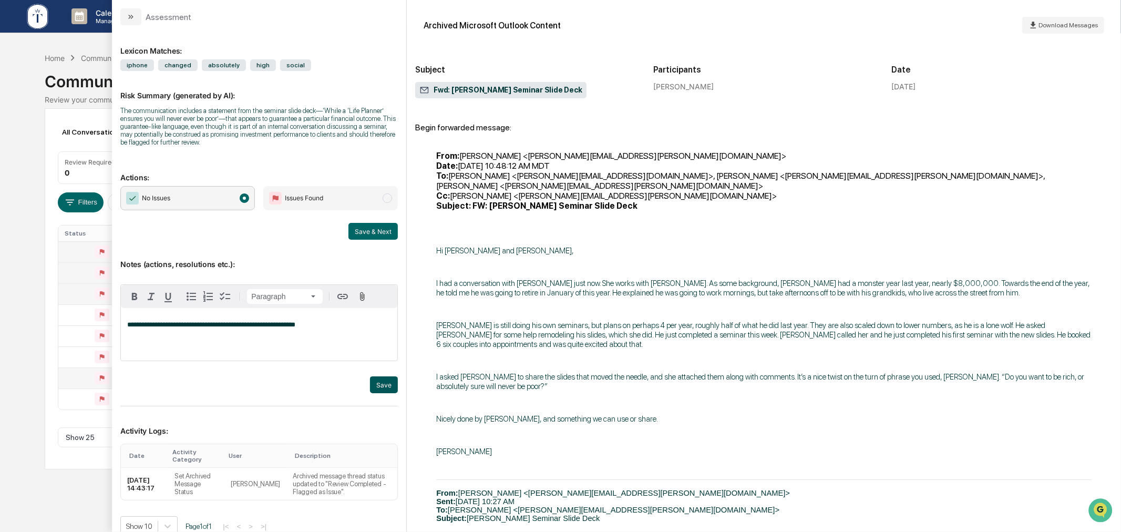
click at [377, 390] on button "Save" at bounding box center [384, 384] width 28 height 17
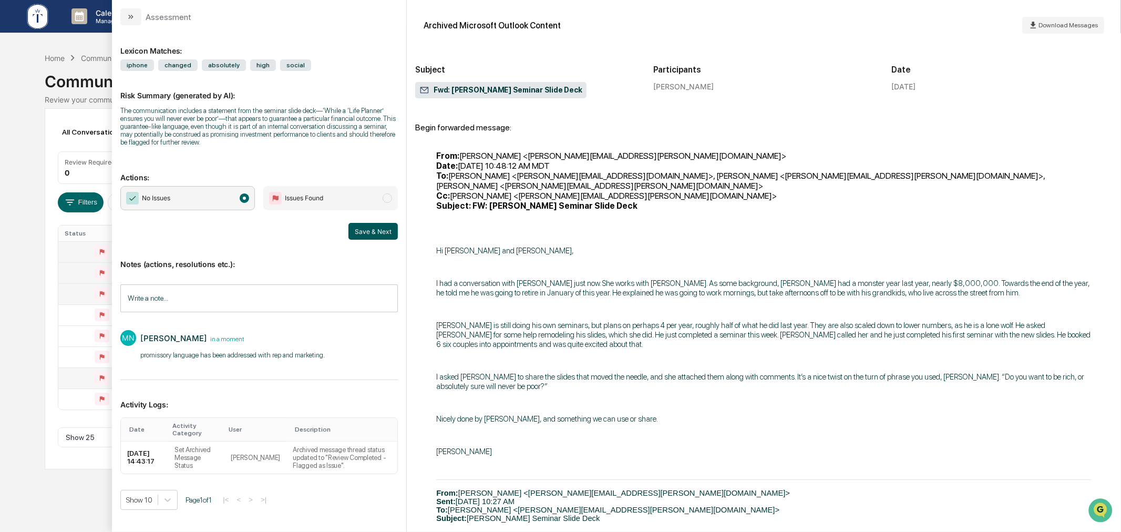
click at [368, 237] on button "Save & Next" at bounding box center [372, 231] width 49 height 17
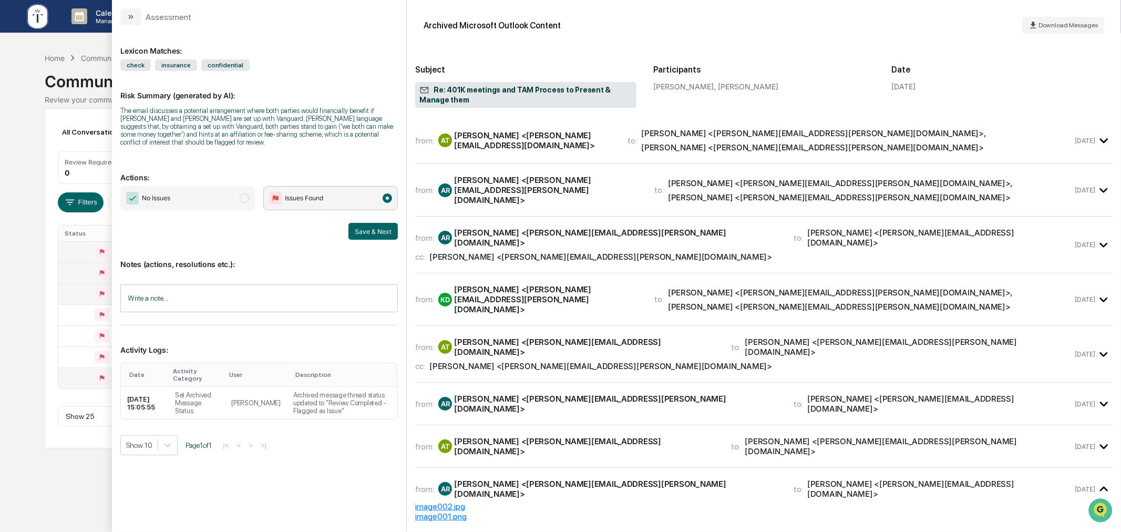
drag, startPoint x: 224, startPoint y: 196, endPoint x: 243, endPoint y: 186, distance: 21.4
click at [226, 196] on span "No Issues" at bounding box center [187, 198] width 134 height 24
click at [241, 193] on span "modal" at bounding box center [244, 197] width 9 height 9
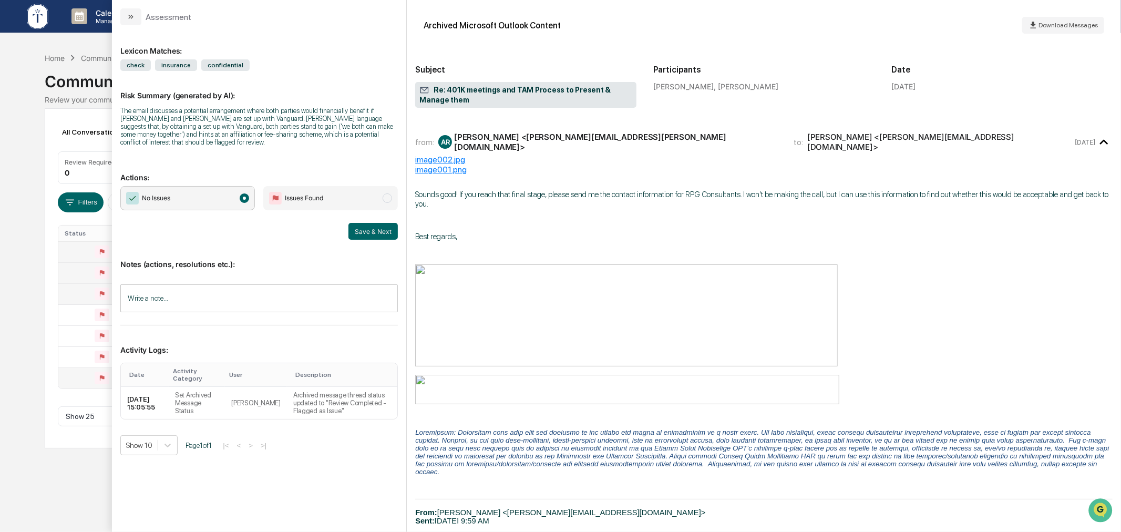
scroll to position [486, 0]
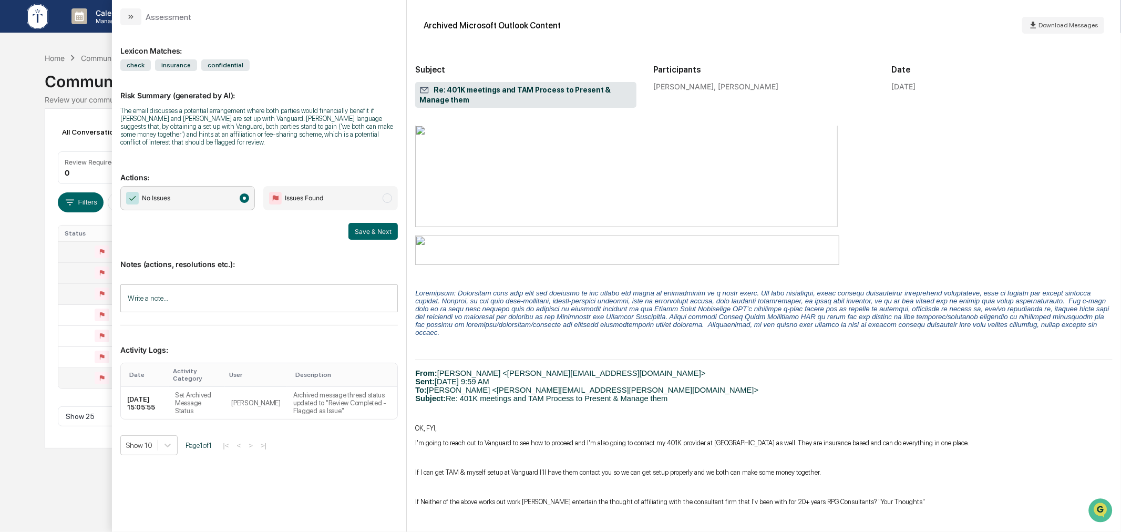
click at [268, 286] on input "Write a note..." at bounding box center [258, 298] width 277 height 28
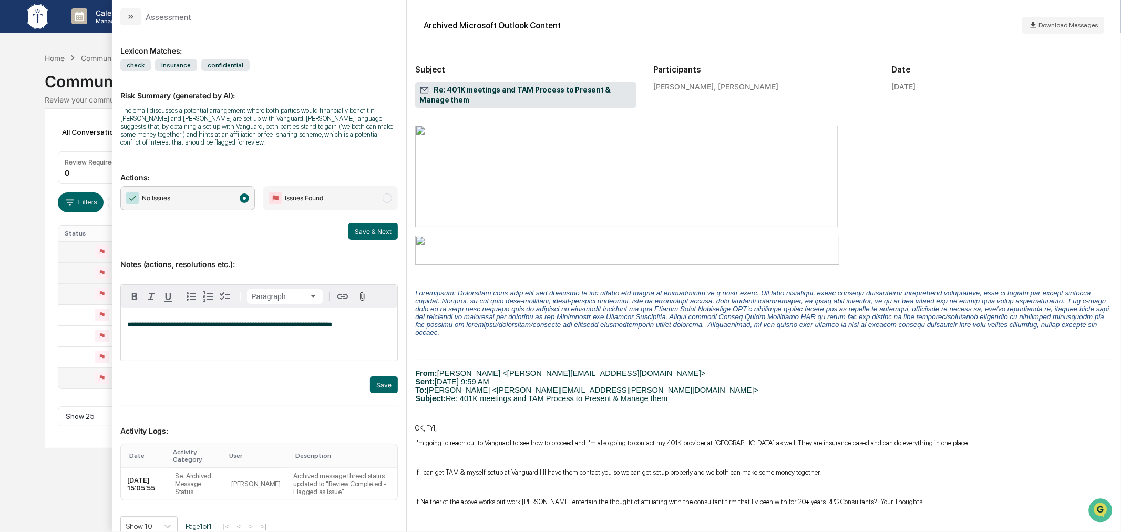
click at [355, 326] on p "**********" at bounding box center [259, 324] width 264 height 7
click at [374, 386] on button "Save" at bounding box center [384, 384] width 28 height 17
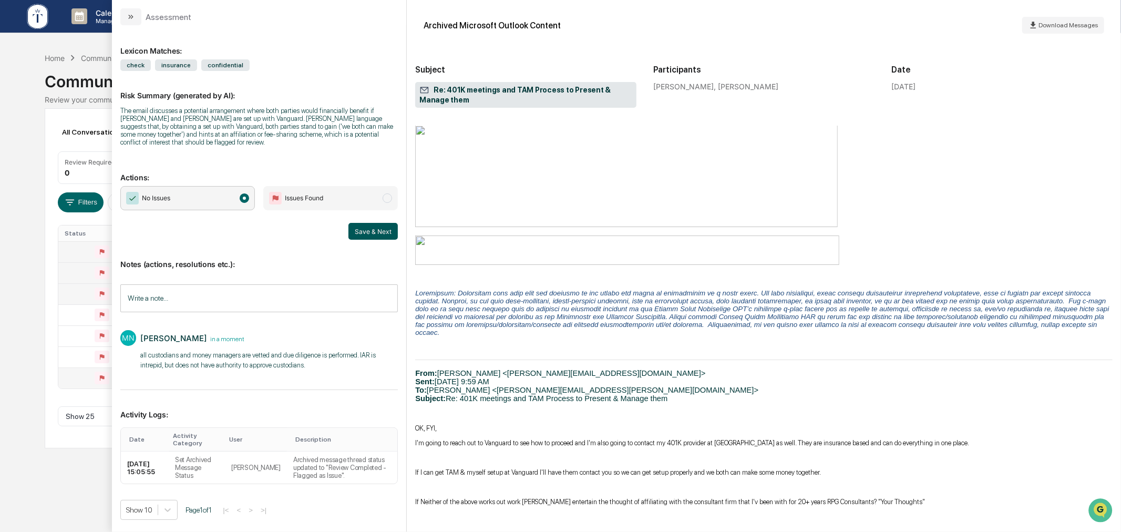
click at [370, 223] on button "Save & Next" at bounding box center [372, 231] width 49 height 17
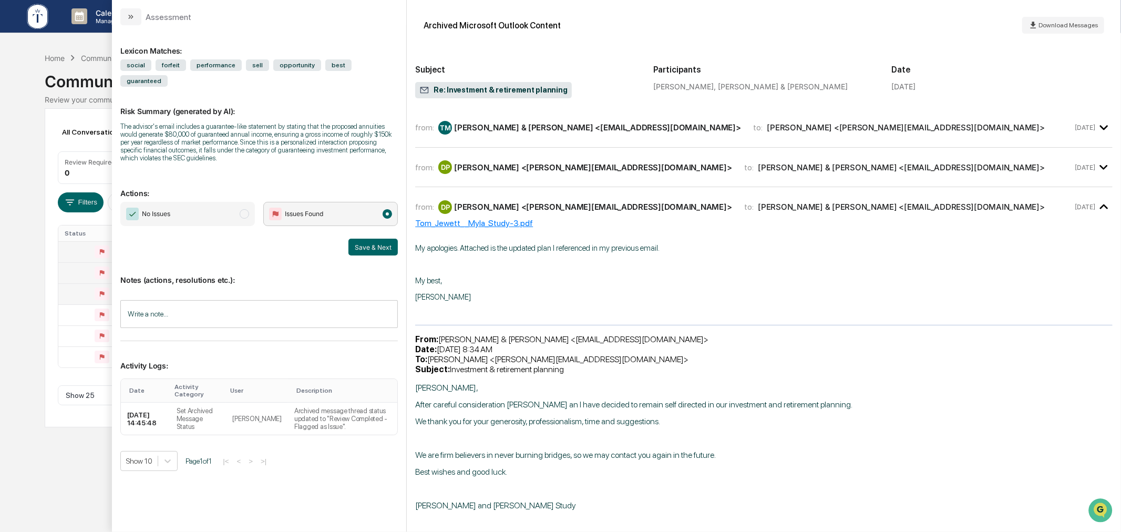
click at [543, 125] on div "Tom & Myla <myltho.1956@gmail.com>" at bounding box center [597, 127] width 286 height 10
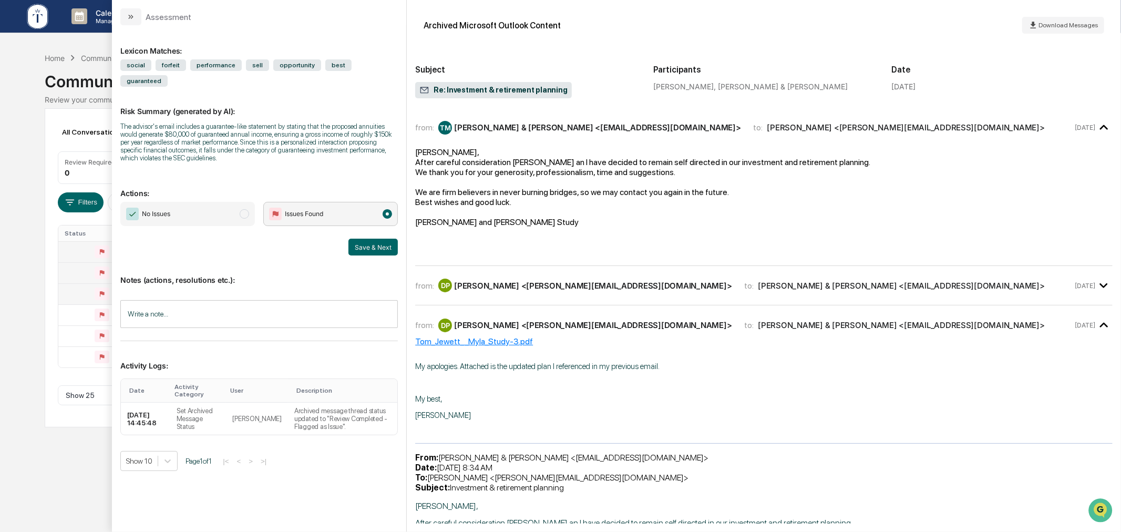
click at [589, 281] on div "Darren Petty <darren@retirementarchitects.com>" at bounding box center [592, 286] width 277 height 10
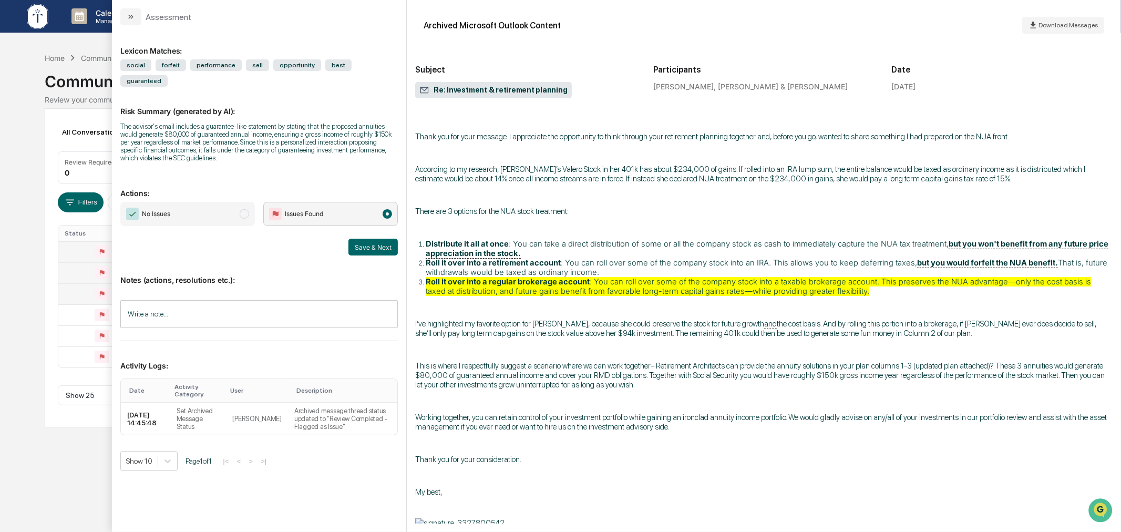
scroll to position [194, 0]
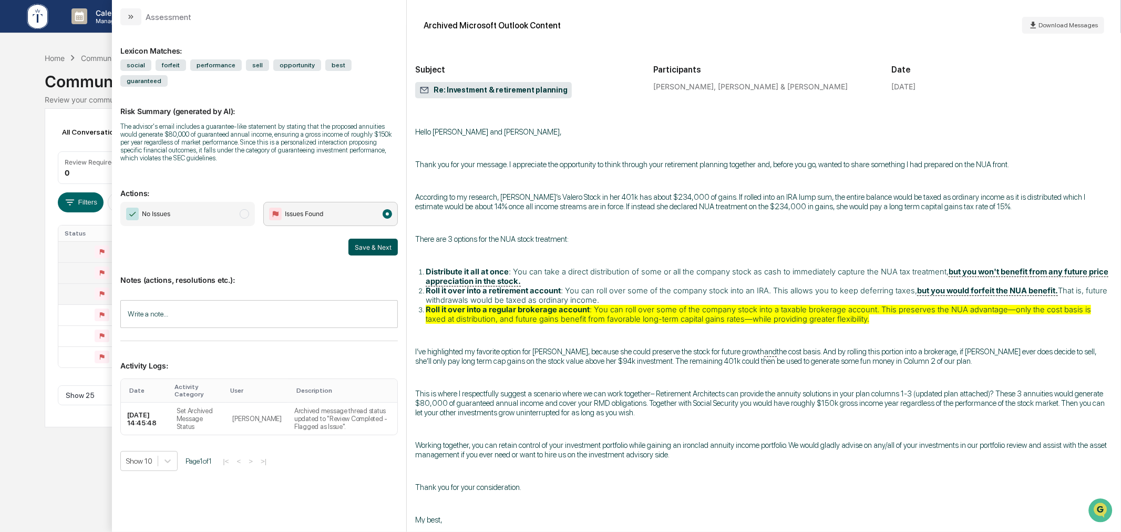
click at [375, 239] on button "Save & Next" at bounding box center [372, 247] width 49 height 17
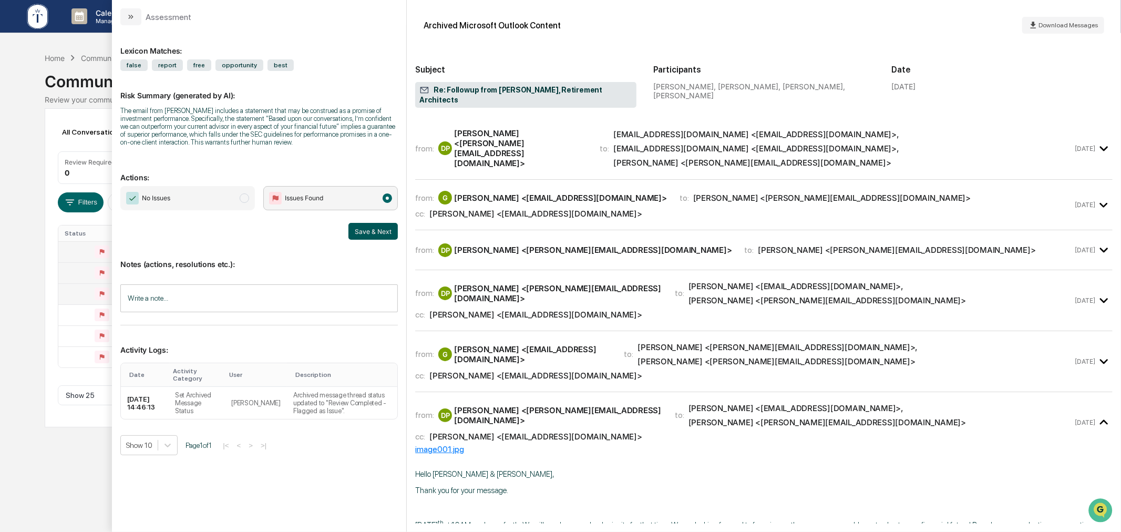
click at [370, 228] on button "Save & Next" at bounding box center [372, 231] width 49 height 17
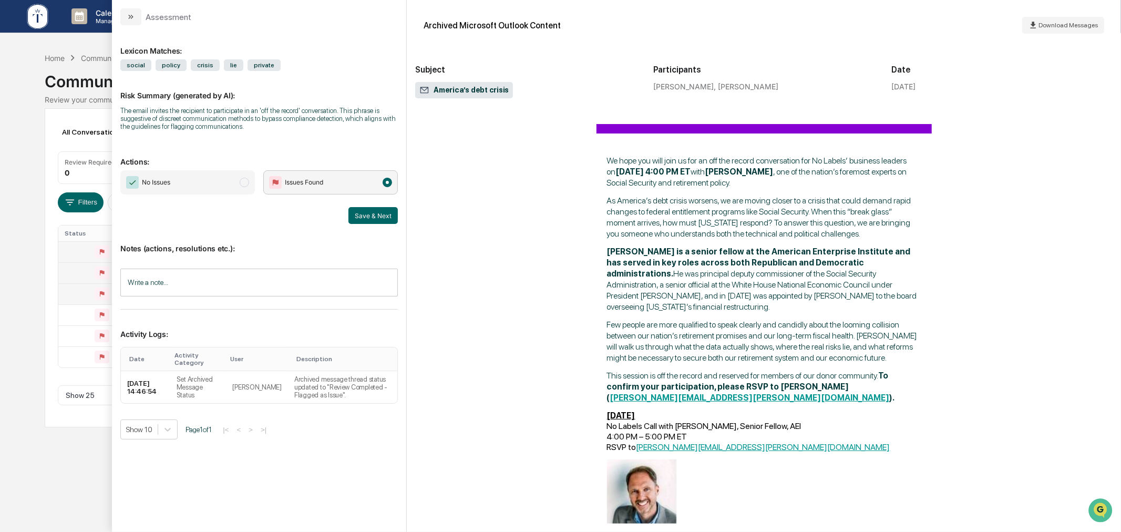
scroll to position [96, 0]
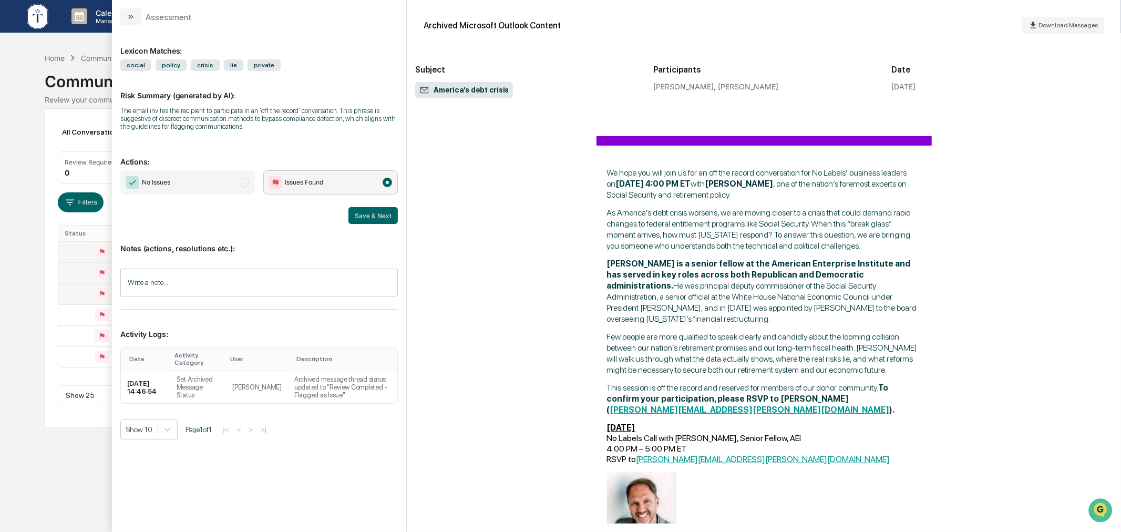
click at [182, 183] on span "No Issues" at bounding box center [187, 182] width 134 height 24
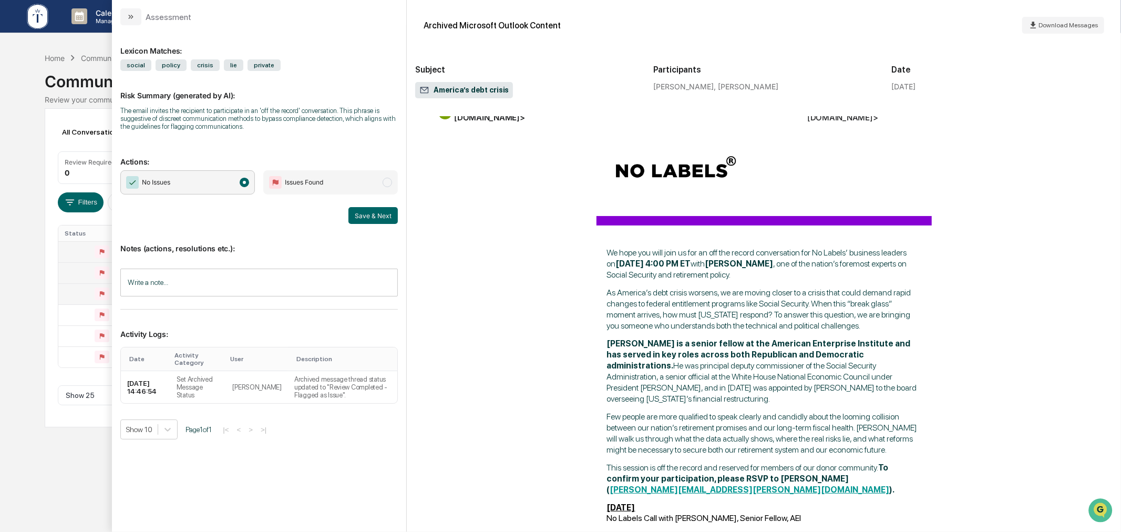
scroll to position [0, 0]
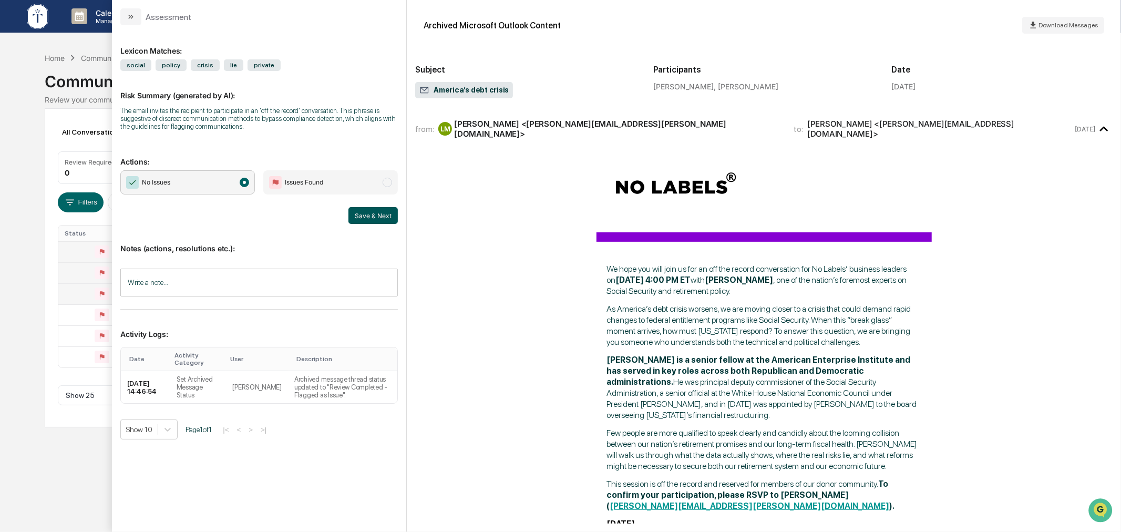
click at [374, 214] on button "Save & Next" at bounding box center [372, 215] width 49 height 17
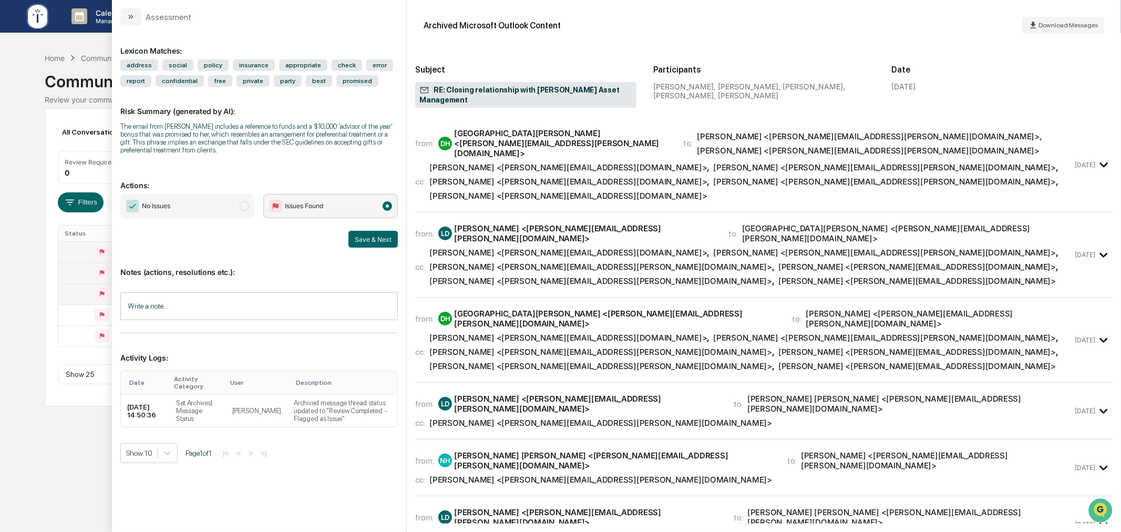
click at [203, 210] on span "No Issues" at bounding box center [187, 206] width 134 height 24
click at [211, 314] on input "Write a note..." at bounding box center [258, 306] width 277 height 28
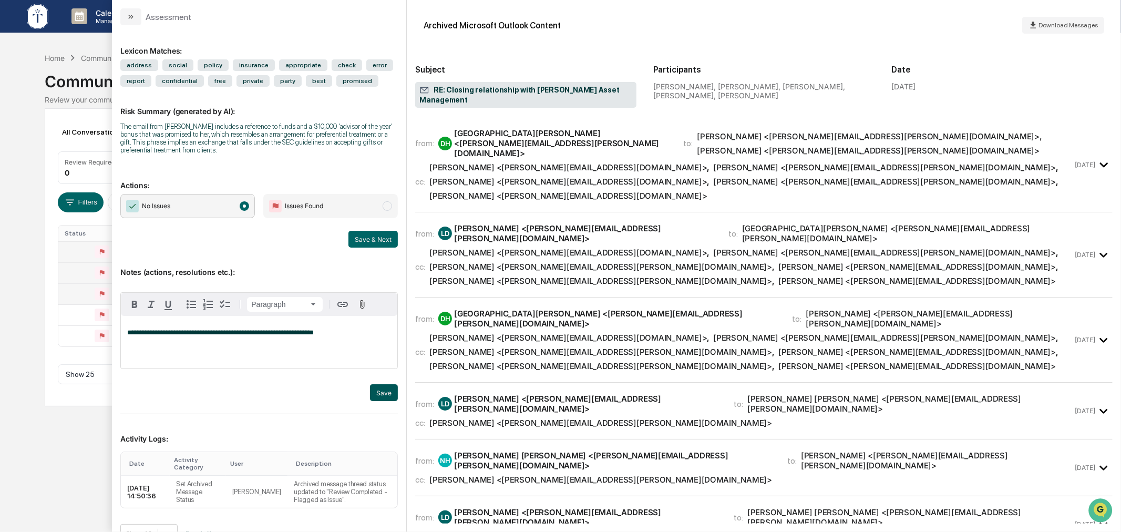
click at [387, 395] on button "Save" at bounding box center [384, 392] width 28 height 17
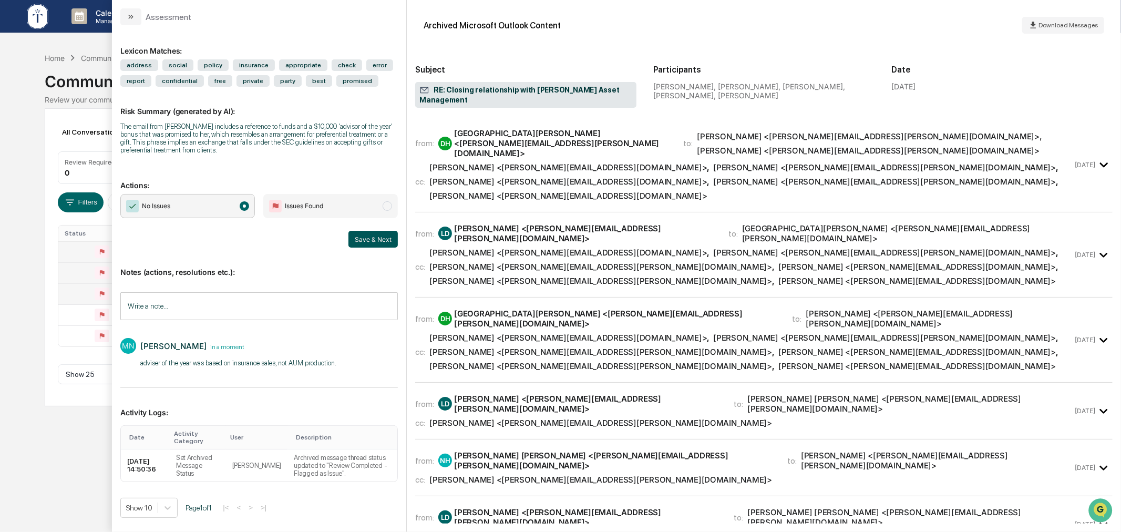
click at [385, 242] on button "Save & Next" at bounding box center [372, 239] width 49 height 17
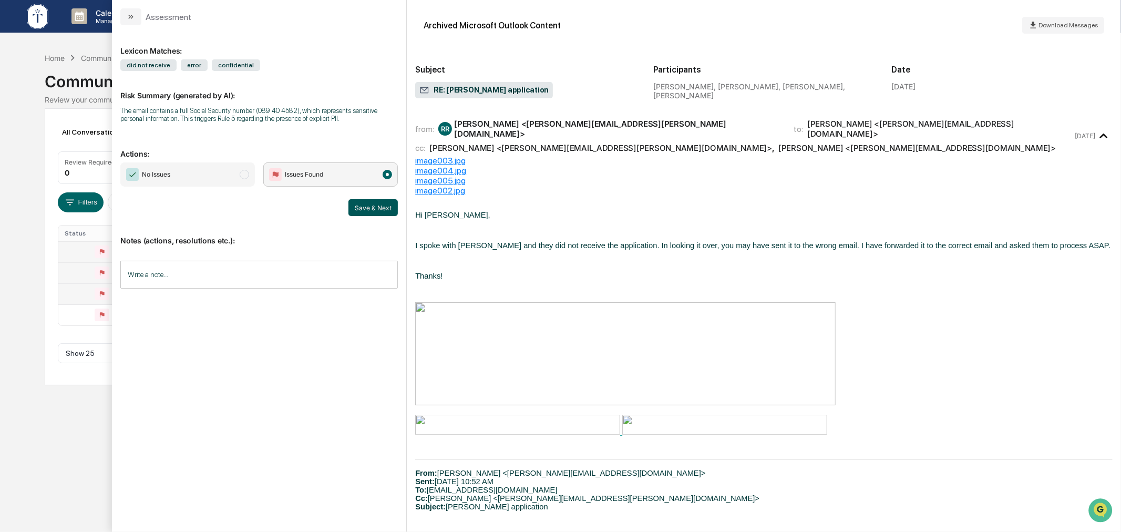
click at [380, 205] on button "Save & Next" at bounding box center [372, 207] width 49 height 17
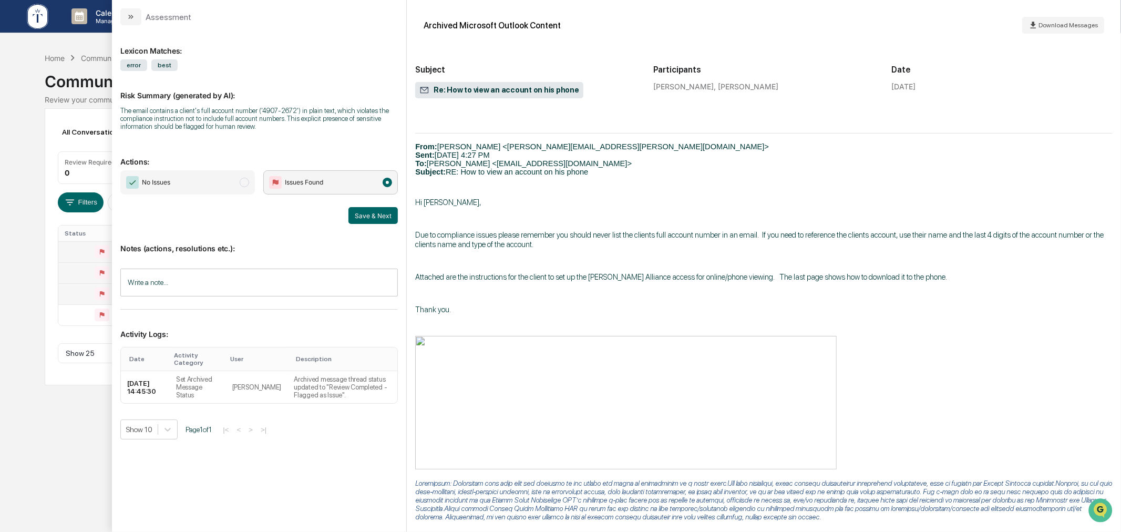
scroll to position [526, 0]
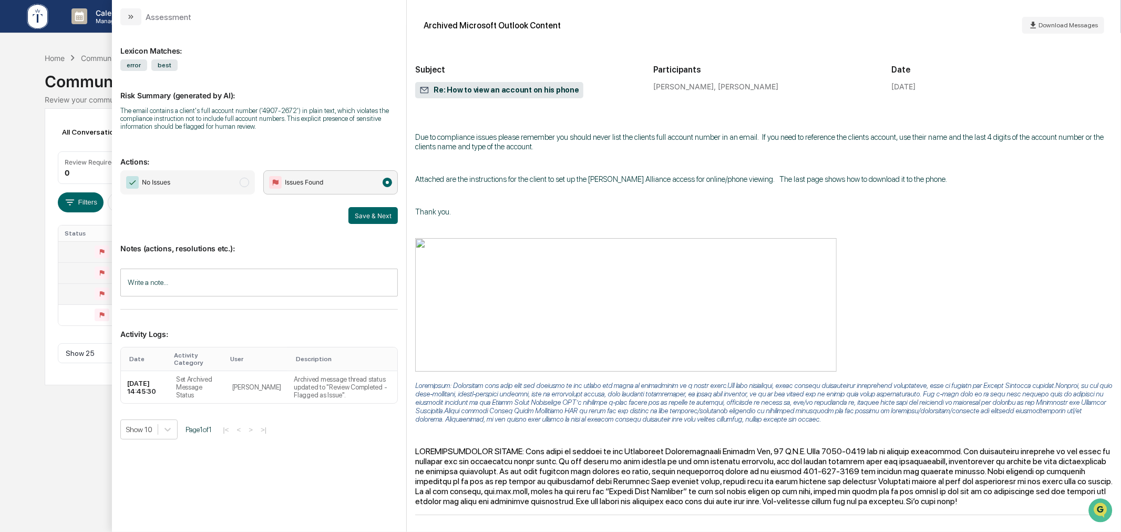
drag, startPoint x: 185, startPoint y: 182, endPoint x: 202, endPoint y: 230, distance: 50.2
click at [185, 182] on span "No Issues" at bounding box center [187, 182] width 134 height 24
click at [217, 281] on input "Write a note..." at bounding box center [258, 282] width 277 height 28
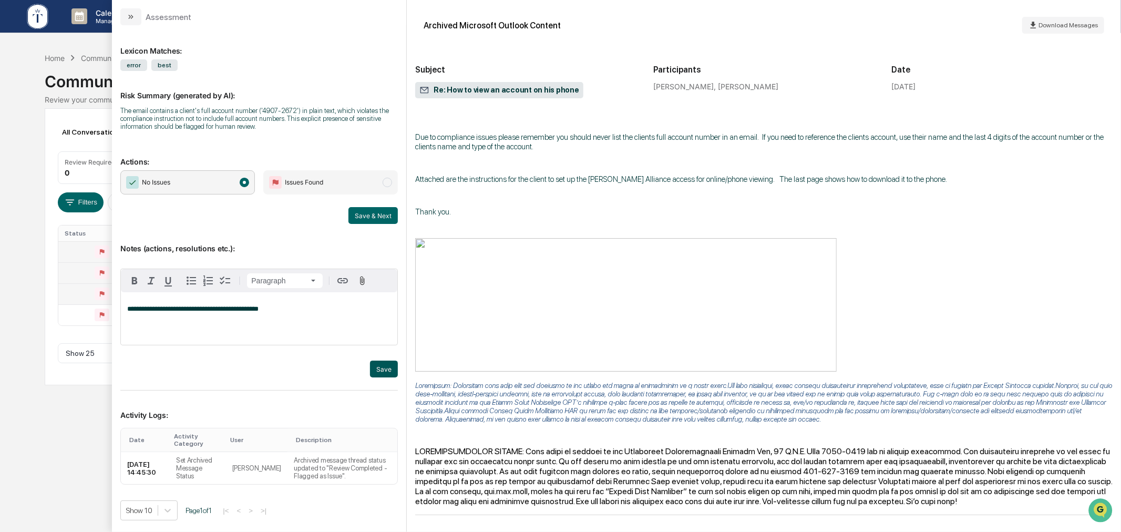
click at [389, 371] on button "Save" at bounding box center [384, 368] width 28 height 17
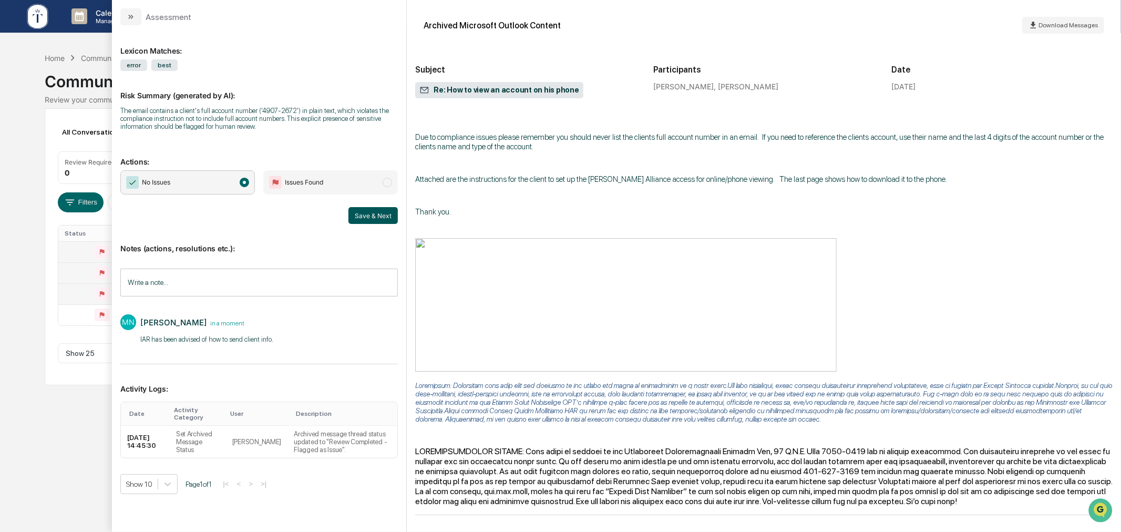
click at [379, 220] on button "Save & Next" at bounding box center [372, 215] width 49 height 17
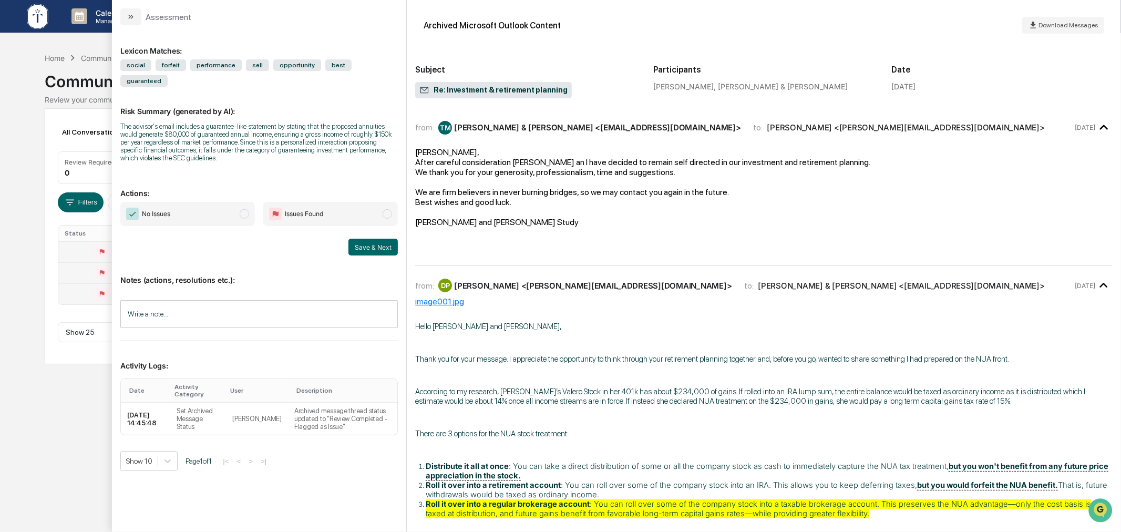
click at [48, 421] on div "Calendar Manage Tasks Reviews Approval Management Company People, Data, Setting…" at bounding box center [560, 266] width 1121 height 532
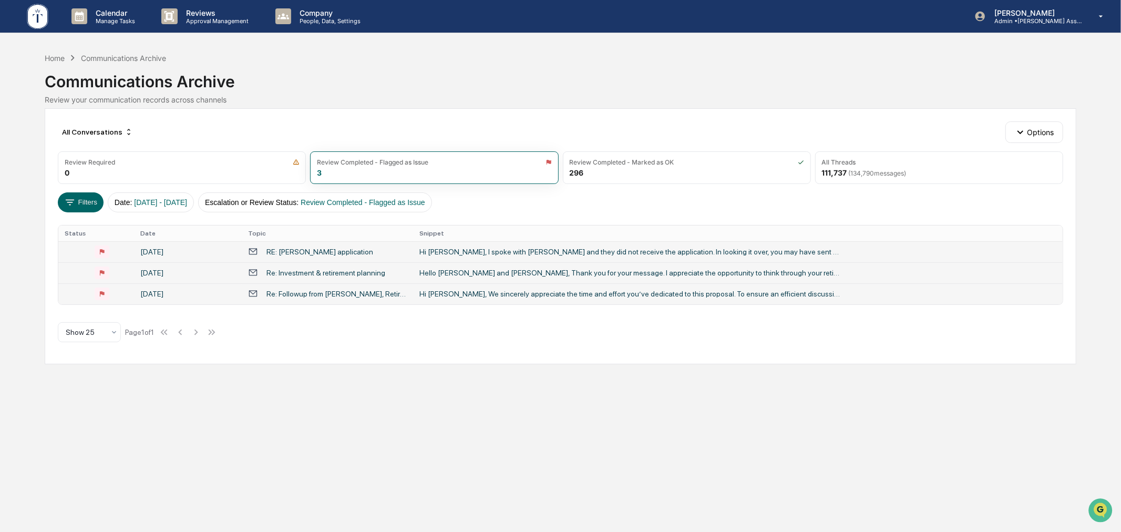
click at [424, 297] on div "Hi Darren, We sincerely appreciate the time and effort you’ve dedicated to this…" at bounding box center [629, 293] width 420 height 8
click at [39, 398] on div "Calendar Manage Tasks Reviews Approval Management Company People, Data, Setting…" at bounding box center [560, 266] width 1121 height 532
click at [494, 252] on div "Hi Tom, I spoke with Nassau and they did not receive the application. In lookin…" at bounding box center [629, 251] width 420 height 8
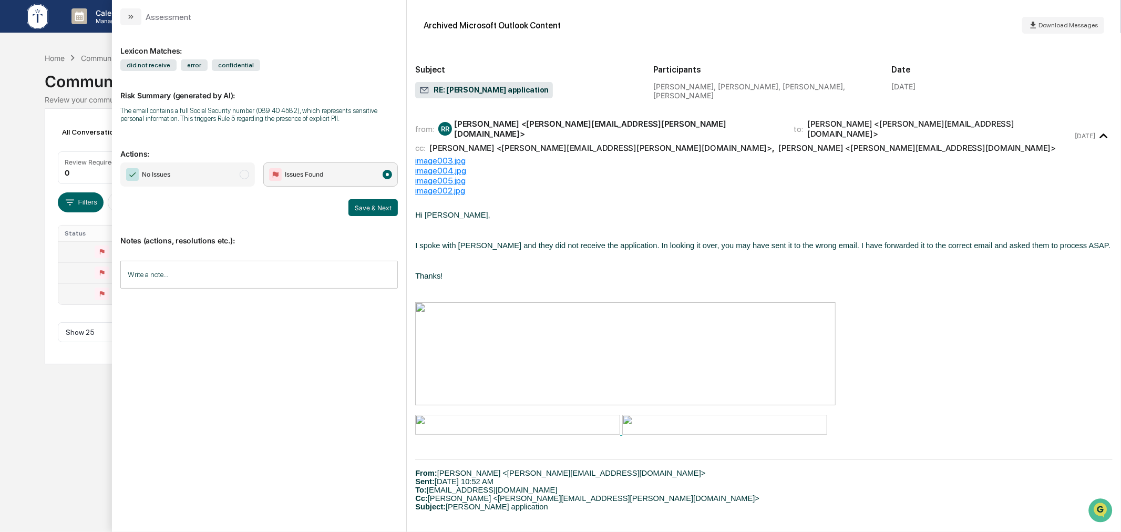
click at [217, 169] on span "No Issues" at bounding box center [187, 174] width 134 height 24
click at [212, 279] on input "Write a note..." at bounding box center [258, 275] width 277 height 28
click at [381, 366] on button "Save" at bounding box center [384, 361] width 28 height 17
click at [377, 211] on button "Save & Next" at bounding box center [372, 207] width 49 height 17
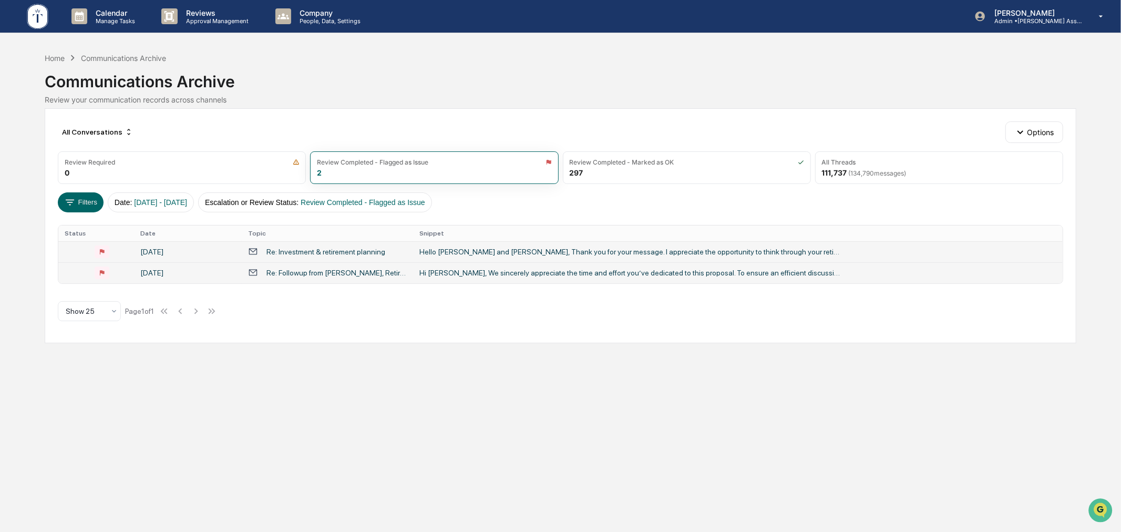
click at [58, 448] on div "Calendar Manage Tasks Reviews Approval Management Company People, Data, Setting…" at bounding box center [560, 266] width 1121 height 532
click at [371, 274] on div "Re: Followup from Darren Petty, Retirement Architects" at bounding box center [336, 272] width 140 height 8
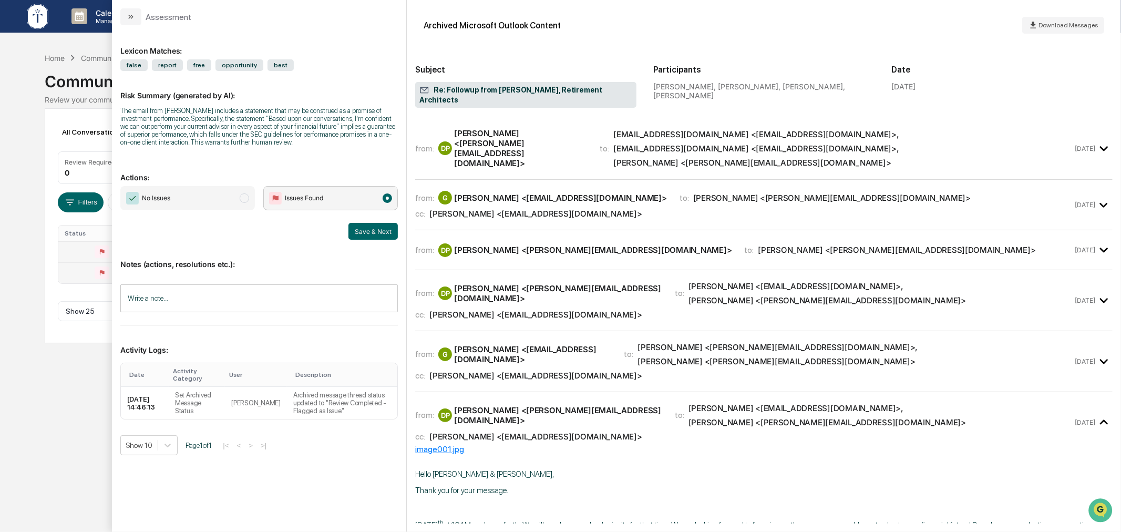
click at [85, 403] on div "Calendar Manage Tasks Reviews Approval Management Company People, Data, Setting…" at bounding box center [560, 266] width 1121 height 532
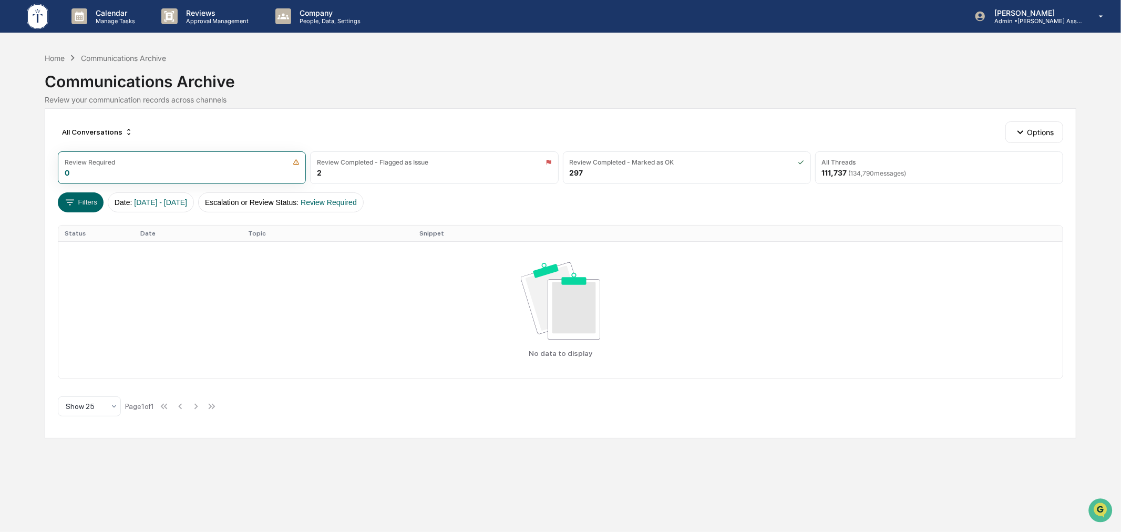
click at [55, 63] on div "Home Communications Archive" at bounding box center [105, 58] width 121 height 12
click at [54, 59] on div "Home" at bounding box center [55, 58] width 20 height 9
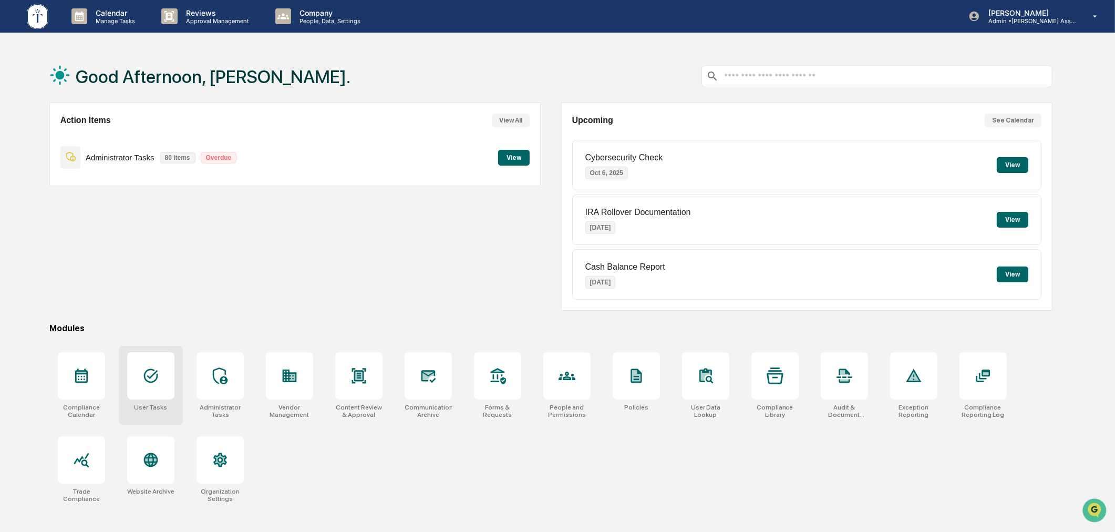
click at [141, 384] on div at bounding box center [150, 375] width 47 height 47
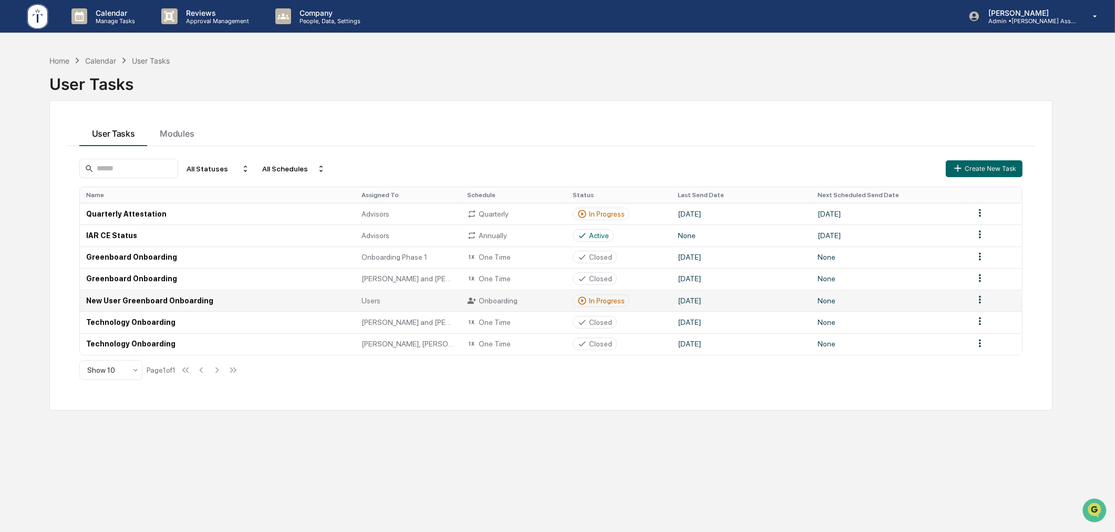
click at [592, 300] on div "In Progress" at bounding box center [607, 300] width 36 height 8
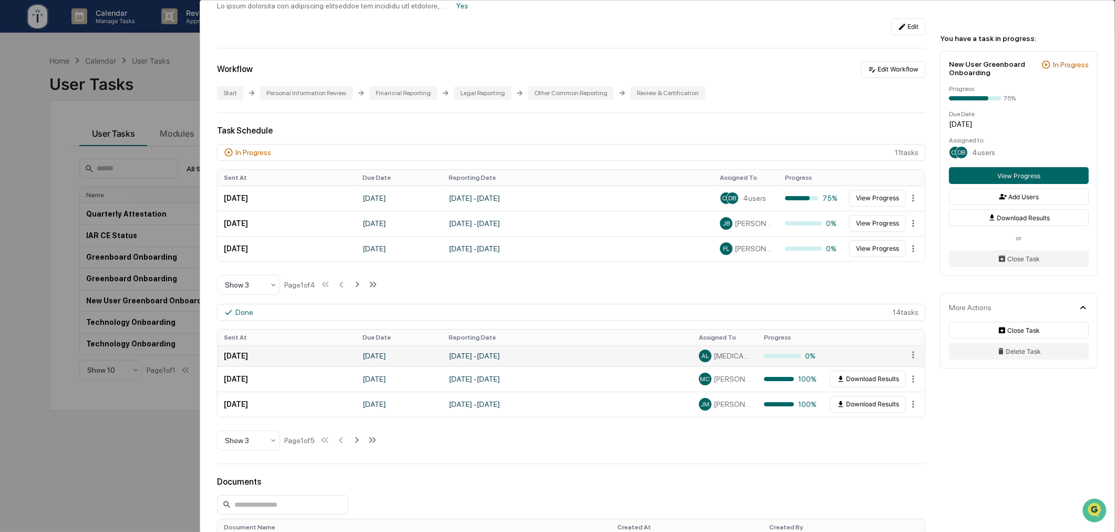
scroll to position [194, 0]
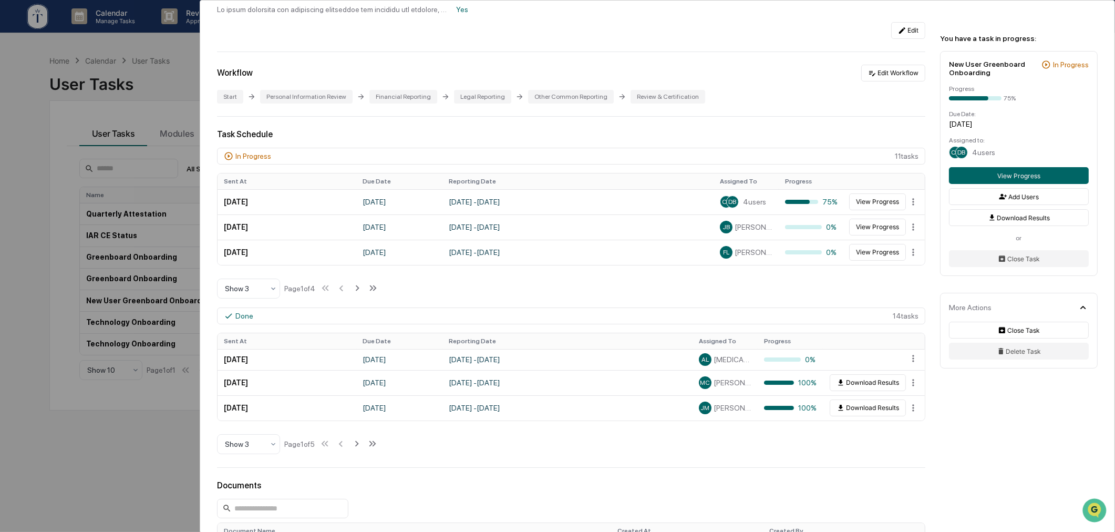
click at [51, 416] on div "User Tasks New User Greenboard Onboarding New User Greenboard Onboarding Active…" at bounding box center [557, 266] width 1115 height 532
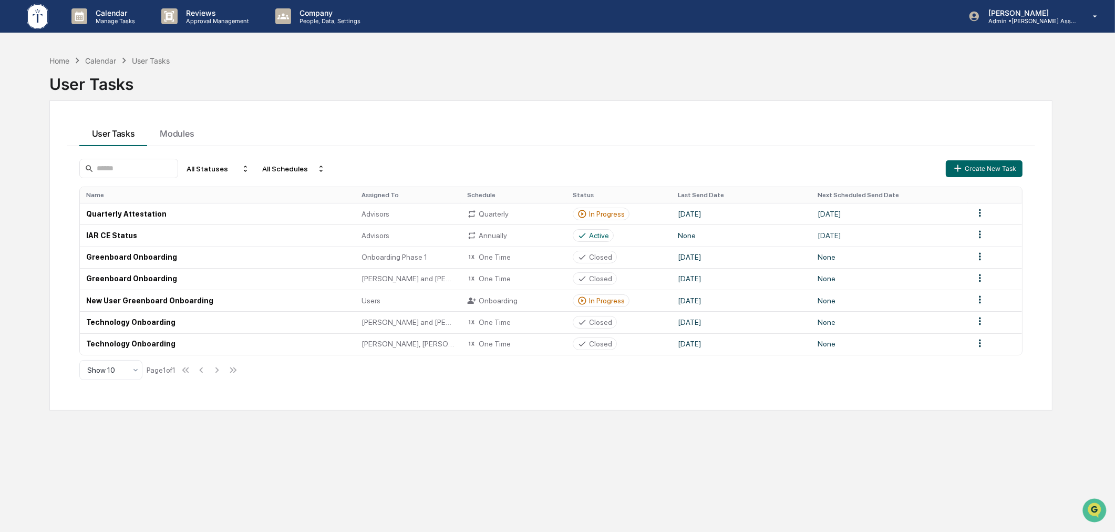
click at [380, 77] on div "User Tasks" at bounding box center [550, 79] width 1003 height 27
click at [55, 61] on div "Home" at bounding box center [59, 60] width 20 height 9
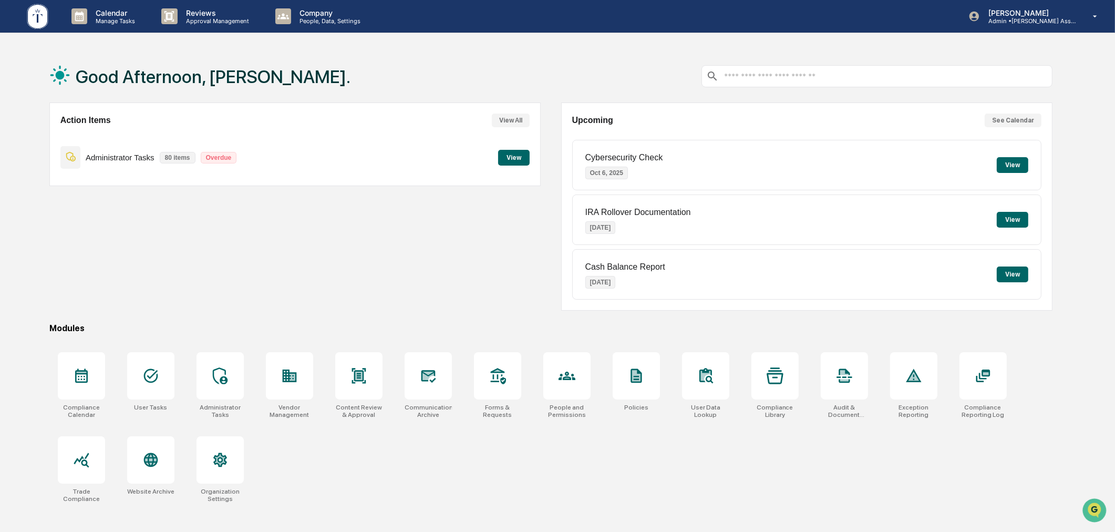
click at [455, 251] on div "Action Items View All Administrator Tasks 80 items Overdue View" at bounding box center [295, 206] width 492 height 208
click at [347, 19] on p "People, Data, Settings" at bounding box center [328, 20] width 75 height 7
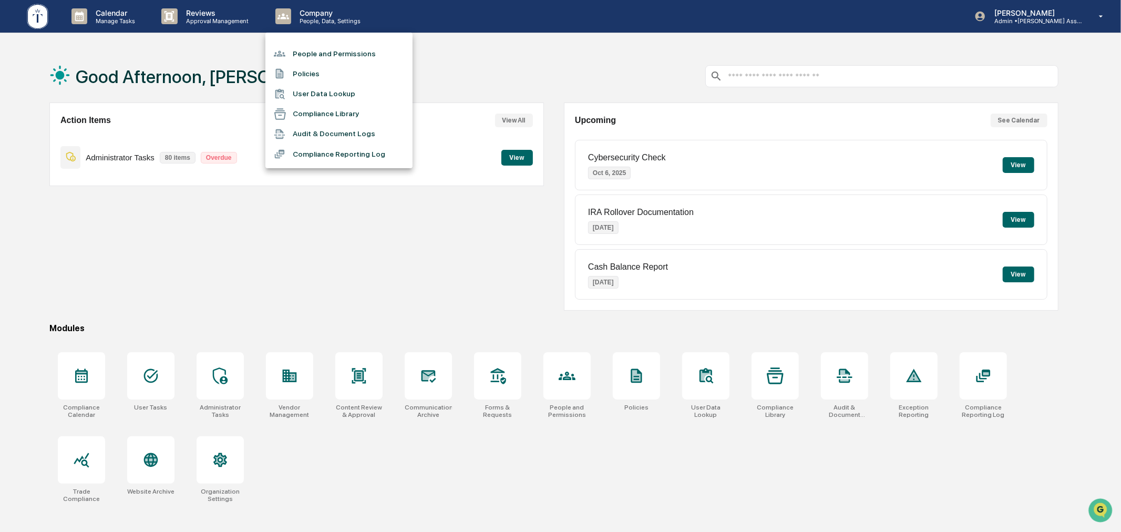
click at [348, 54] on li "People and Permissions" at bounding box center [338, 54] width 147 height 20
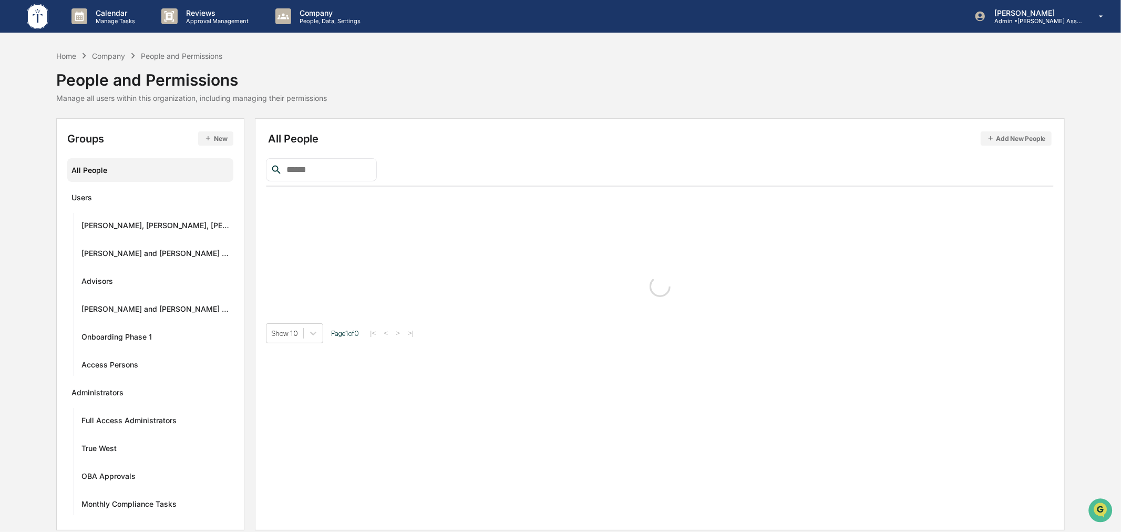
click at [341, 174] on input "text" at bounding box center [327, 170] width 89 height 14
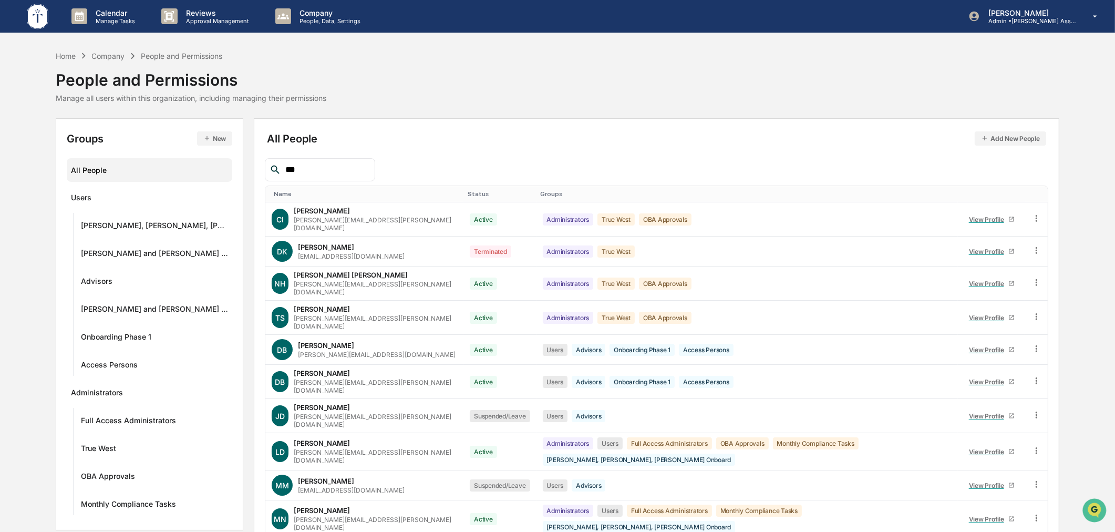
type input "****"
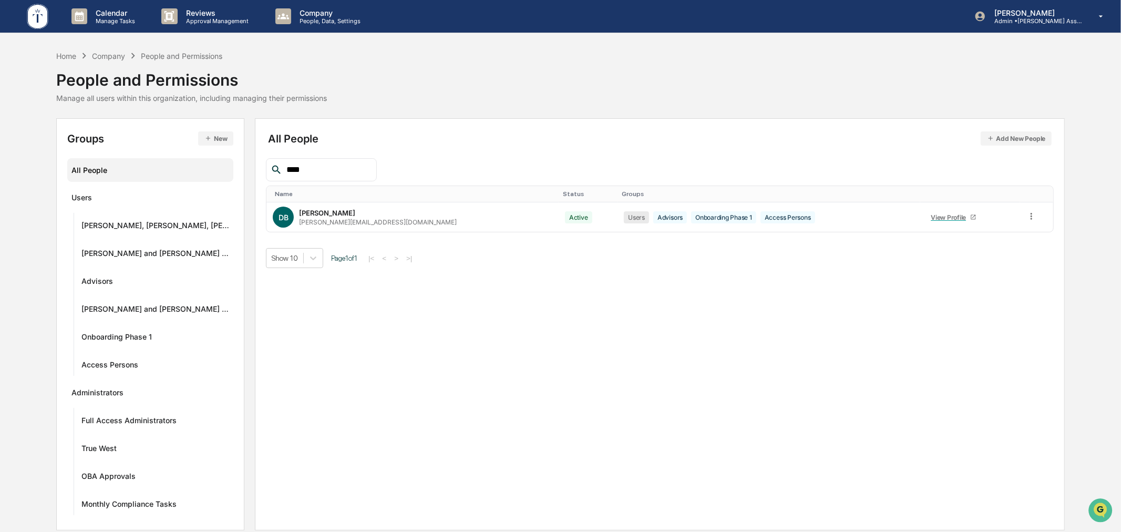
click at [366, 170] on input "****" at bounding box center [327, 170] width 89 height 14
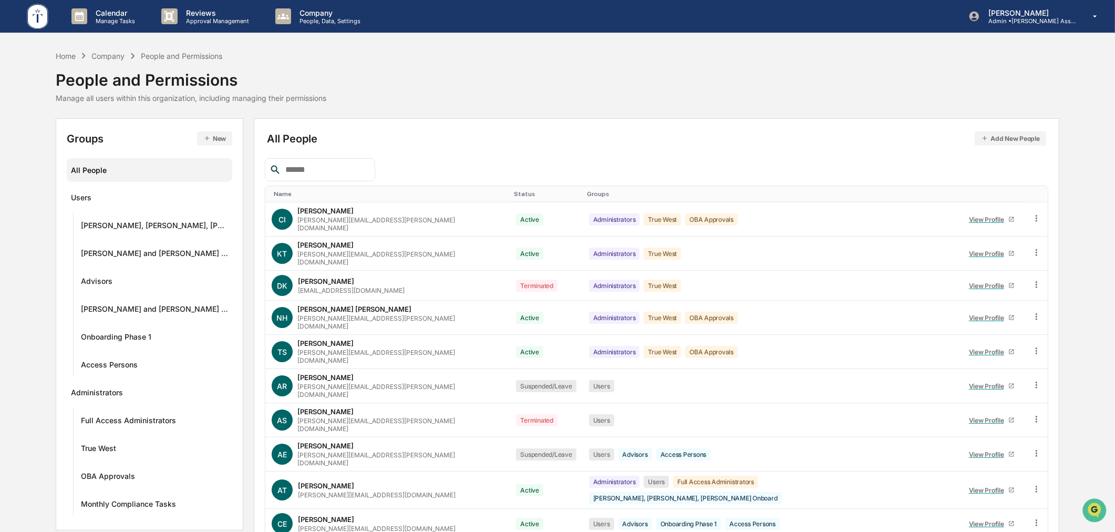
click at [451, 100] on div "Home Company People and Permissions People and Permissions Manage all users wit…" at bounding box center [557, 76] width 1003 height 53
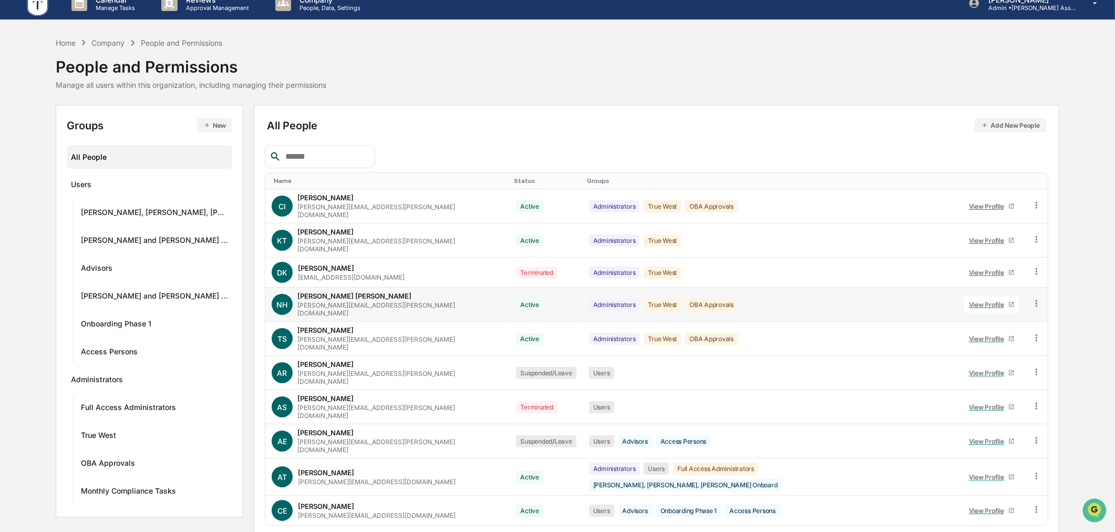
scroll to position [17, 0]
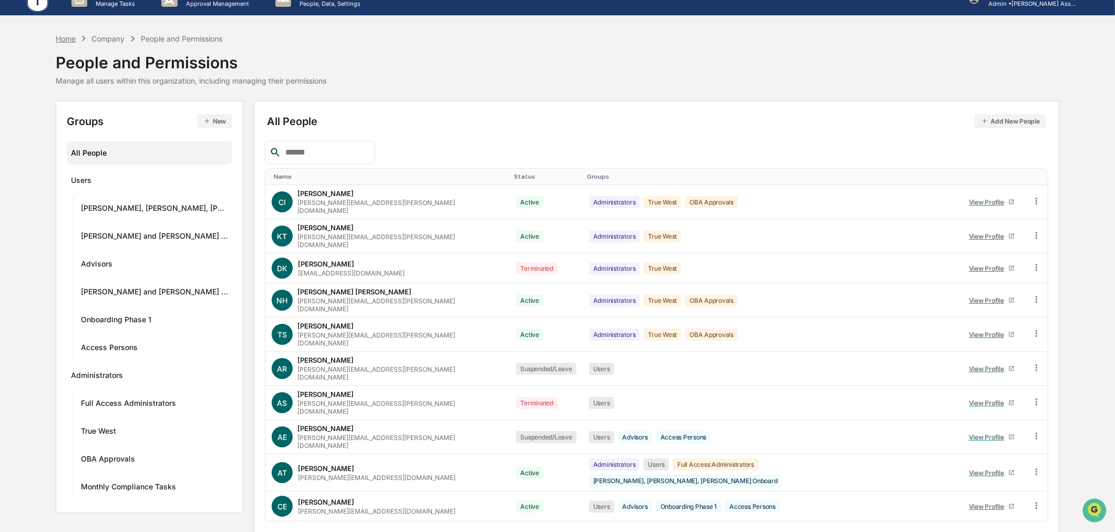
click at [60, 37] on div "Home" at bounding box center [66, 38] width 20 height 9
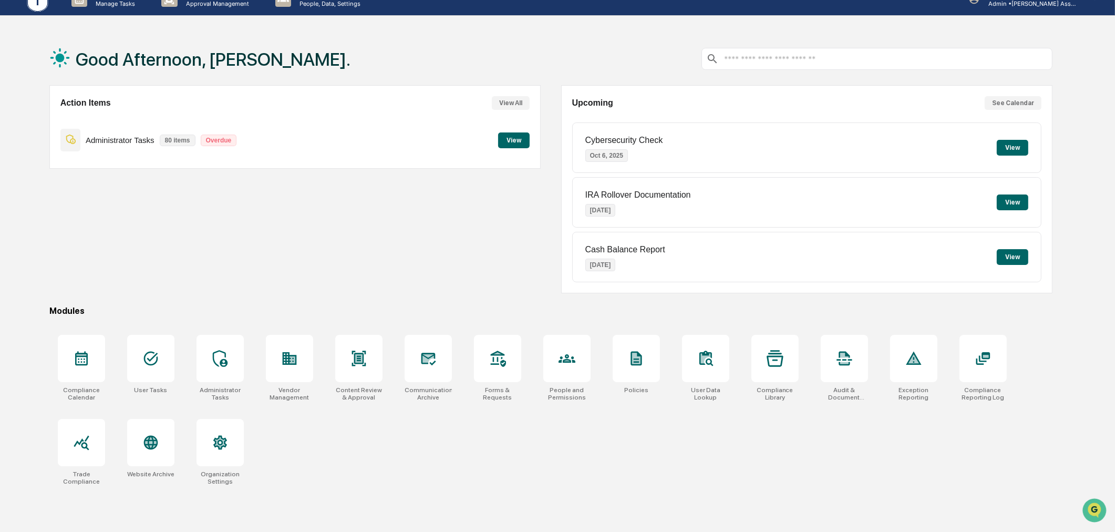
click at [550, 169] on div "Action Items View All Administrator Tasks 80 items Overdue View Upcoming See Ca…" at bounding box center [550, 189] width 1003 height 208
